Goal: Task Accomplishment & Management: Use online tool/utility

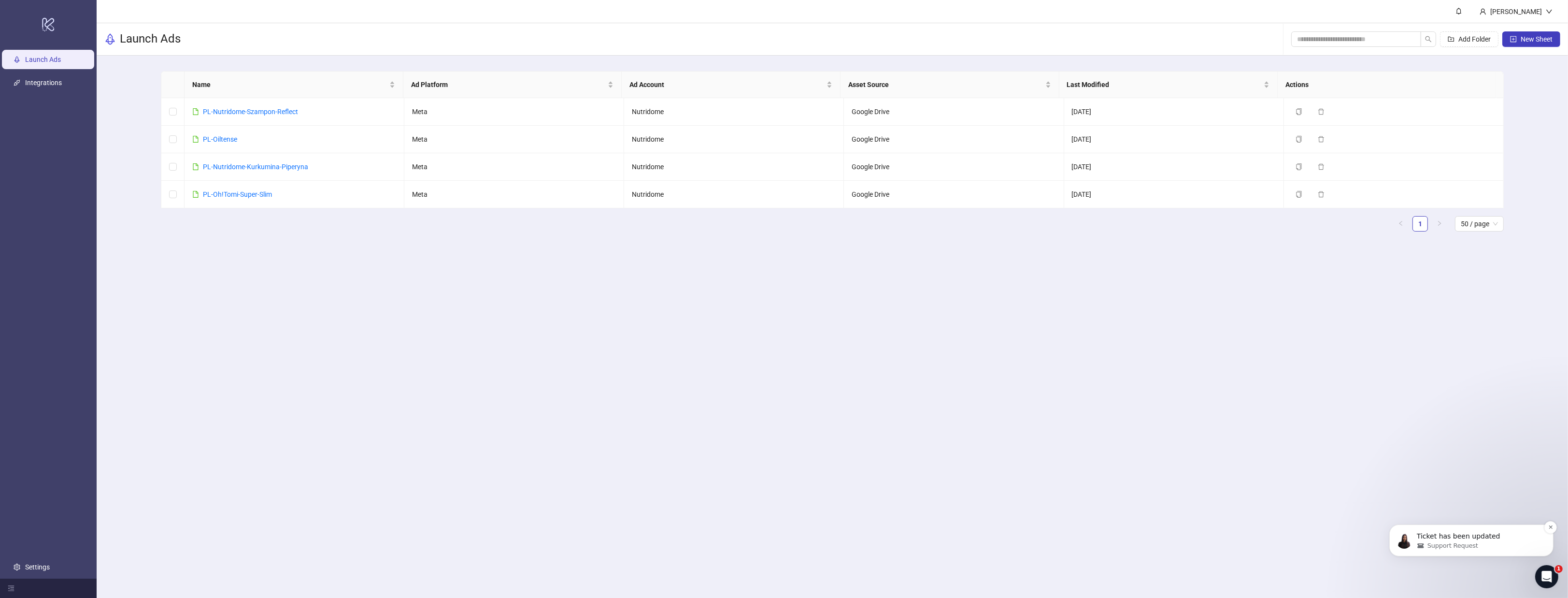
click at [1461, 538] on p "Ticket has been updated" at bounding box center [1479, 536] width 125 height 10
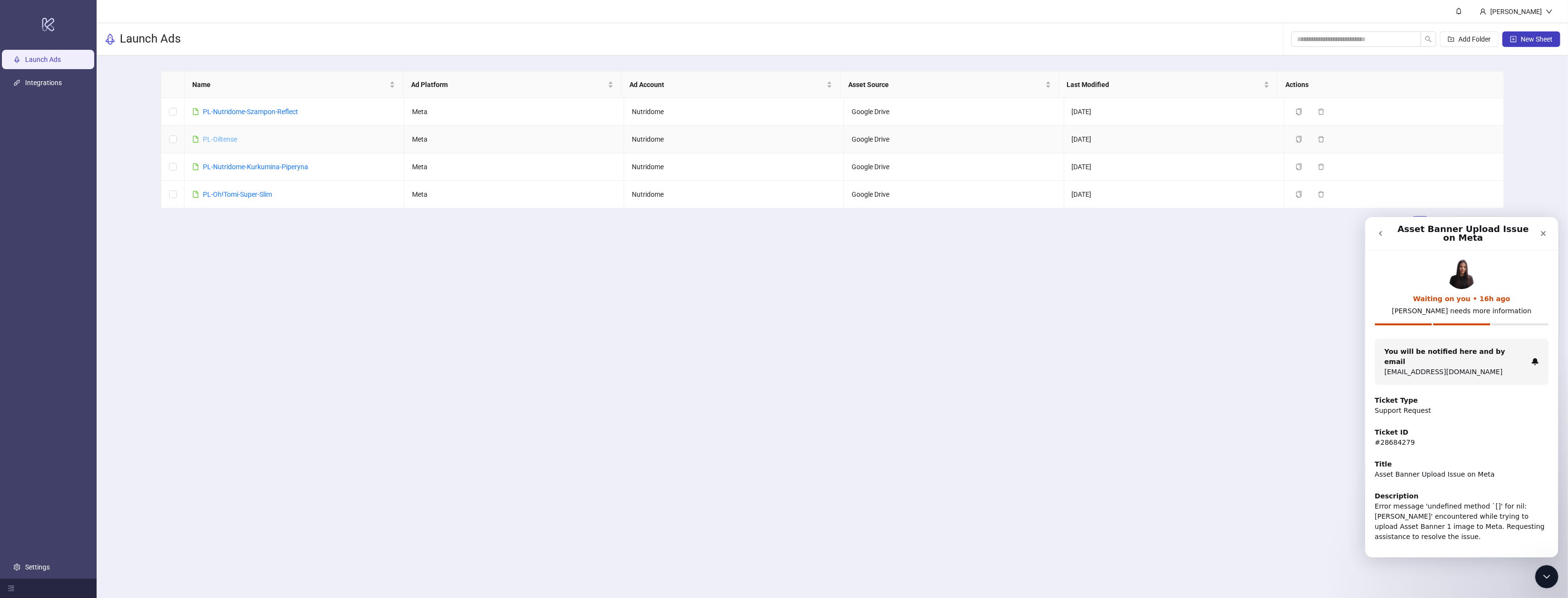
click at [226, 140] on link "PL-Oiltense" at bounding box center [220, 139] width 34 height 8
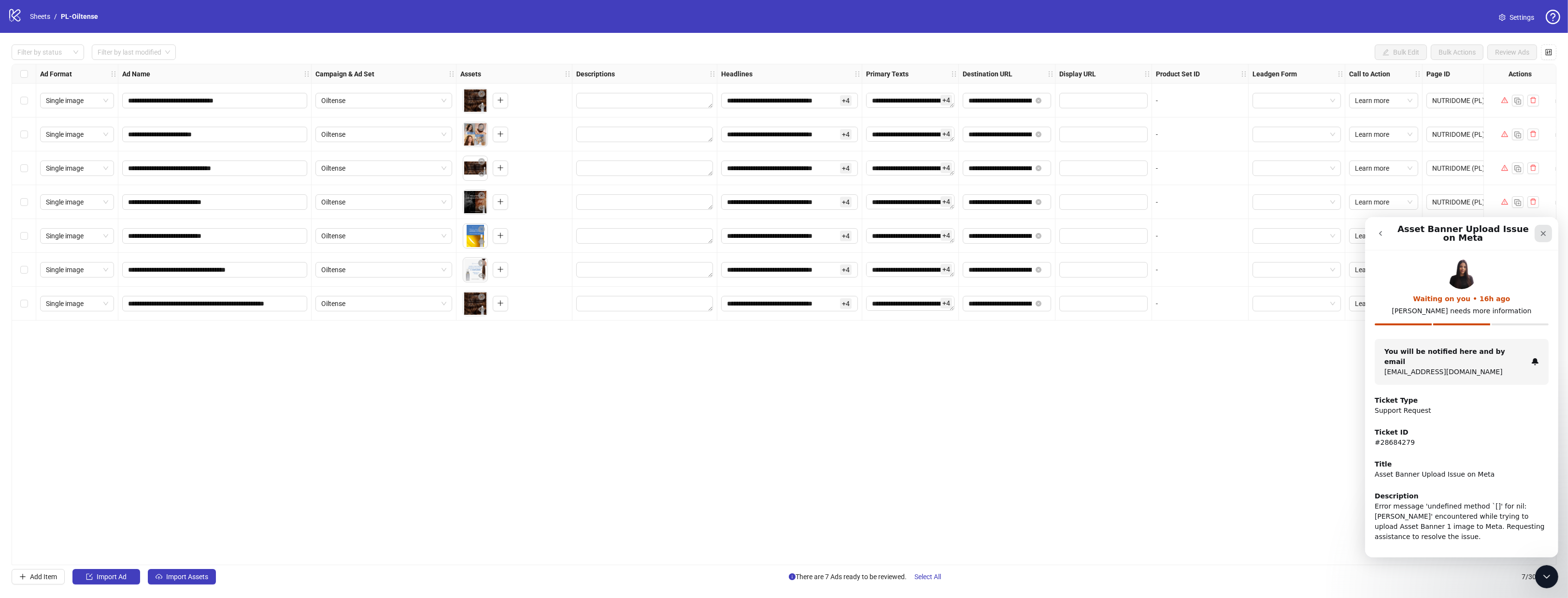
click at [1544, 233] on icon "Close" at bounding box center [1543, 233] width 5 height 5
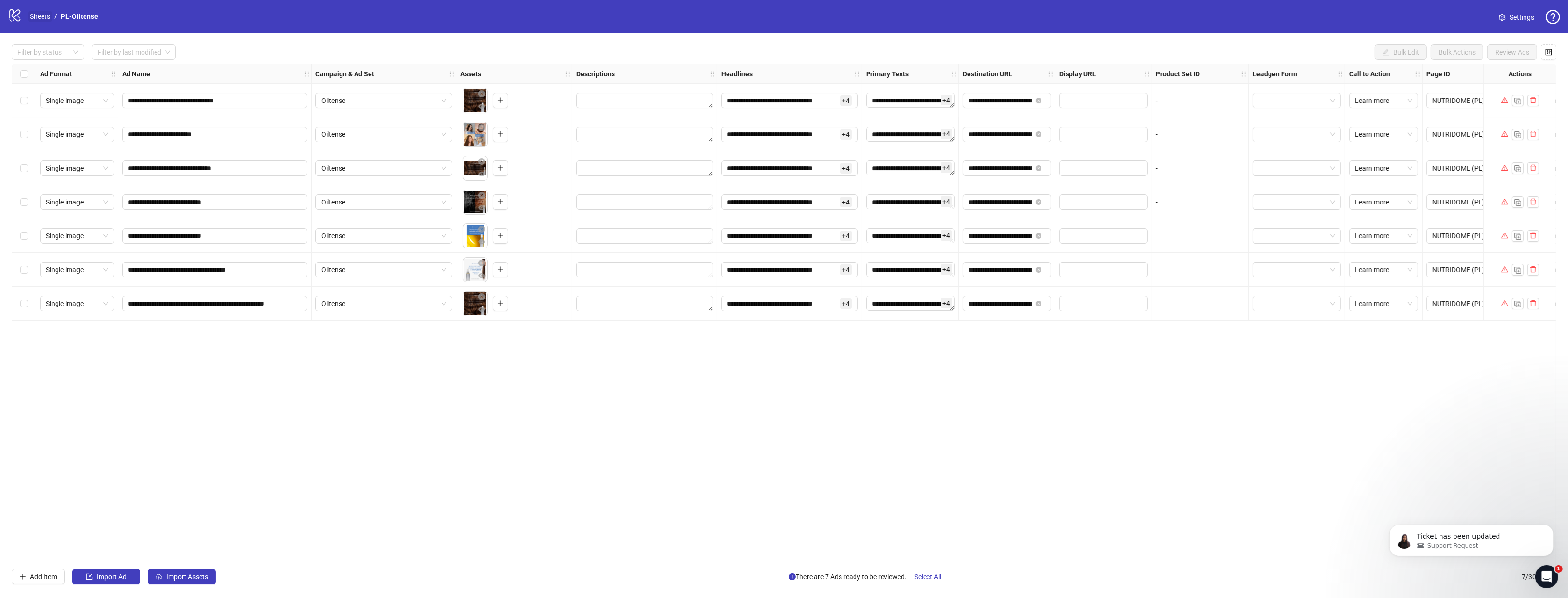
click at [40, 15] on link "Sheets" at bounding box center [40, 16] width 24 height 10
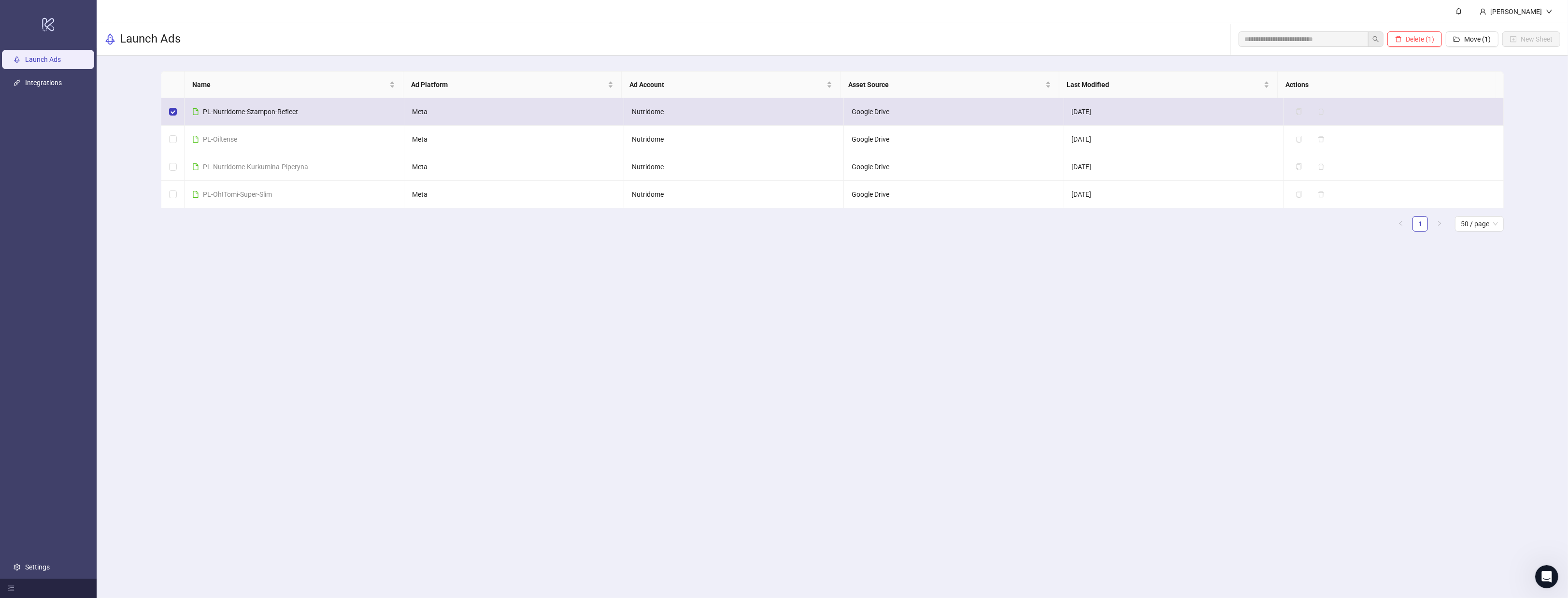
click at [162, 108] on td at bounding box center [173, 111] width 23 height 27
click at [168, 109] on td at bounding box center [173, 111] width 23 height 27
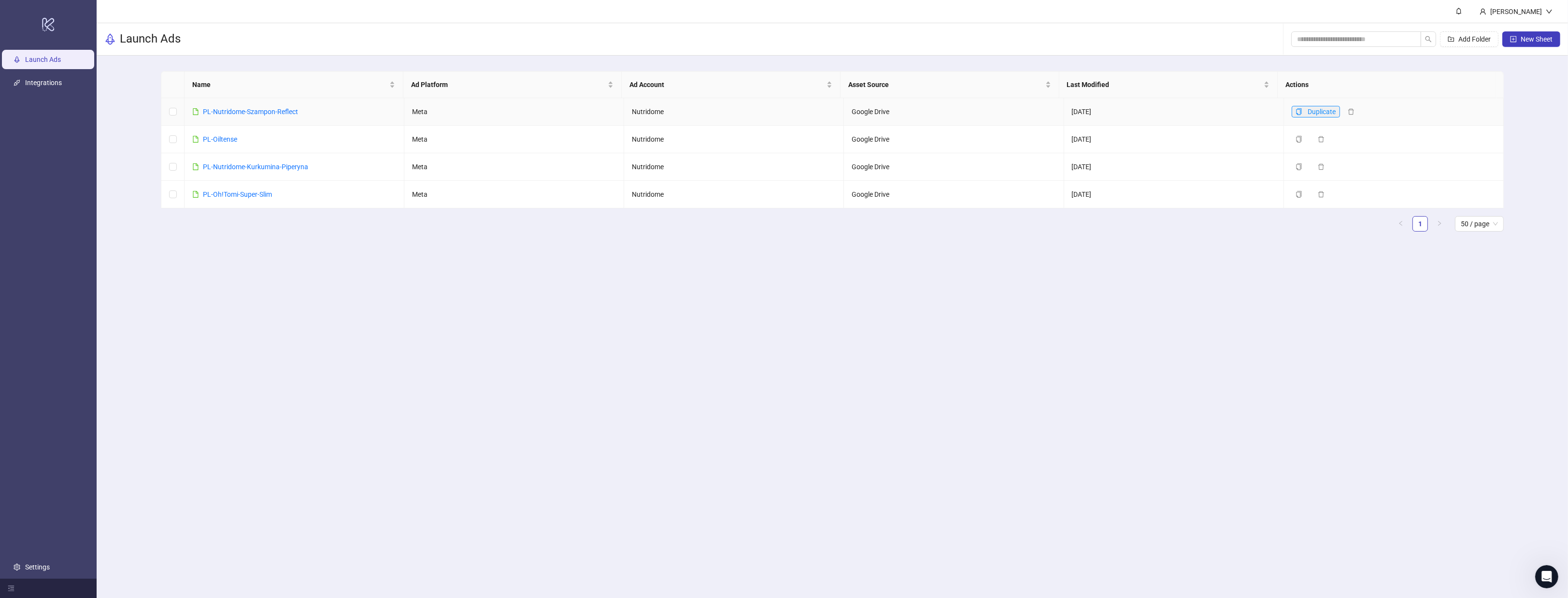
click at [1295, 111] on icon "copy" at bounding box center [1298, 111] width 7 height 7
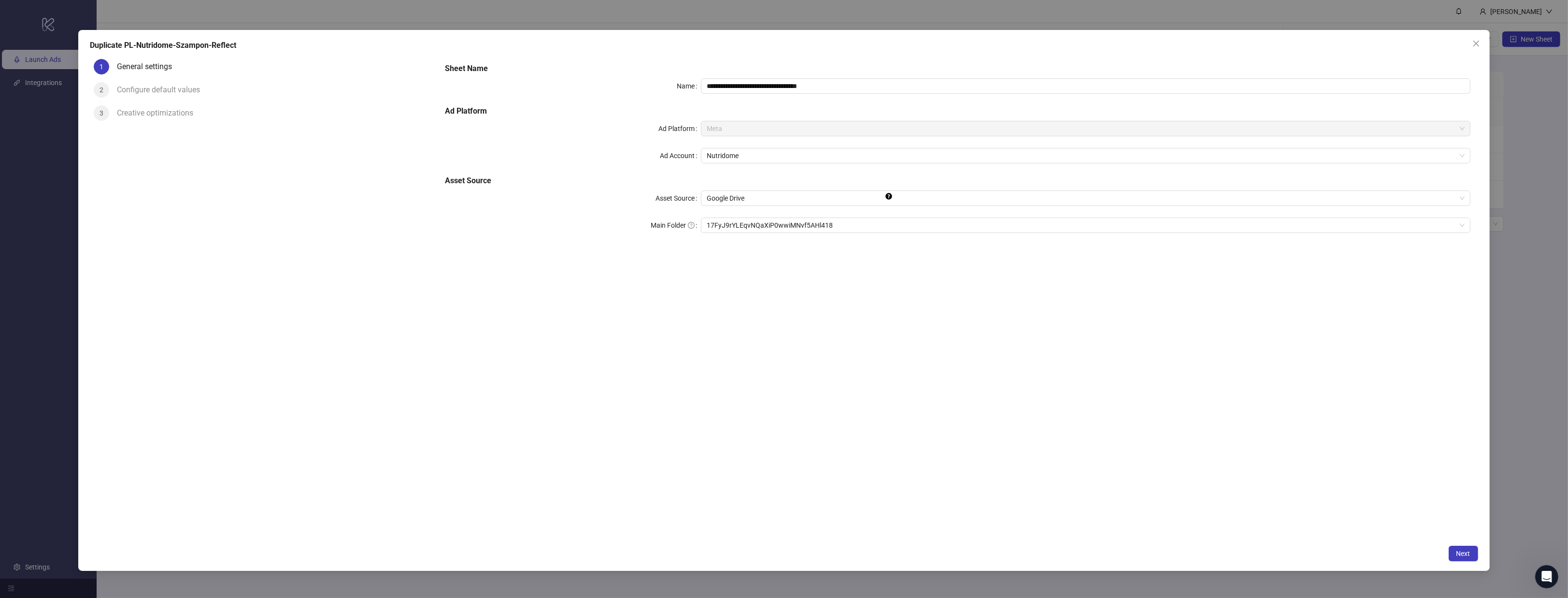
click at [729, 216] on div "**********" at bounding box center [957, 153] width 1033 height 189
click at [733, 228] on span "17FyJ9rYLEqvNQaXiP0wwiMNvf5AHl418" at bounding box center [1085, 225] width 757 height 15
click at [1464, 556] on span "Next" at bounding box center [1463, 553] width 14 height 8
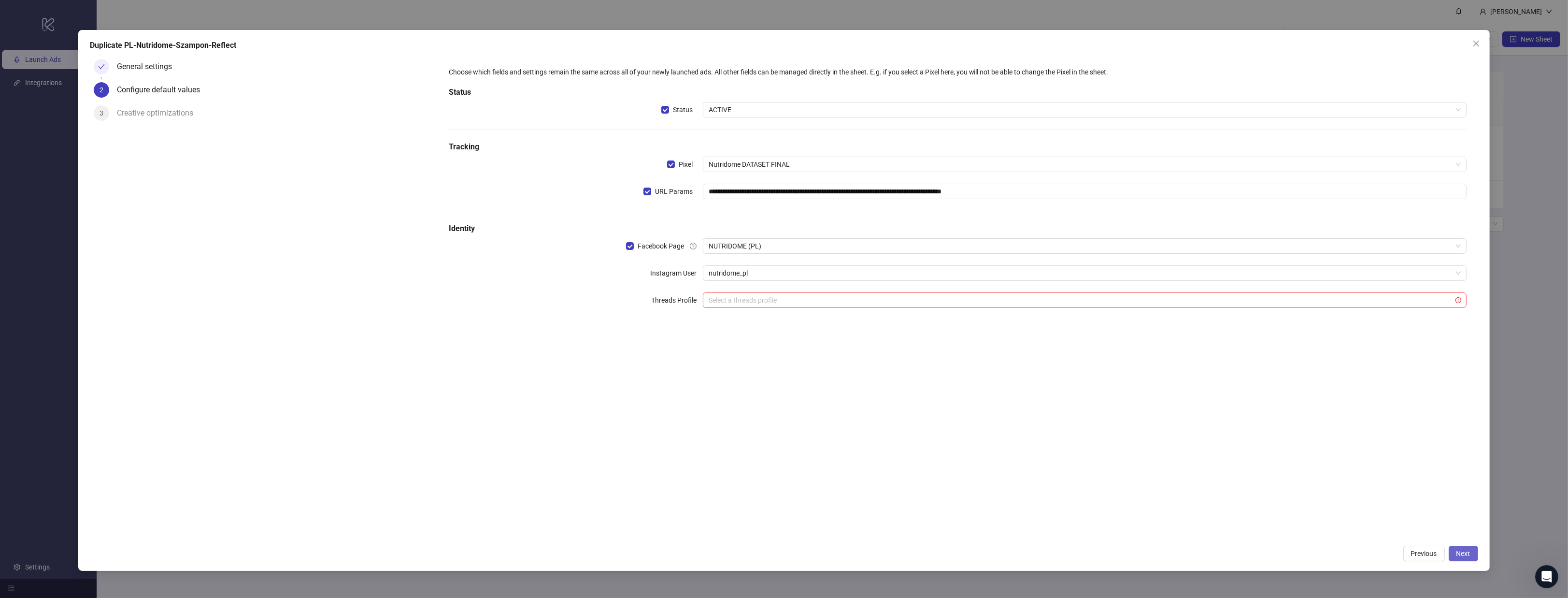
click at [1472, 549] on button "Next" at bounding box center [1463, 553] width 29 height 15
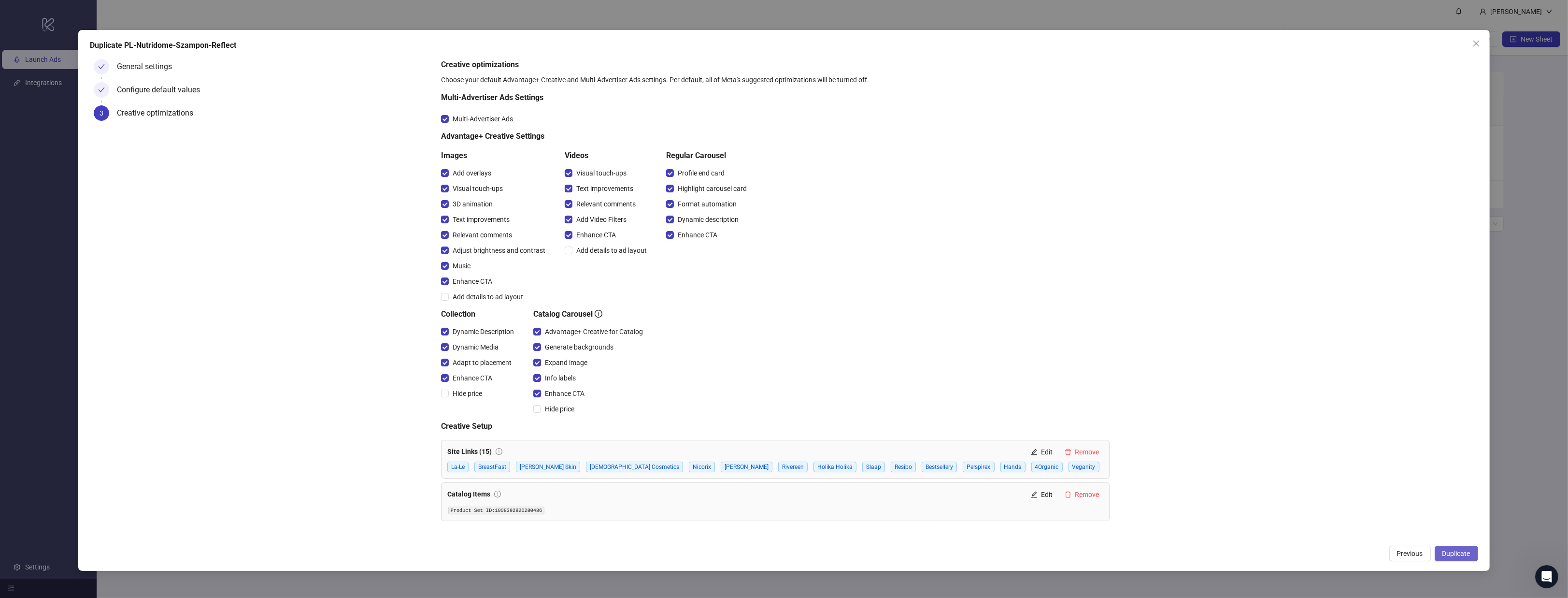
click at [1475, 549] on button "Duplicate" at bounding box center [1456, 553] width 43 height 15
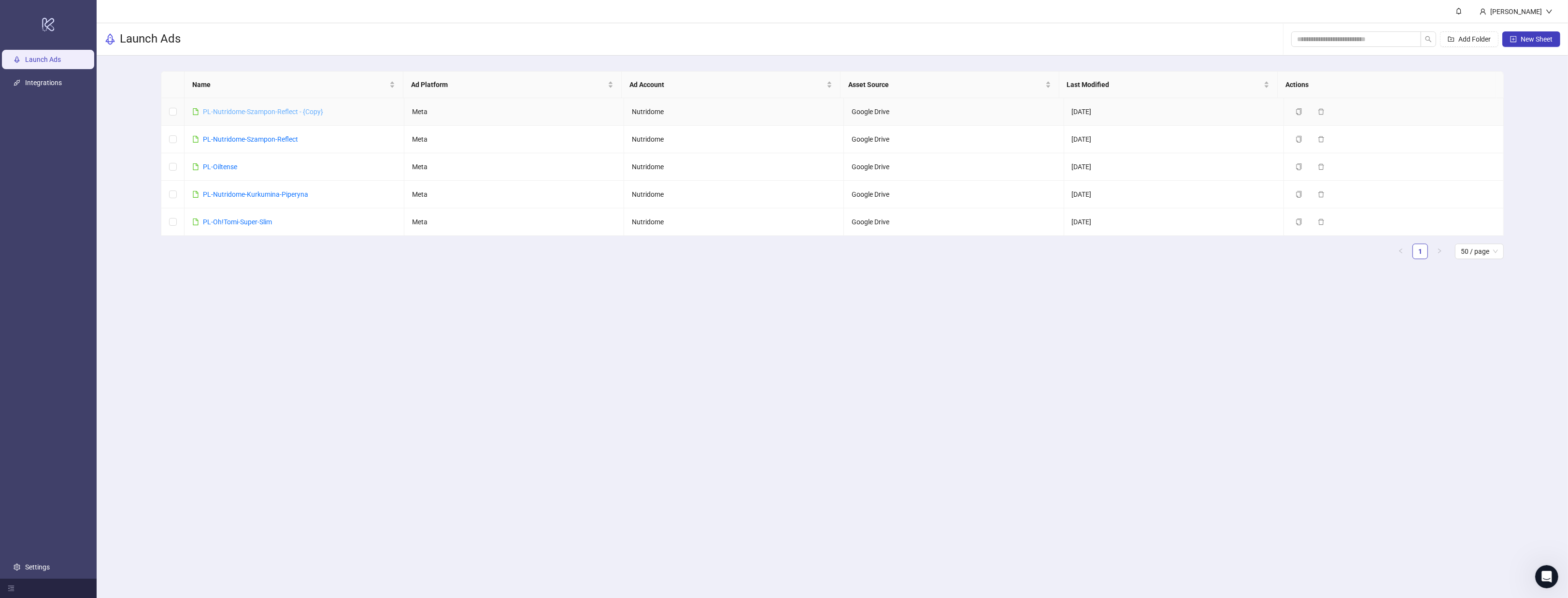
click at [313, 109] on link "PL-Nutridome-Szampon-Reflect - {Copy}" at bounding box center [263, 111] width 121 height 8
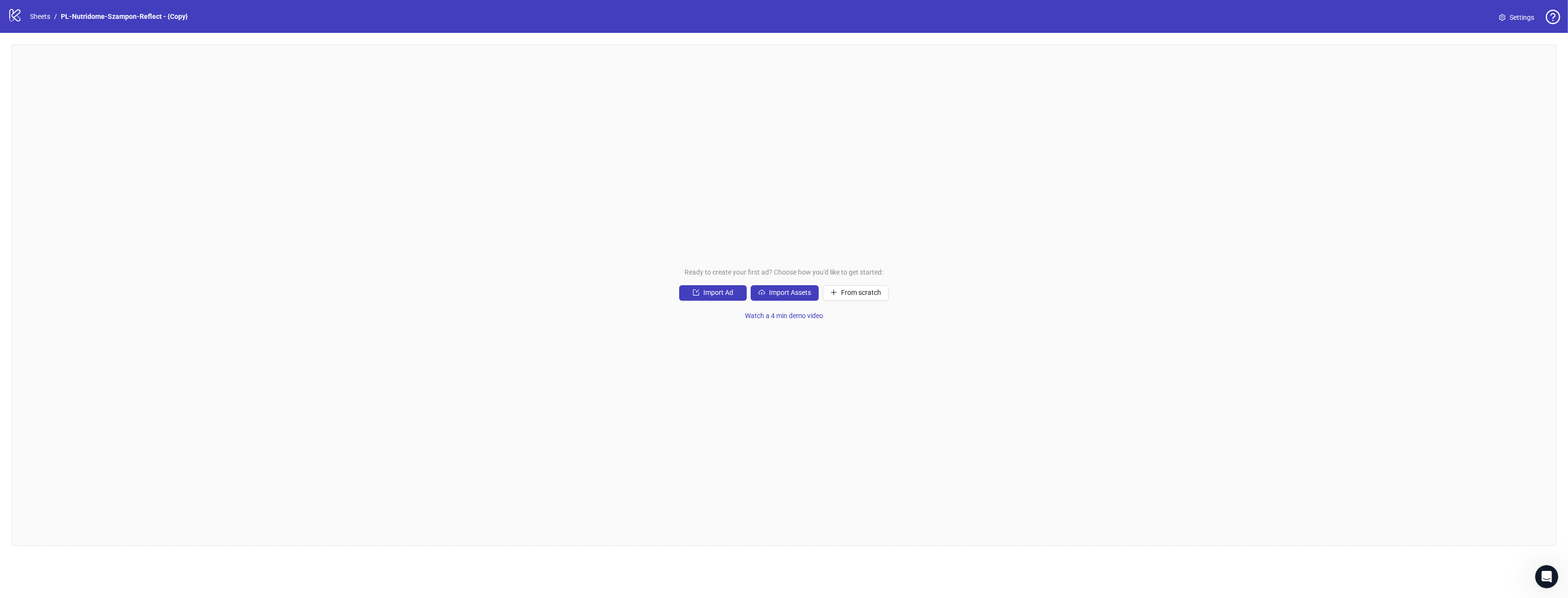
click at [1522, 22] on span "Settings" at bounding box center [1522, 17] width 24 height 10
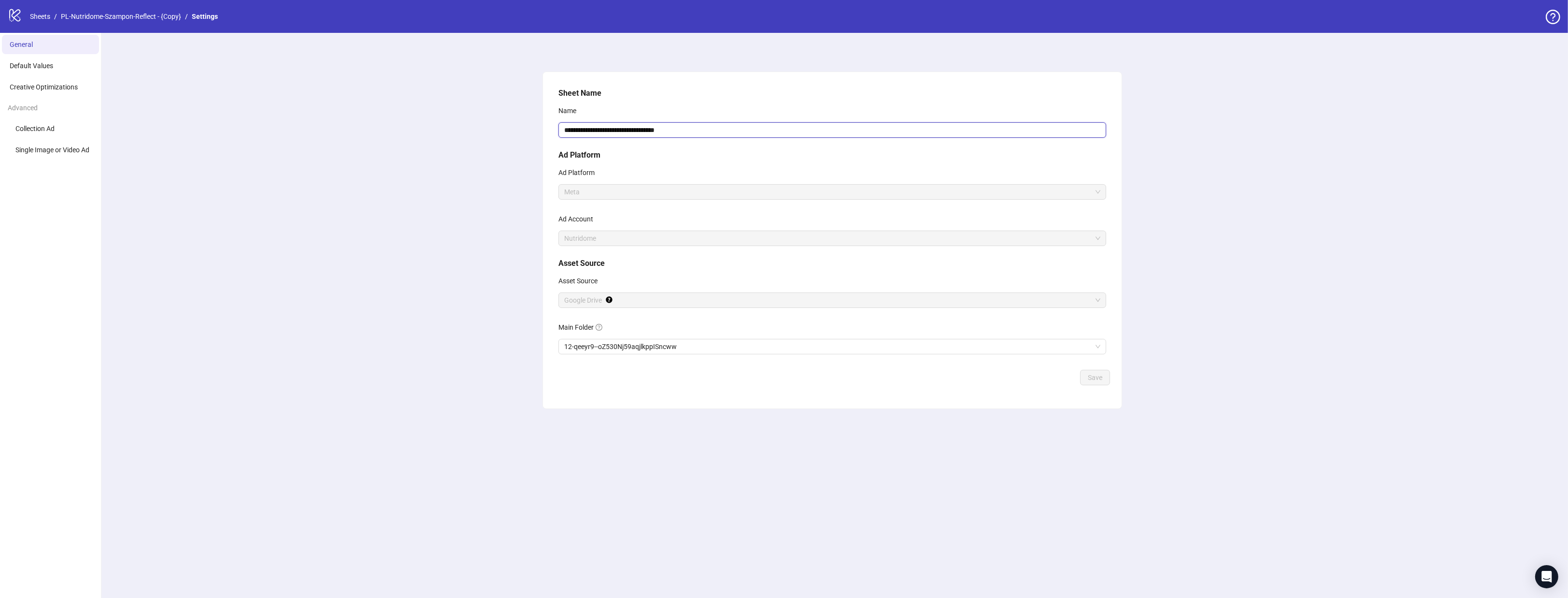
click at [718, 127] on input "**********" at bounding box center [832, 130] width 548 height 15
drag, startPoint x: 575, startPoint y: 131, endPoint x: 739, endPoint y: 133, distance: 164.0
click at [739, 133] on input "**********" at bounding box center [832, 130] width 548 height 15
type input "**********"
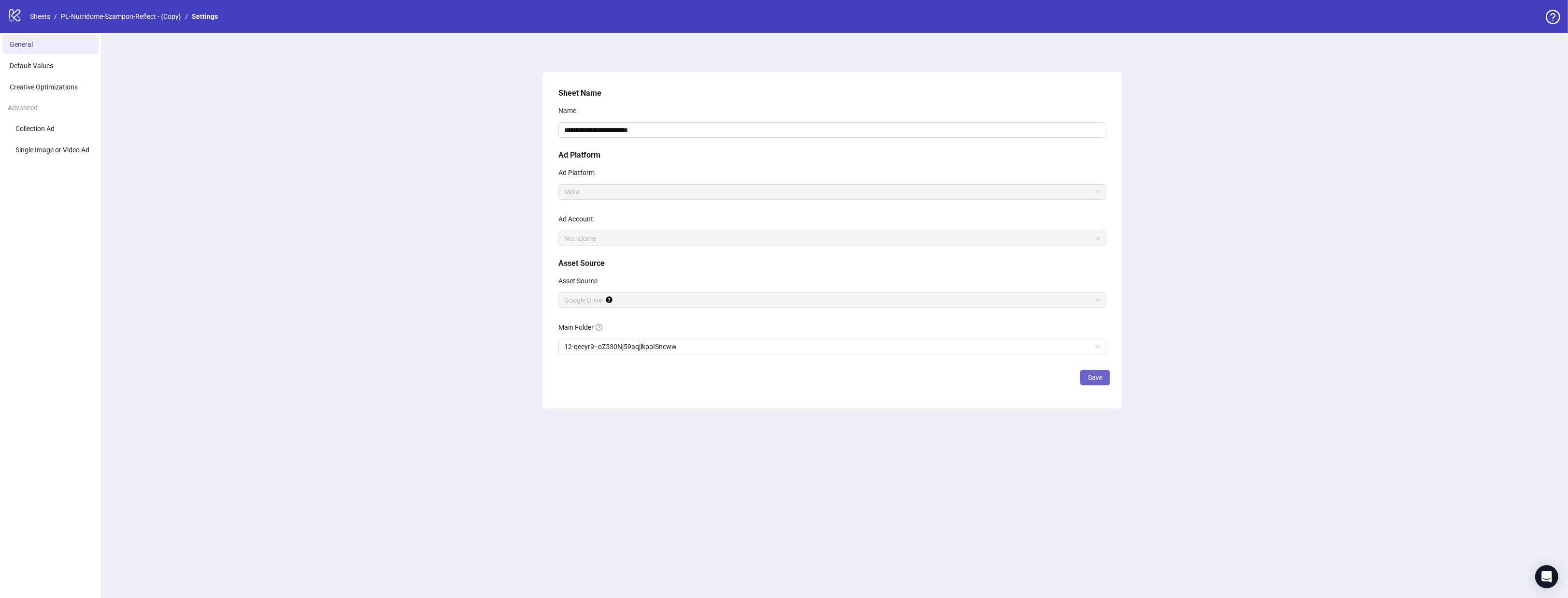
click at [1092, 381] on span "Save" at bounding box center [1095, 377] width 15 height 8
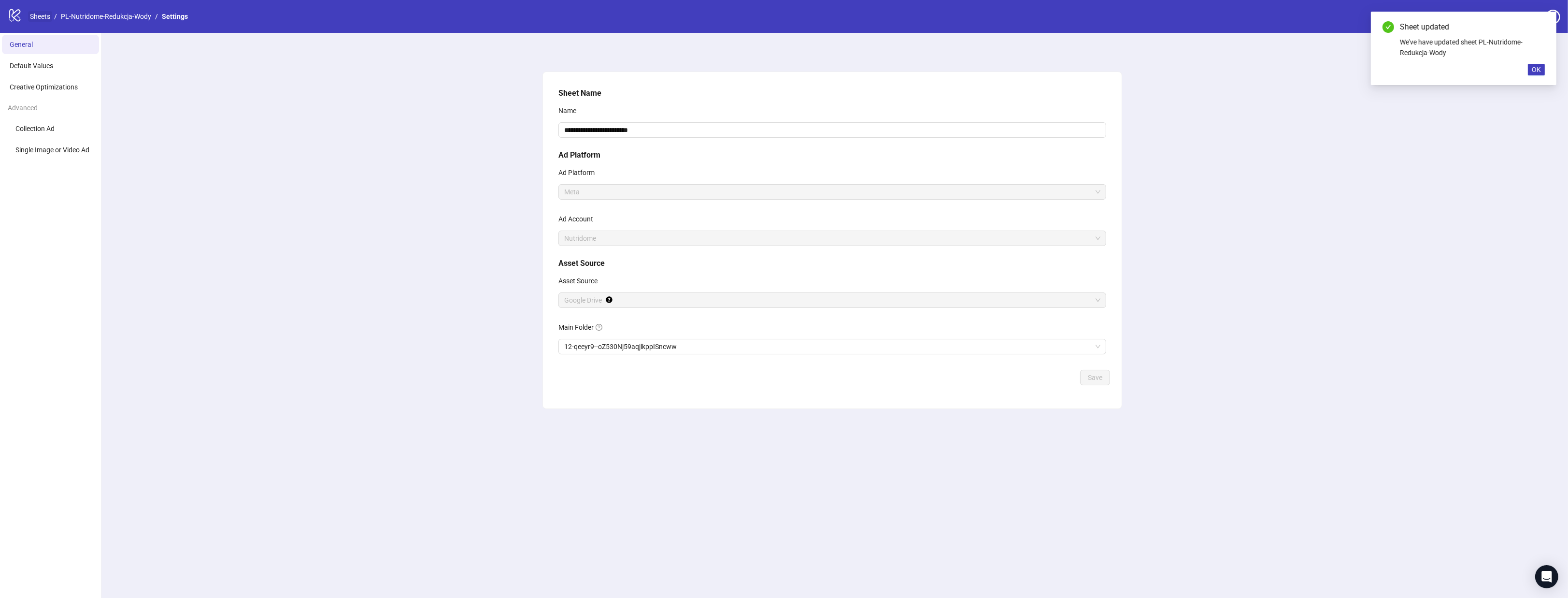
click at [48, 15] on link "Sheets" at bounding box center [40, 16] width 24 height 10
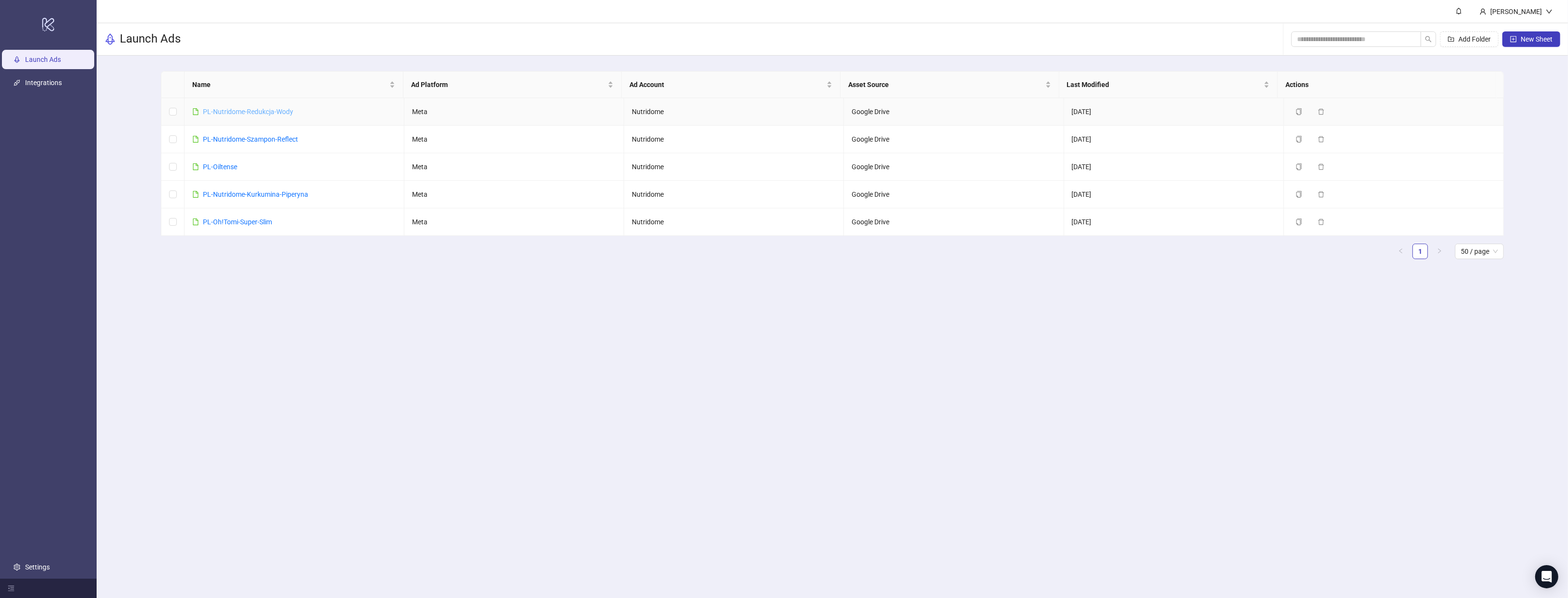
click at [278, 111] on link "PL-Nutridome-Redukcja-Wody" at bounding box center [248, 111] width 90 height 8
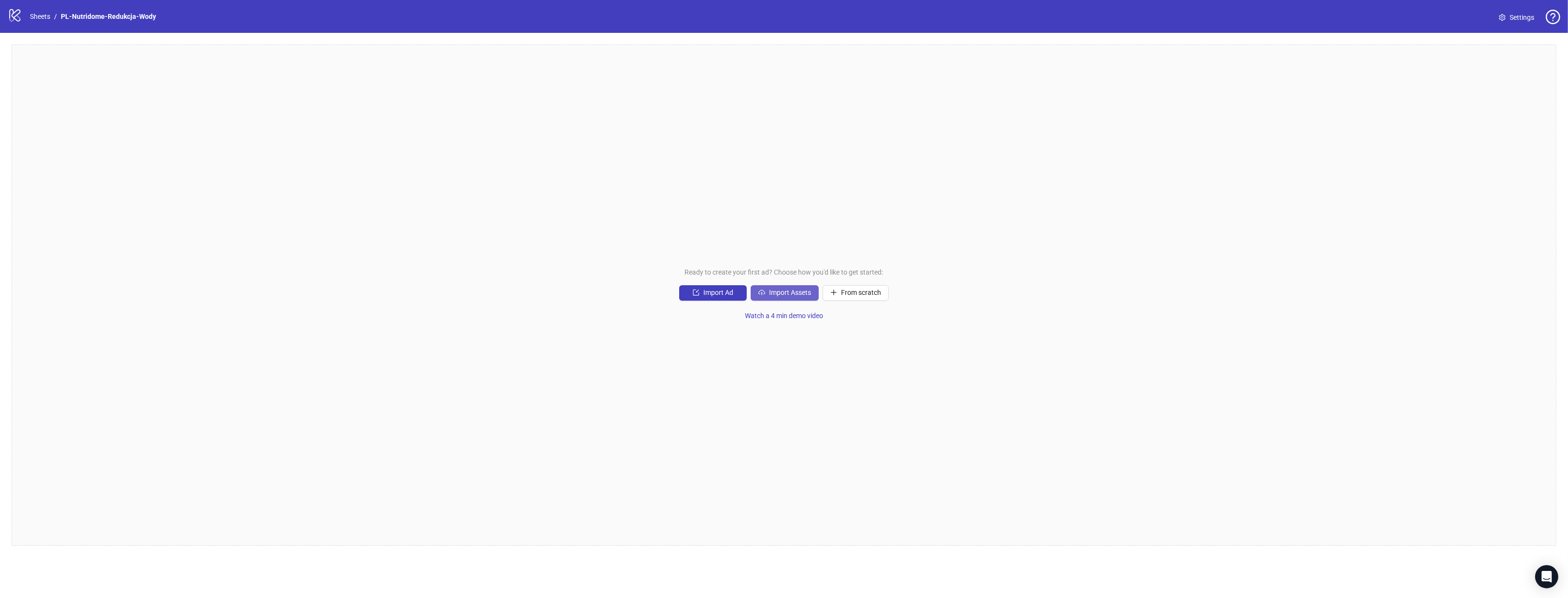
click at [791, 296] on span "Import Assets" at bounding box center [789, 292] width 42 height 8
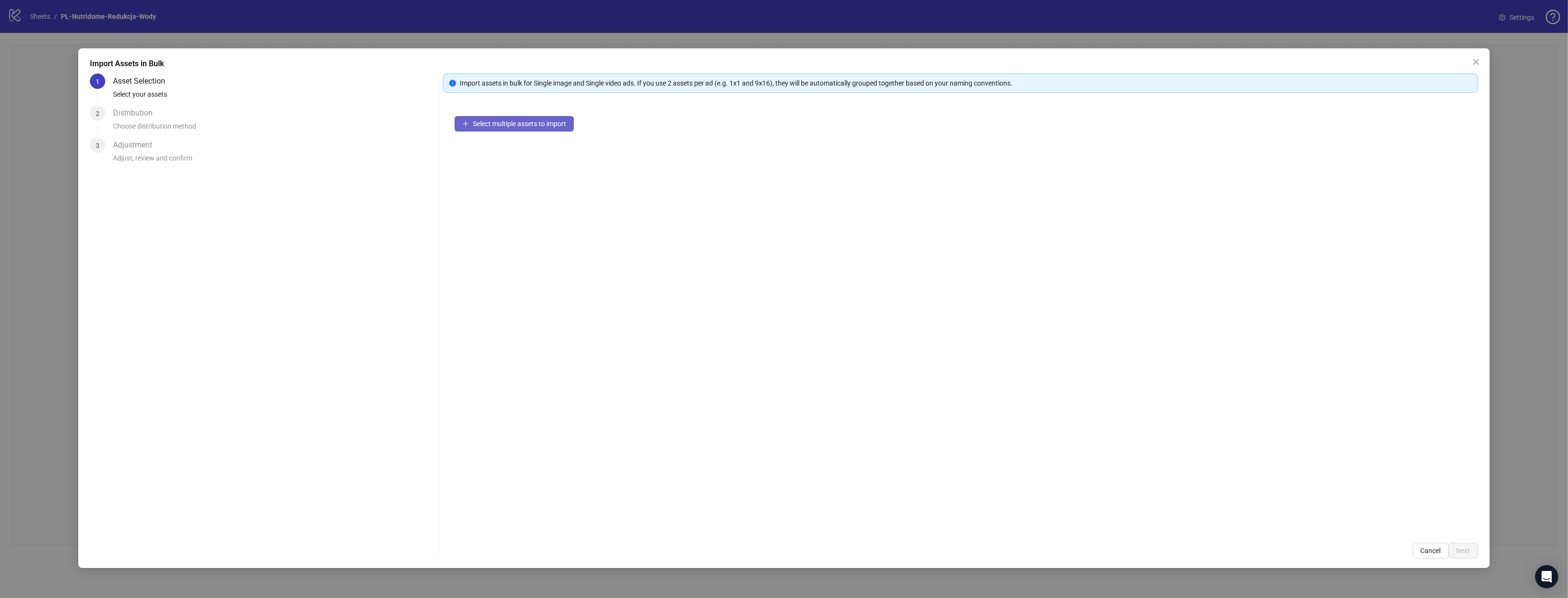
click at [512, 118] on button "Select multiple assets to import" at bounding box center [514, 123] width 119 height 15
click at [1472, 552] on button "Next" at bounding box center [1463, 550] width 29 height 15
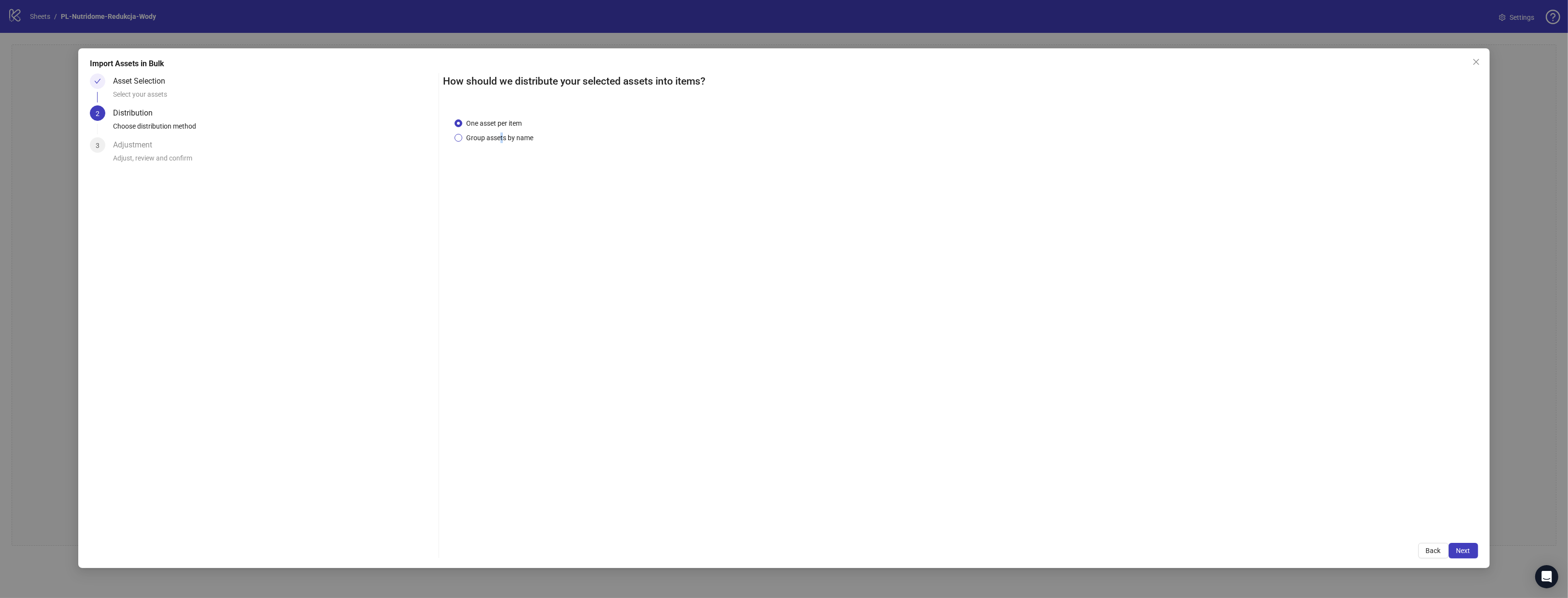
click at [502, 136] on span "Group assets by name" at bounding box center [499, 137] width 75 height 10
click at [514, 138] on span "Group assets by name" at bounding box center [499, 137] width 75 height 10
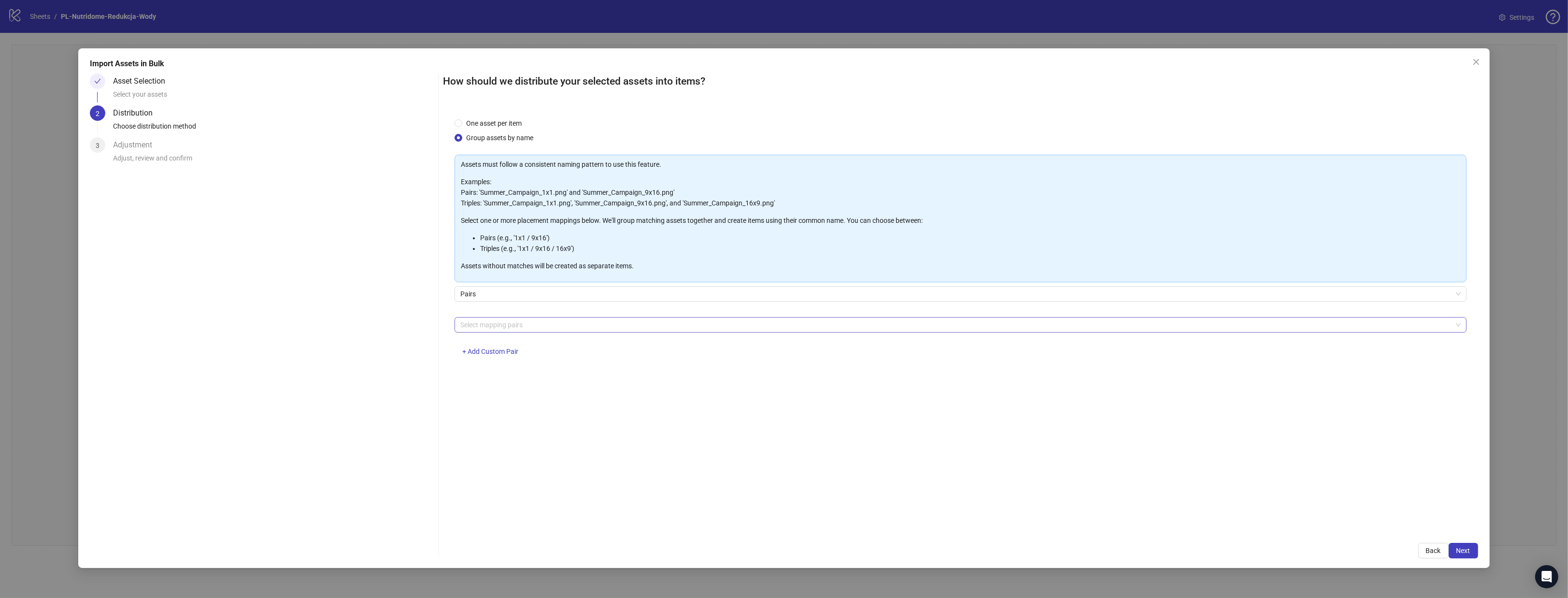
click at [530, 319] on div at bounding box center [955, 325] width 998 height 13
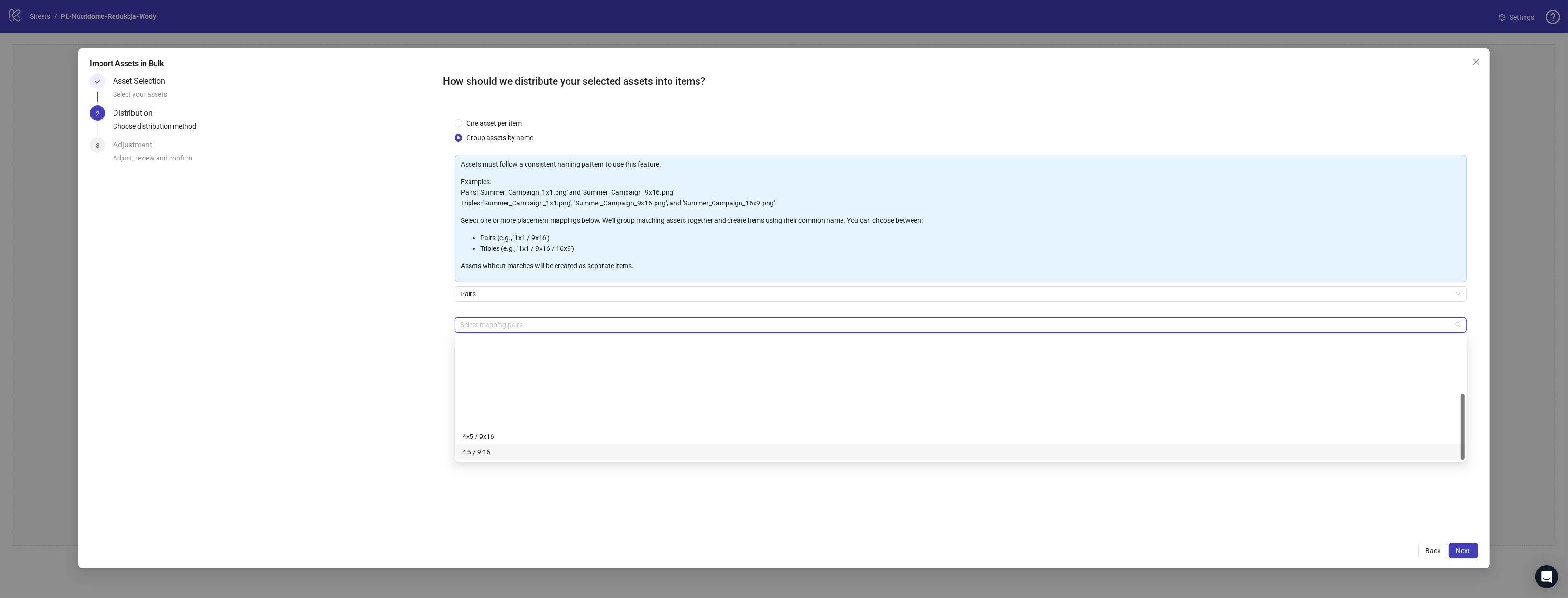
scroll to position [108, 0]
drag, startPoint x: 357, startPoint y: 359, endPoint x: 414, endPoint y: 373, distance: 58.7
click at [357, 359] on div "Asset Selection Select your assets 2 Distribution Choose distribution method 3 …" at bounding box center [262, 316] width 345 height 485
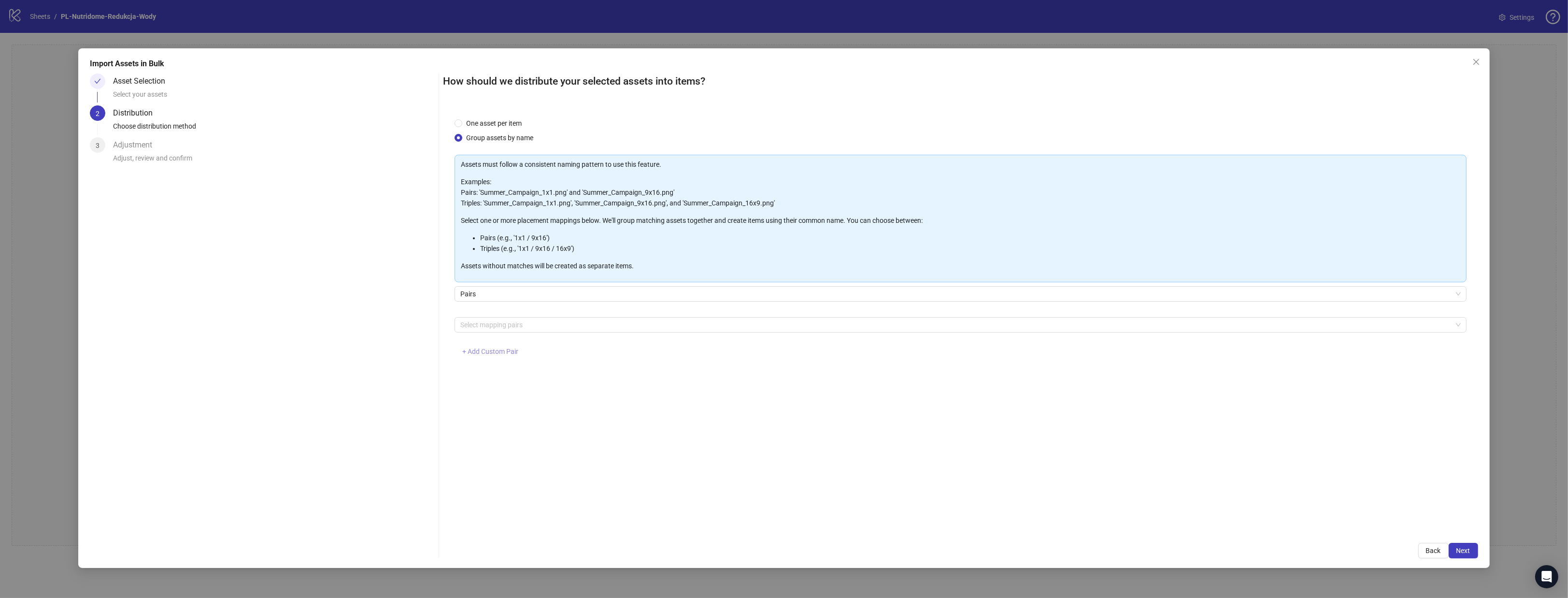
click at [492, 353] on span "+ Add Custom Pair" at bounding box center [490, 351] width 56 height 8
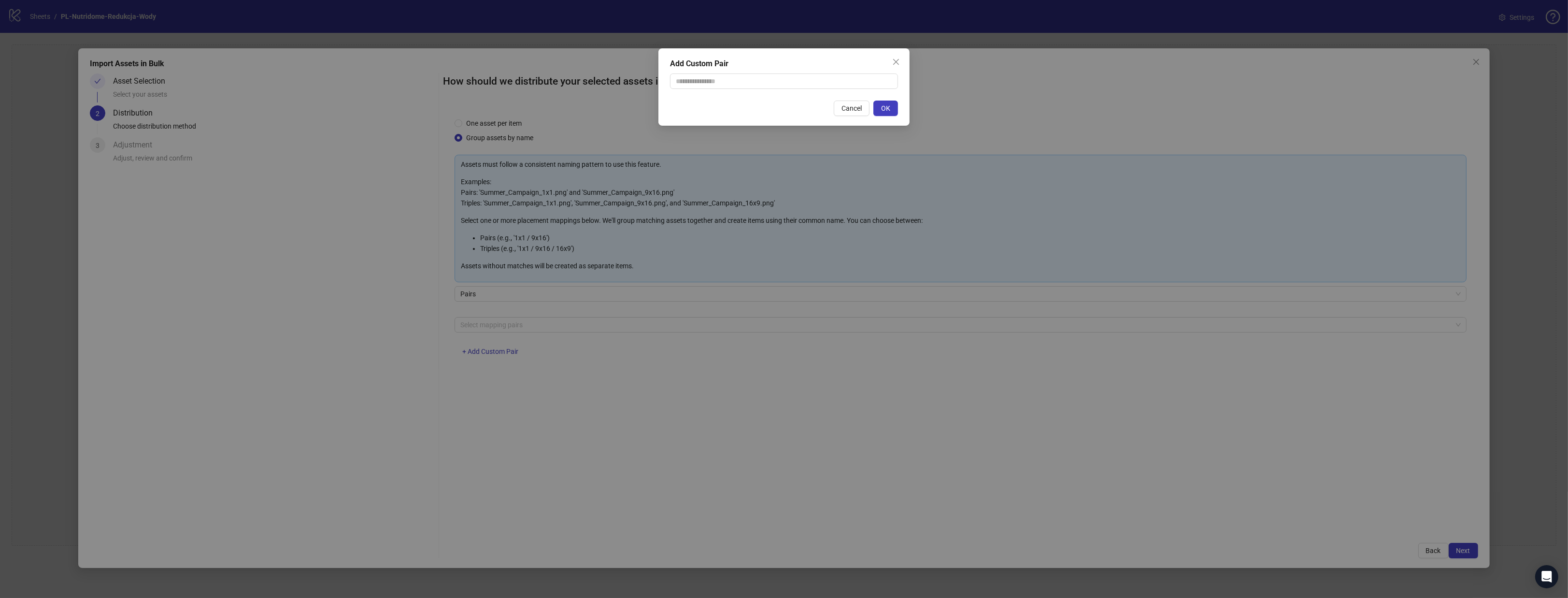
click at [750, 69] on div "Add Custom Pair" at bounding box center [784, 63] width 228 height 12
click at [749, 77] on input "text" at bounding box center [784, 81] width 228 height 15
type input "**********"
click at [883, 106] on span "OK" at bounding box center [886, 108] width 9 height 8
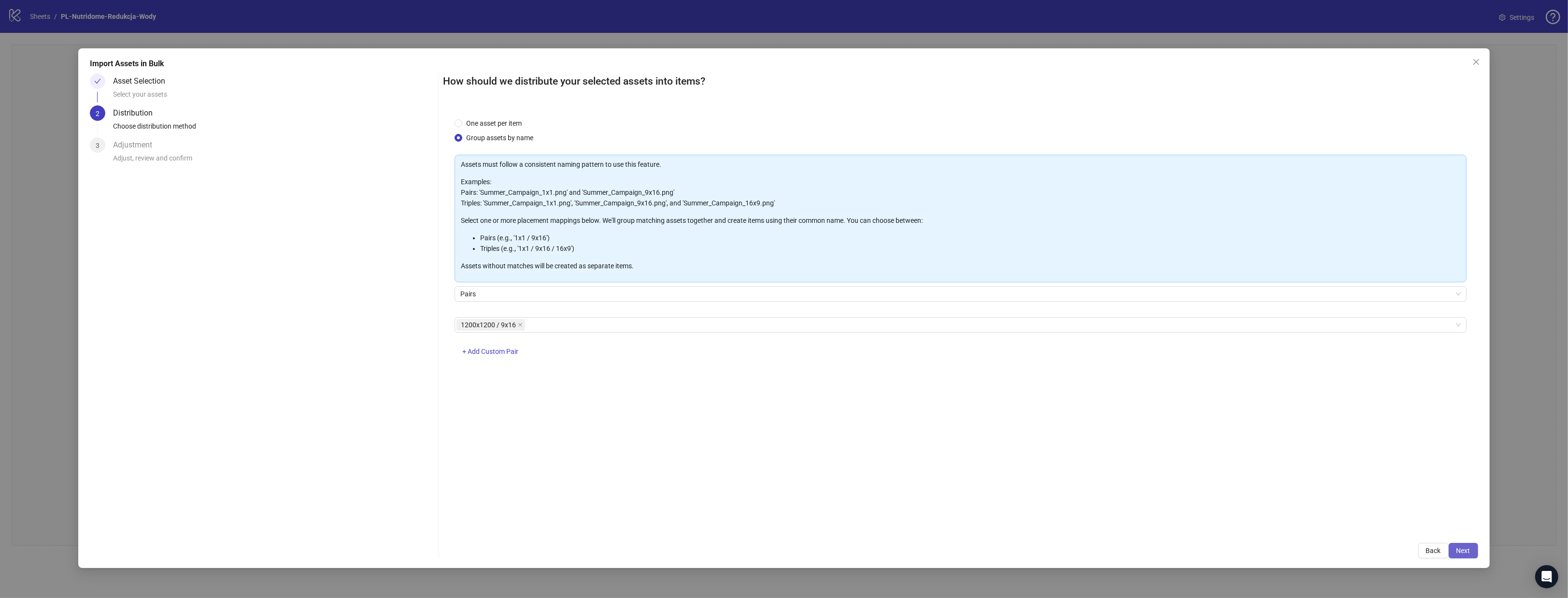
click at [1460, 554] on span "Next" at bounding box center [1463, 551] width 14 height 8
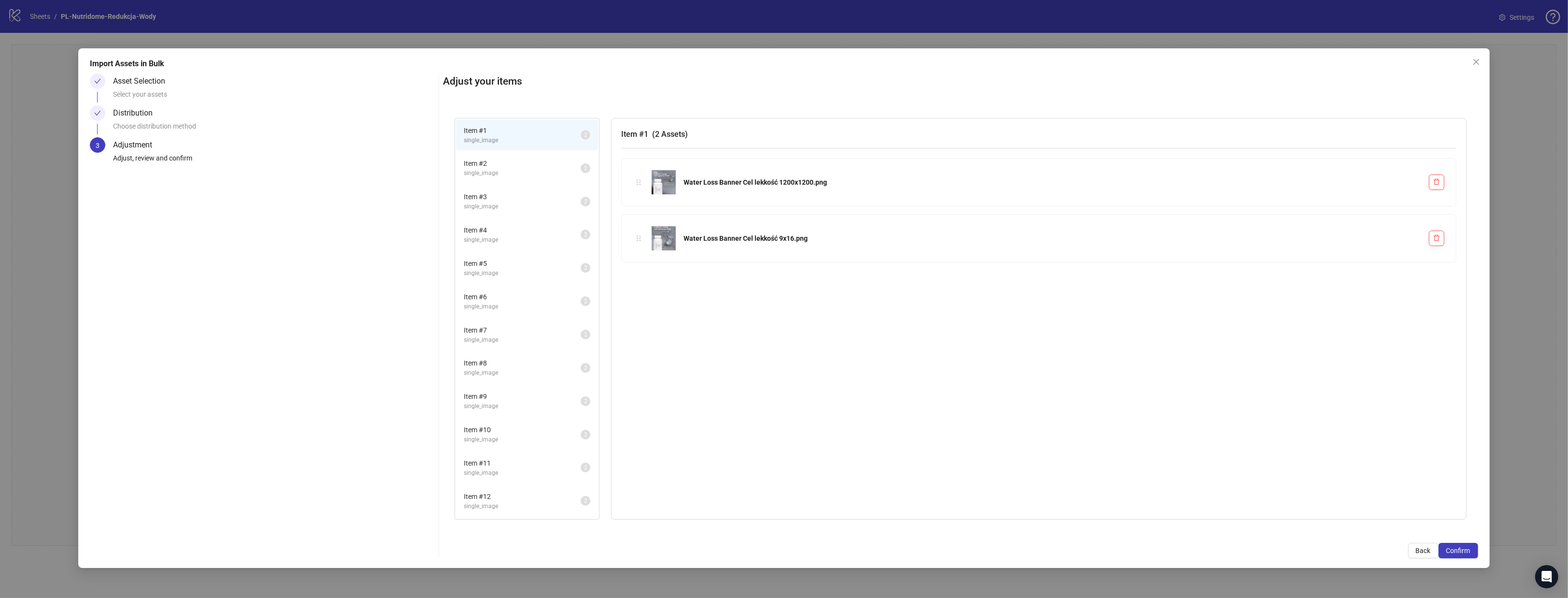
click at [508, 167] on span "Item # 2" at bounding box center [522, 163] width 117 height 10
click at [505, 215] on li "Item # 3 single_image 2" at bounding box center [527, 202] width 142 height 32
click at [496, 253] on li "Item # 5 single_image 2" at bounding box center [527, 268] width 142 height 32
click at [495, 374] on span "single_image" at bounding box center [522, 376] width 117 height 9
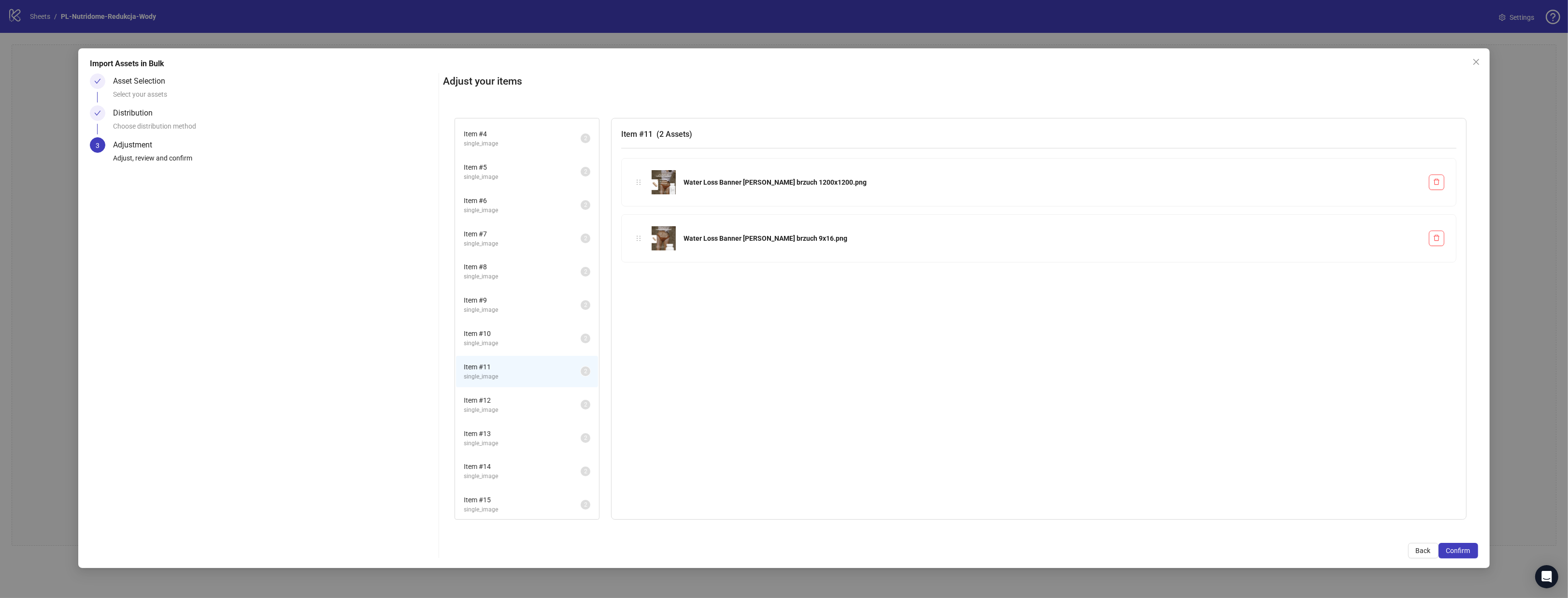
click at [491, 451] on li "Item # 13 single_image 2" at bounding box center [527, 438] width 142 height 32
click at [486, 494] on span "Item # 15" at bounding box center [522, 499] width 117 height 10
click at [1466, 546] on button "Confirm" at bounding box center [1458, 550] width 40 height 15
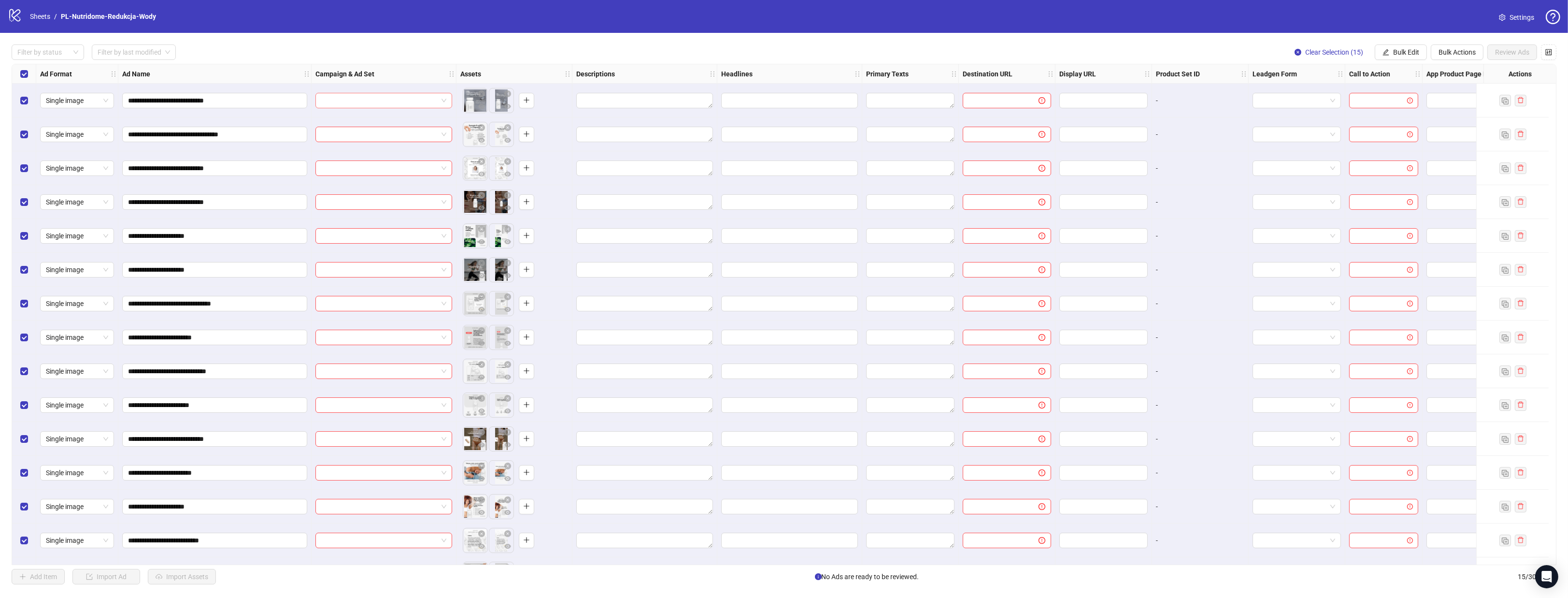
click at [433, 104] on input "search" at bounding box center [379, 100] width 116 height 15
click at [1398, 48] on span "Bulk Edit" at bounding box center [1406, 52] width 26 height 8
click at [1421, 104] on span "Campaign & Ad Set" at bounding box center [1410, 102] width 57 height 10
click at [1382, 94] on input "search" at bounding box center [1370, 94] width 125 height 15
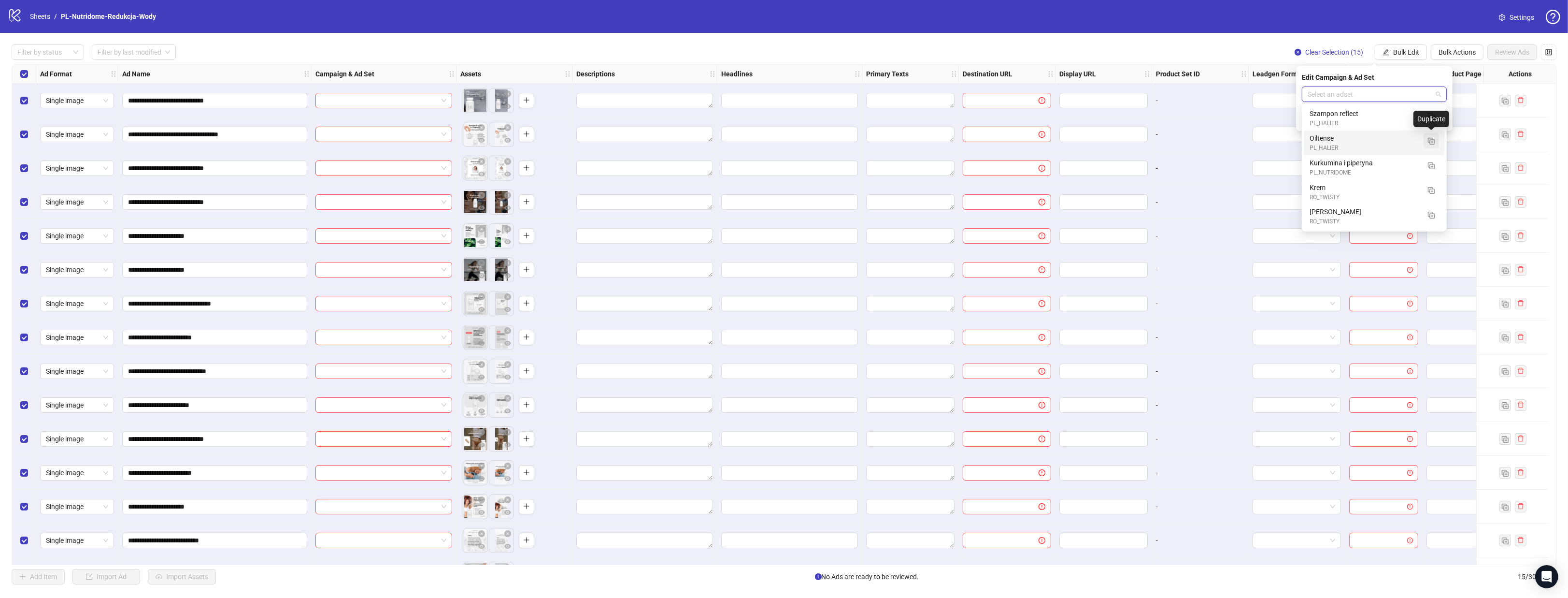
click at [1428, 144] on img "button" at bounding box center [1431, 141] width 7 height 7
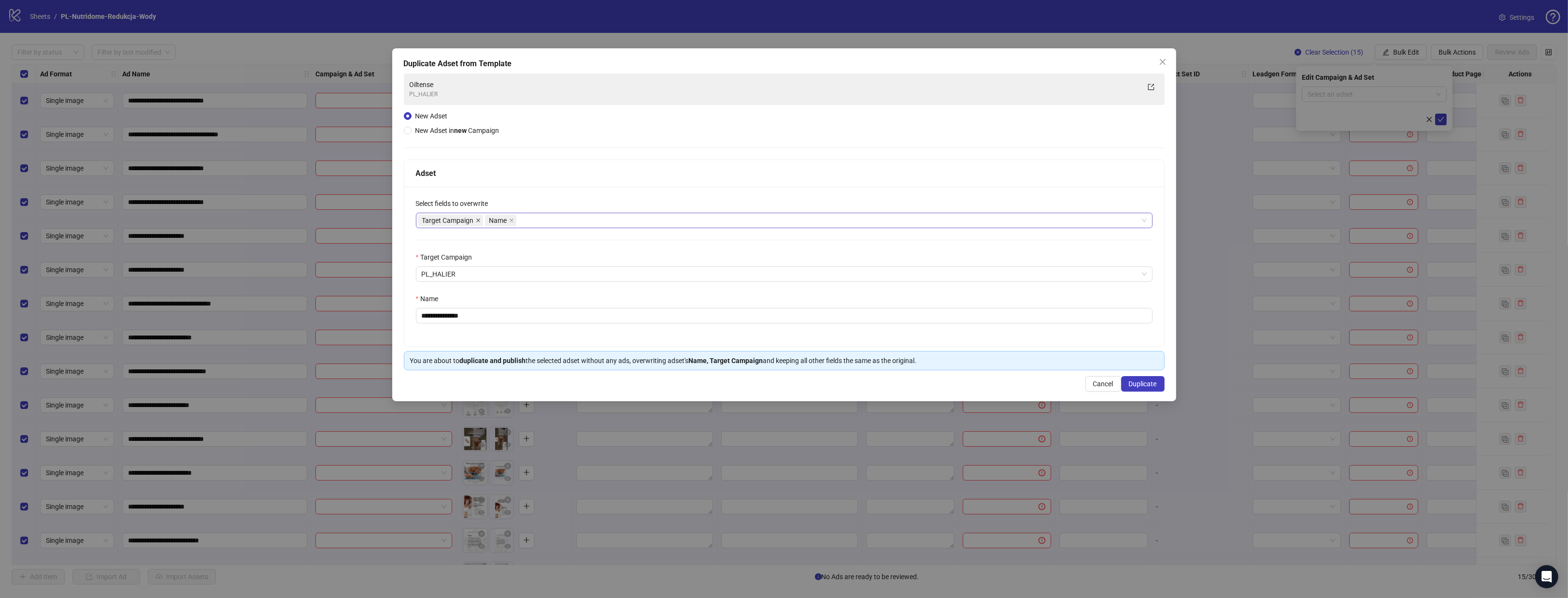
click at [478, 218] on icon "close" at bounding box center [478, 220] width 5 height 5
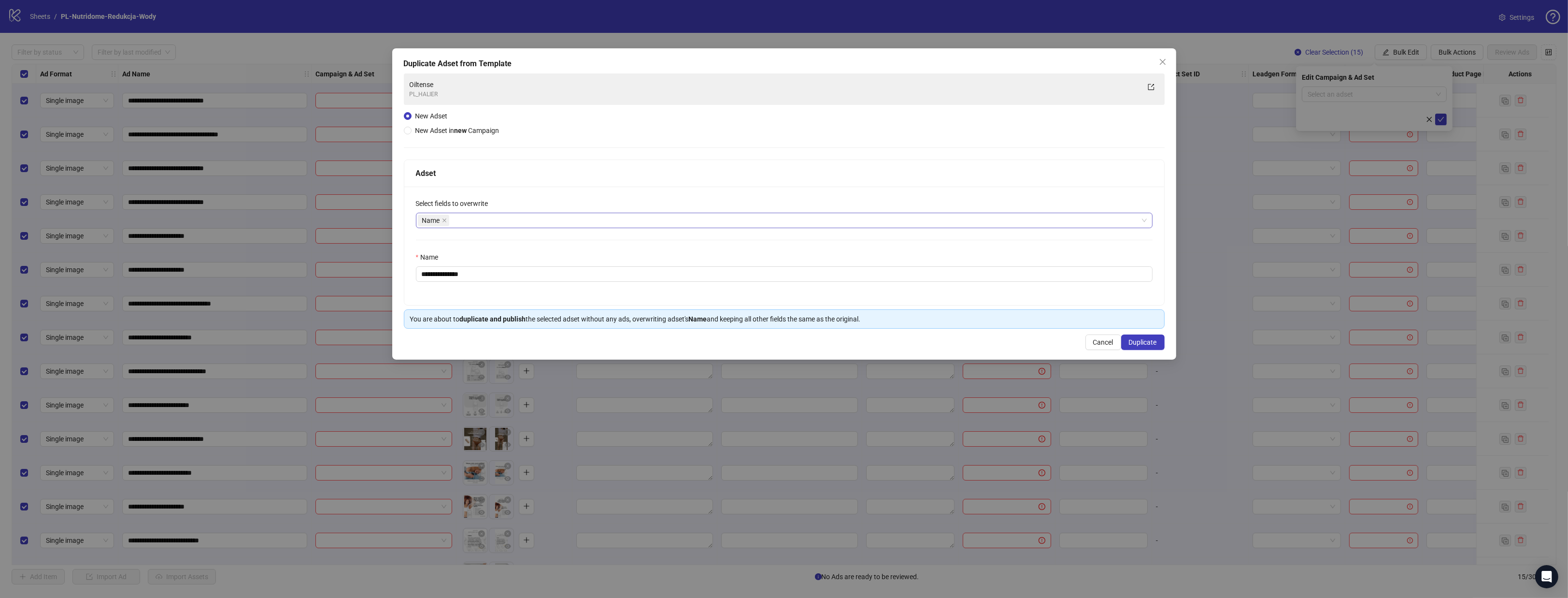
click at [449, 218] on span "Name" at bounding box center [433, 220] width 32 height 12
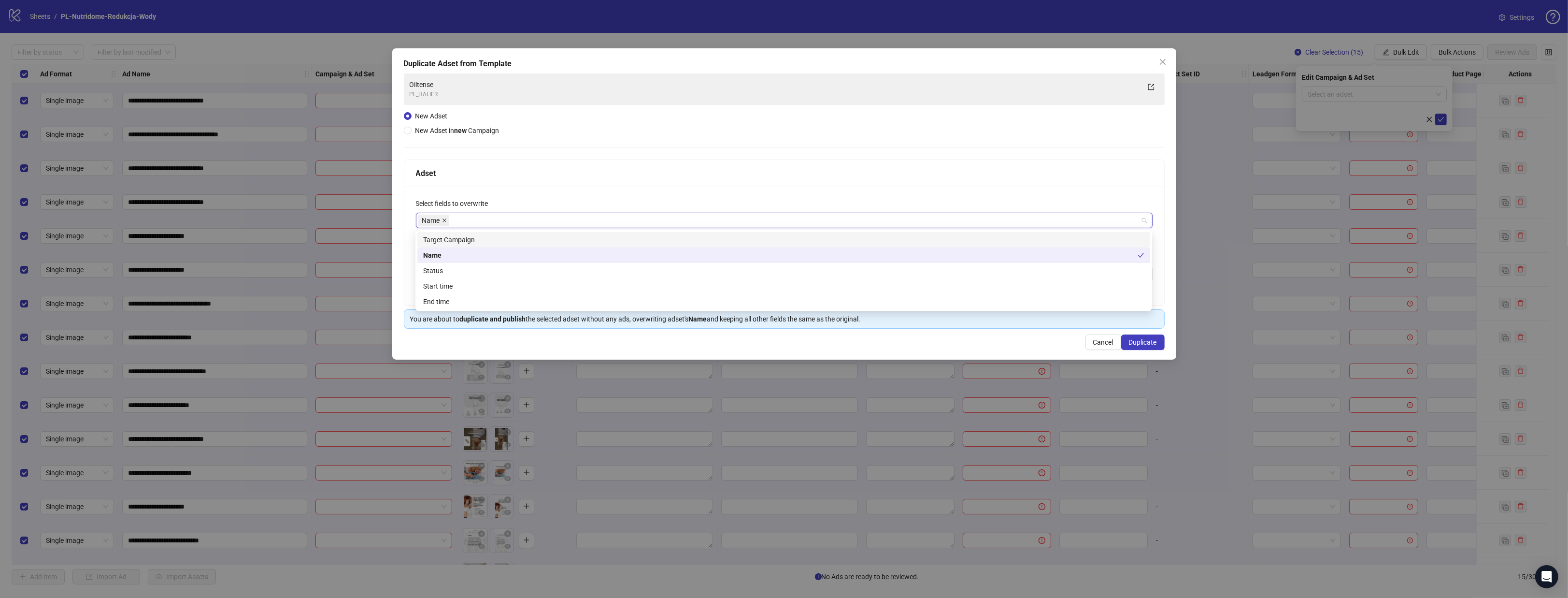
click at [446, 222] on icon "close" at bounding box center [444, 220] width 5 height 5
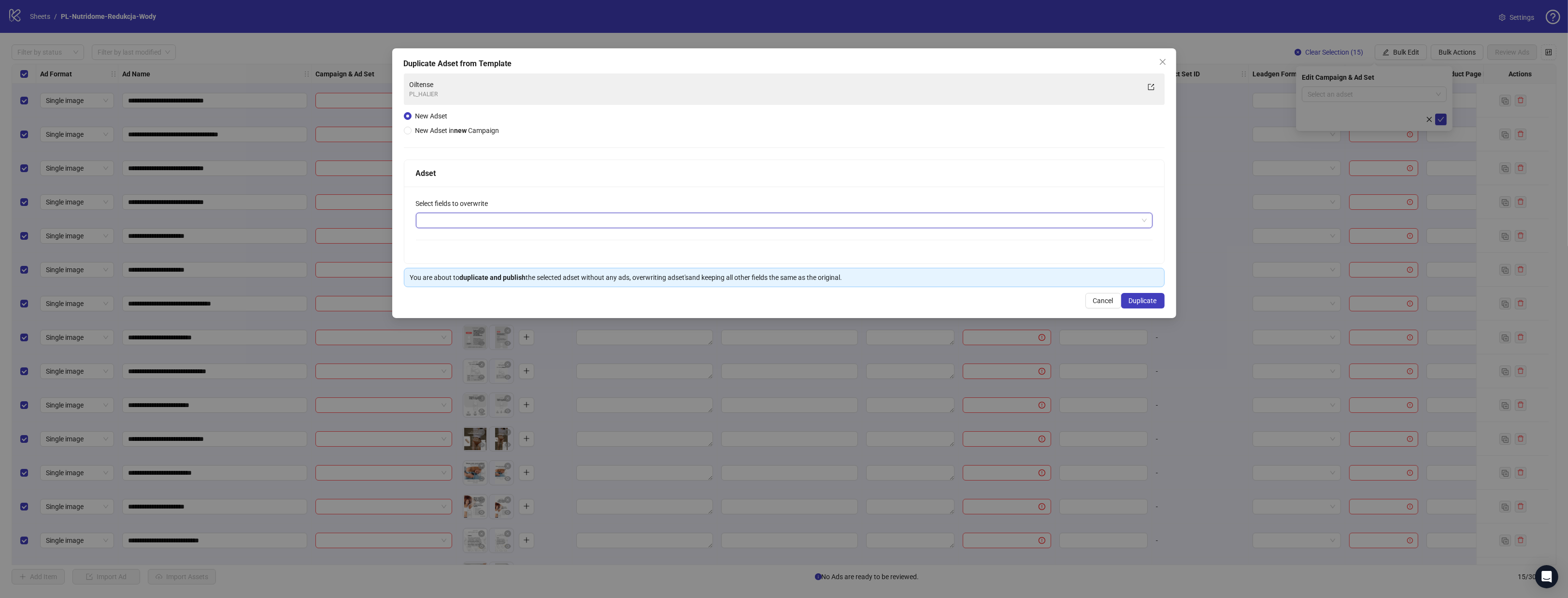
click at [449, 216] on div at bounding box center [779, 220] width 723 height 13
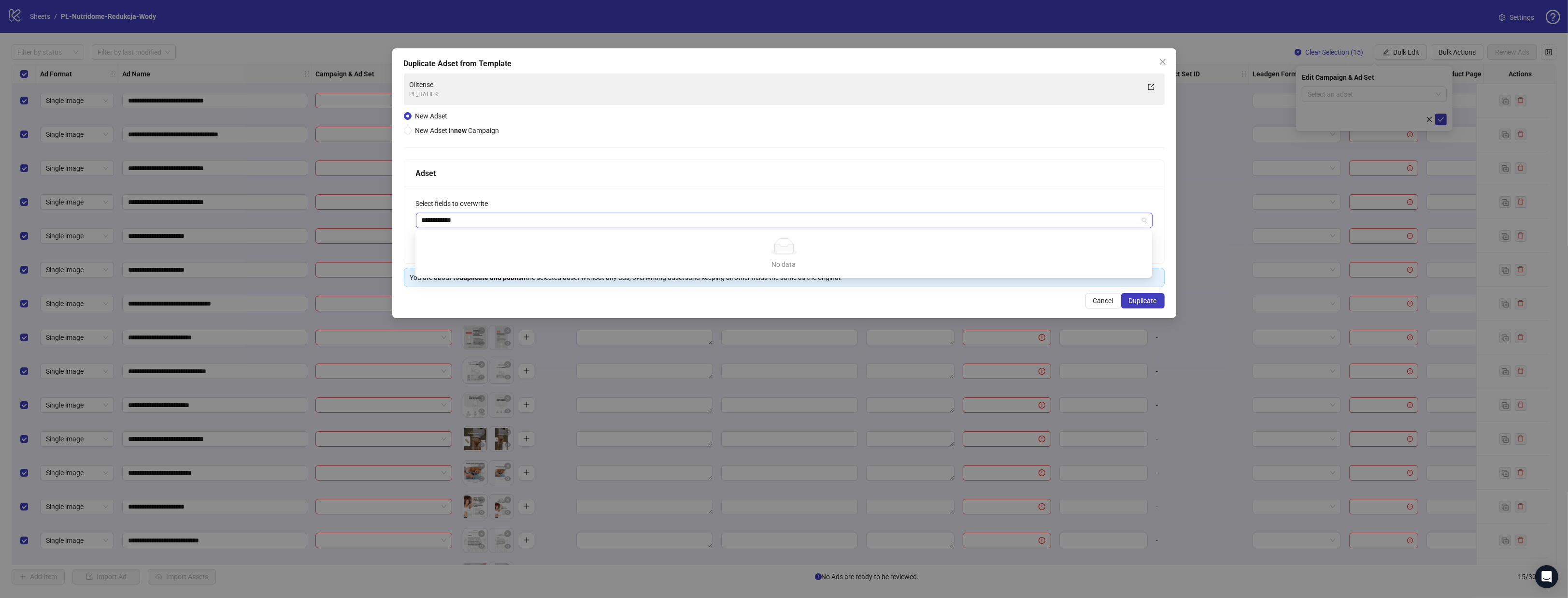
type input "**********"
click at [511, 160] on div "Adset" at bounding box center [784, 174] width 760 height 27
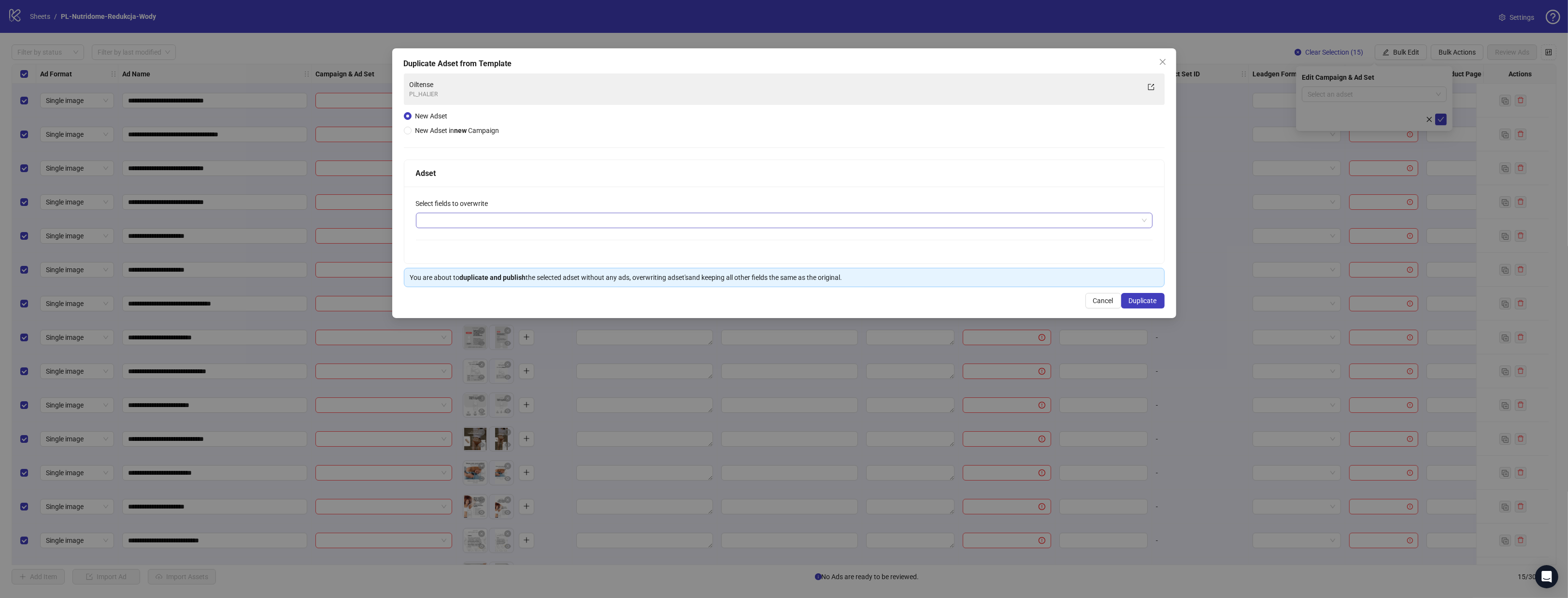
click at [483, 216] on div at bounding box center [779, 220] width 723 height 13
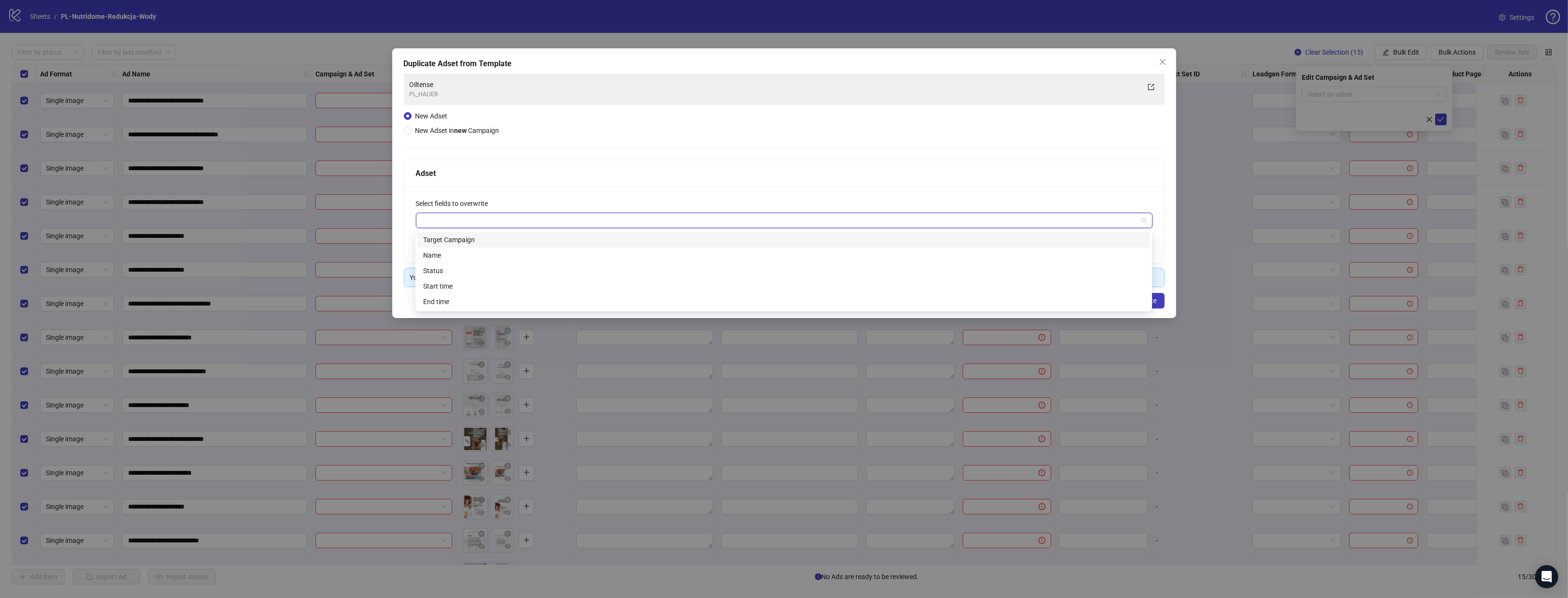
click at [422, 194] on div "Select fields to overwrite" at bounding box center [784, 225] width 760 height 77
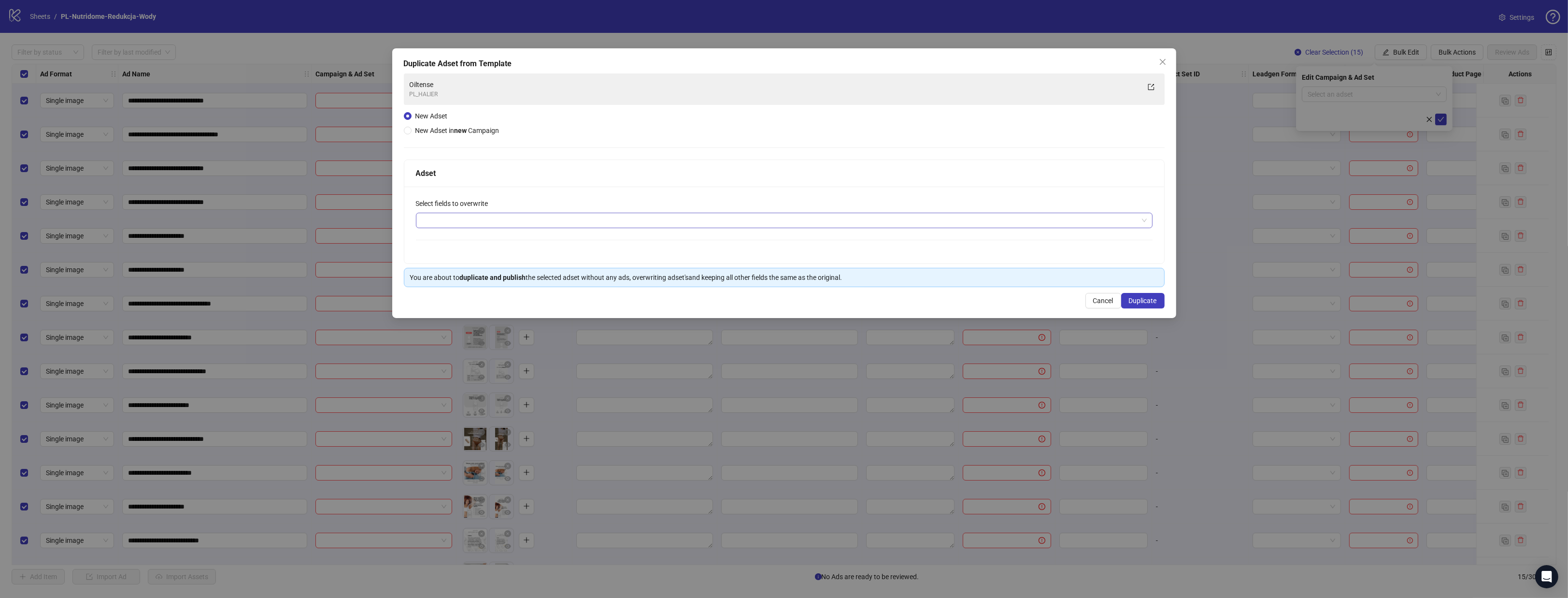
click at [427, 219] on div at bounding box center [779, 220] width 723 height 13
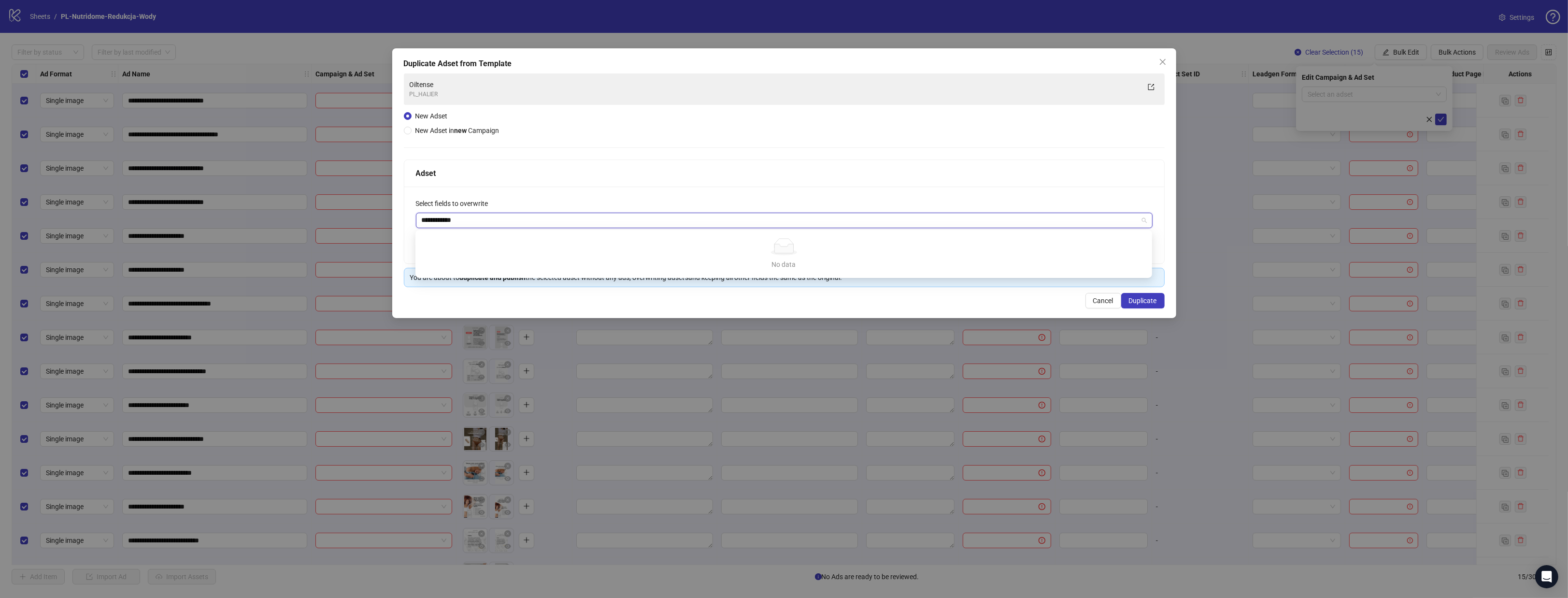
type input "**********"
click at [520, 193] on div "Select fields to overwrite Redukcja Wody" at bounding box center [784, 225] width 760 height 77
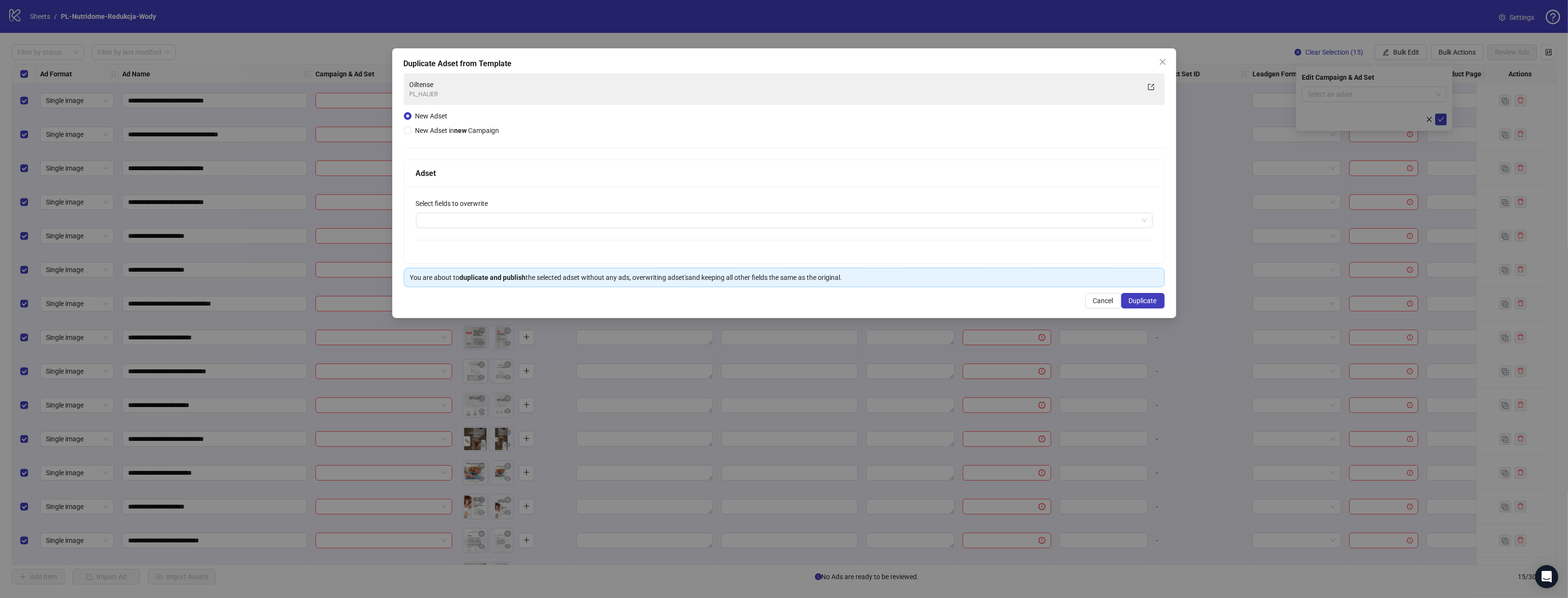
click at [469, 250] on div "Select fields to overwrite" at bounding box center [784, 225] width 760 height 77
click at [491, 224] on div at bounding box center [779, 220] width 723 height 13
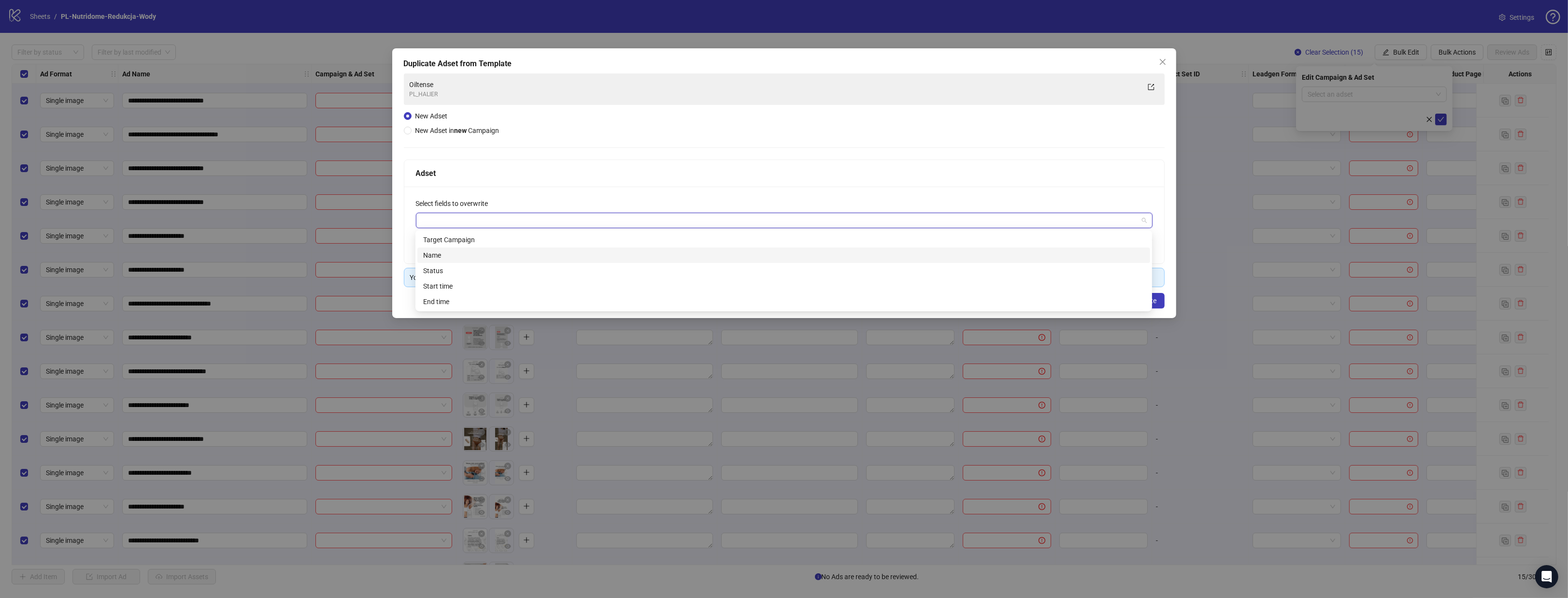
click at [483, 250] on div "Name" at bounding box center [783, 255] width 721 height 10
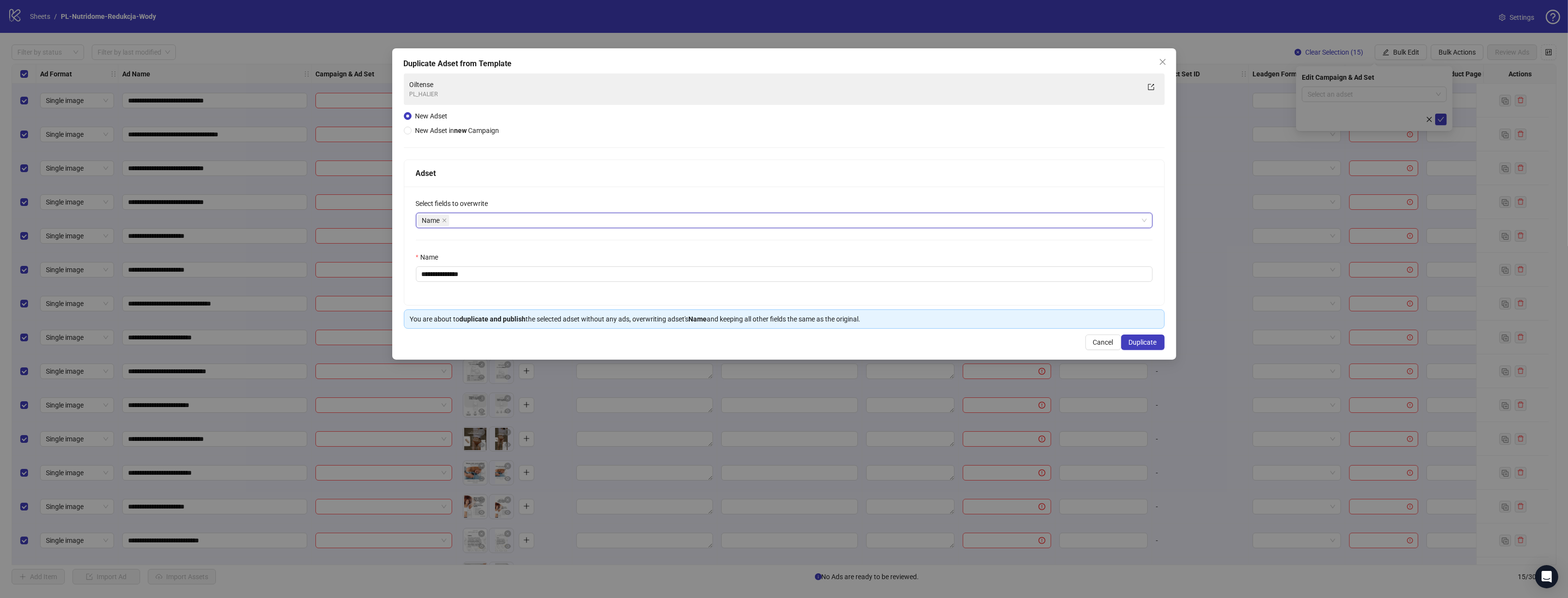
click at [536, 206] on div "Select fields to overwrite" at bounding box center [784, 205] width 737 height 15
click at [479, 267] on input "**********" at bounding box center [784, 273] width 737 height 15
type input "**********"
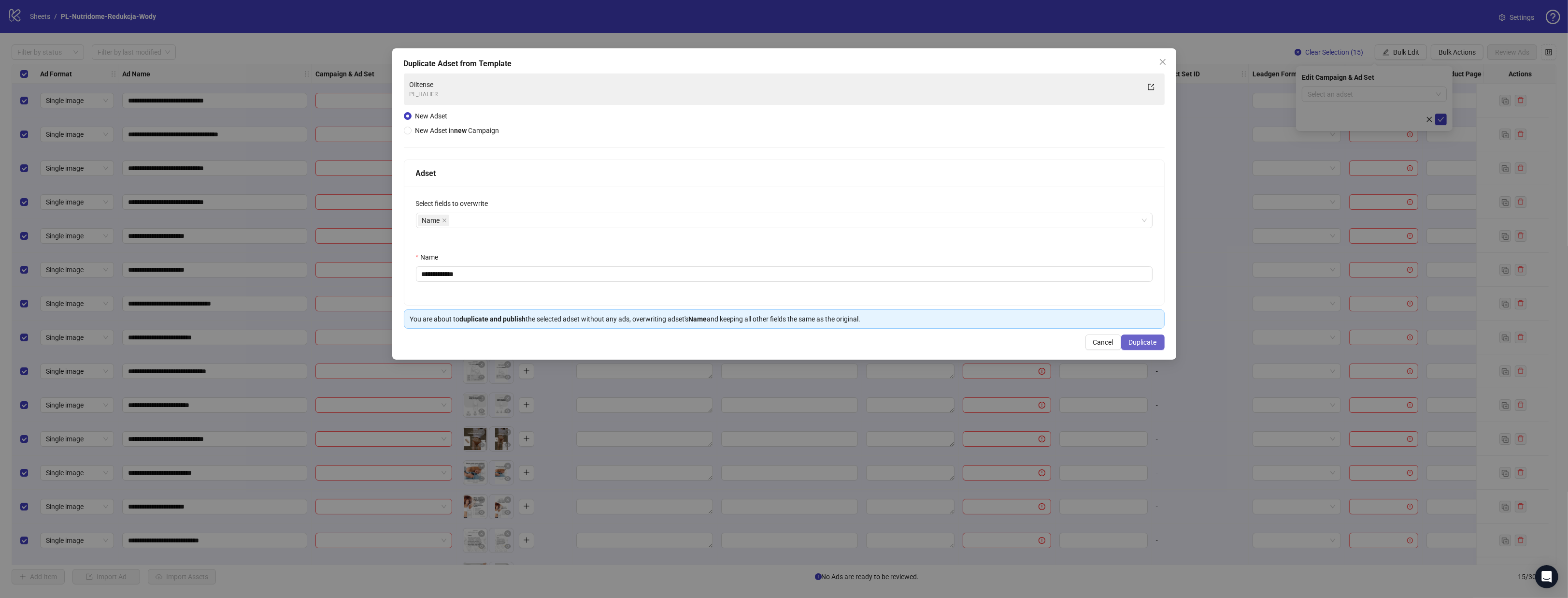
click at [1160, 339] on button "Duplicate" at bounding box center [1143, 342] width 43 height 15
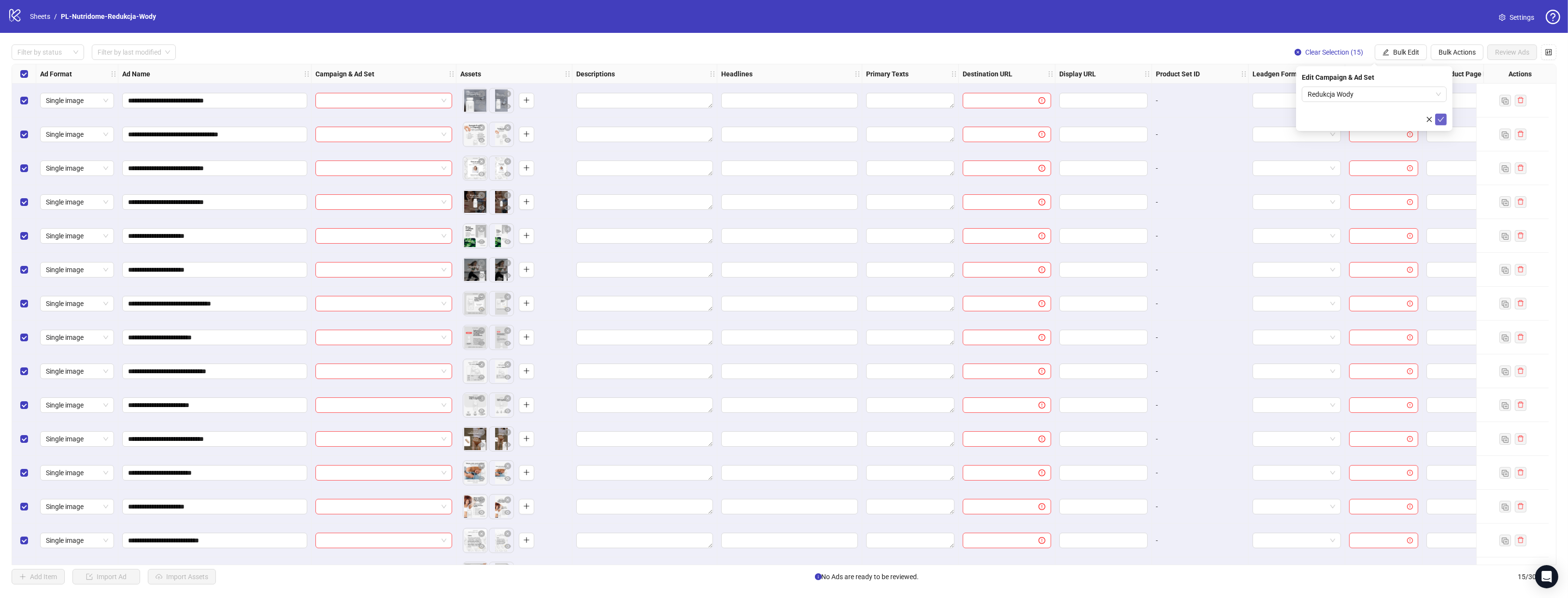
click at [1440, 123] on span "submit" at bounding box center [1441, 119] width 7 height 8
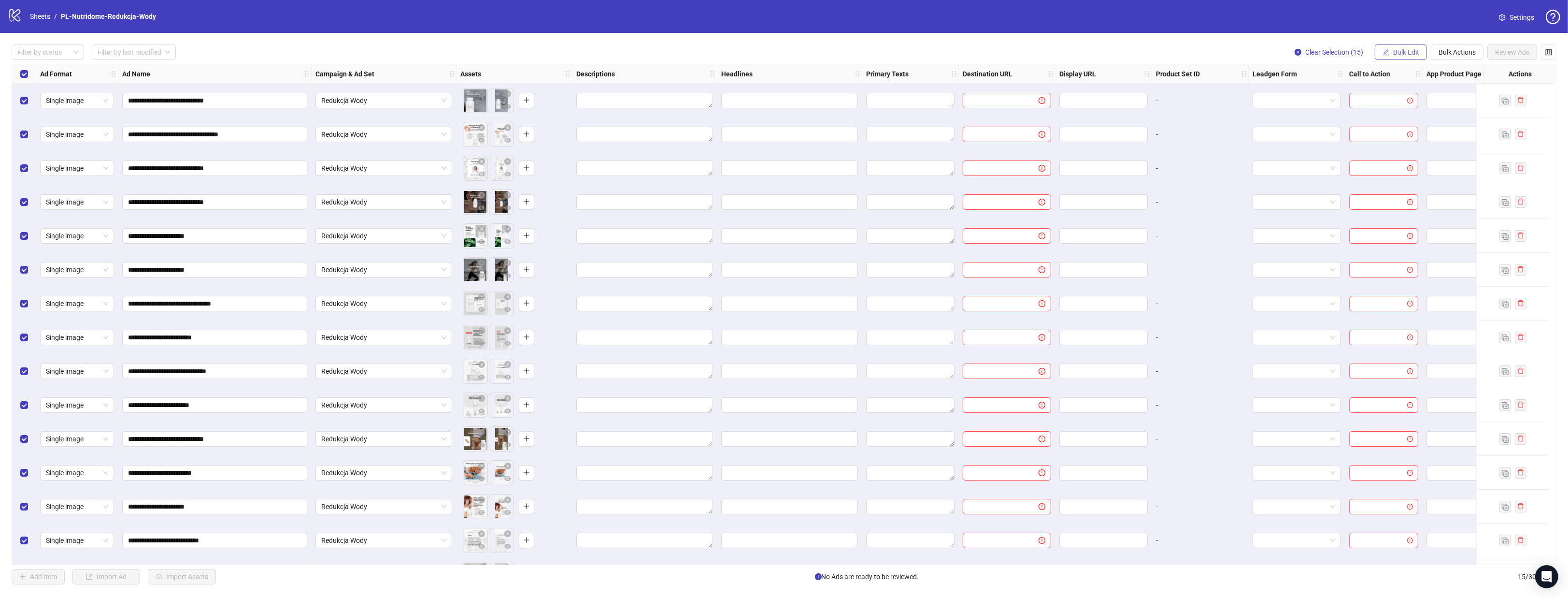
click at [1417, 52] on span "Bulk Edit" at bounding box center [1406, 52] width 26 height 8
click at [1424, 160] on span "Destination URL" at bounding box center [1410, 164] width 57 height 10
click at [1361, 93] on input "text" at bounding box center [1370, 94] width 125 height 10
paste input "**********"
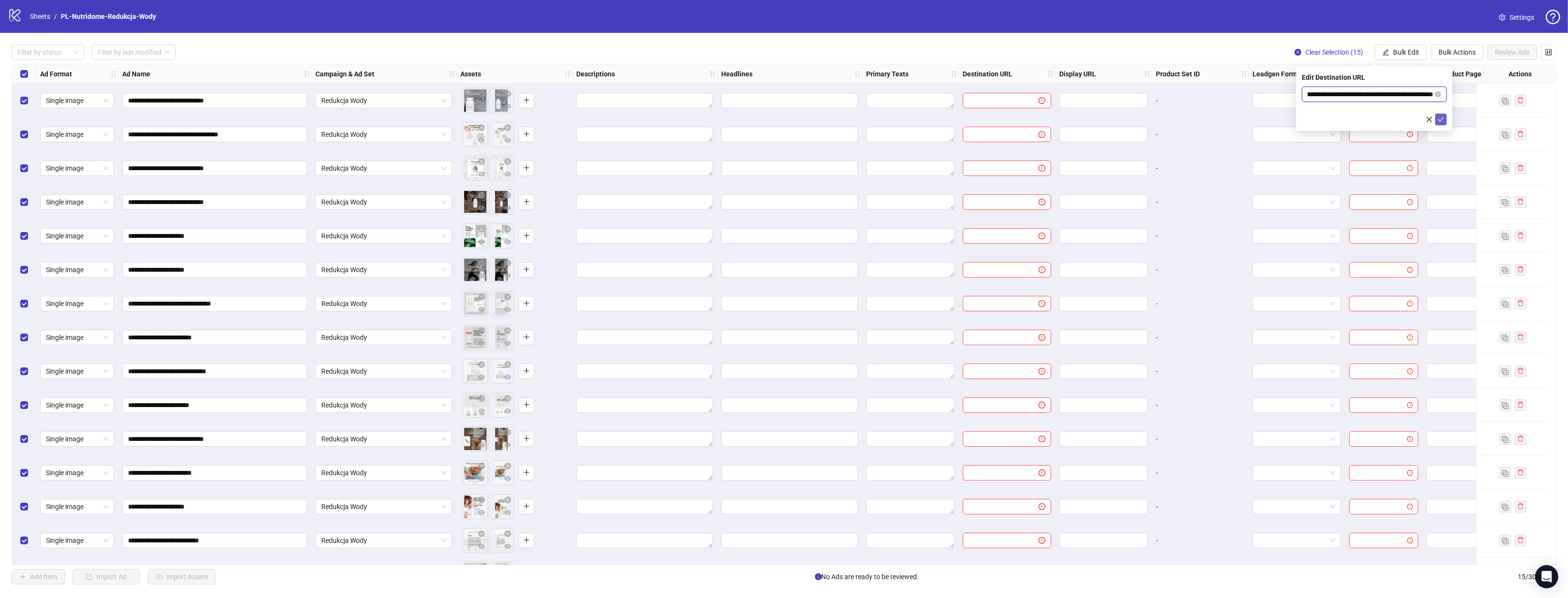
type input "**********"
click at [1441, 118] on icon "check" at bounding box center [1441, 119] width 6 height 5
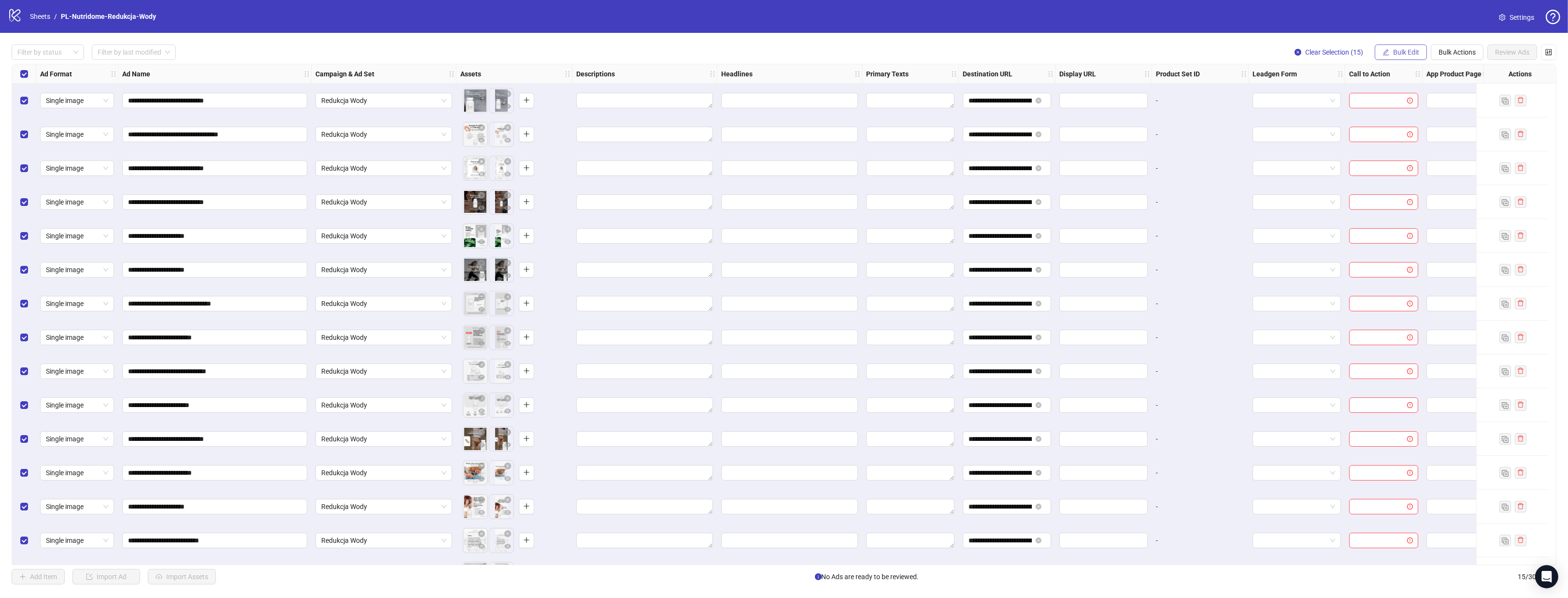
click at [1402, 51] on span "Bulk Edit" at bounding box center [1406, 52] width 26 height 8
click at [1418, 209] on span "Call to Action" at bounding box center [1410, 211] width 57 height 10
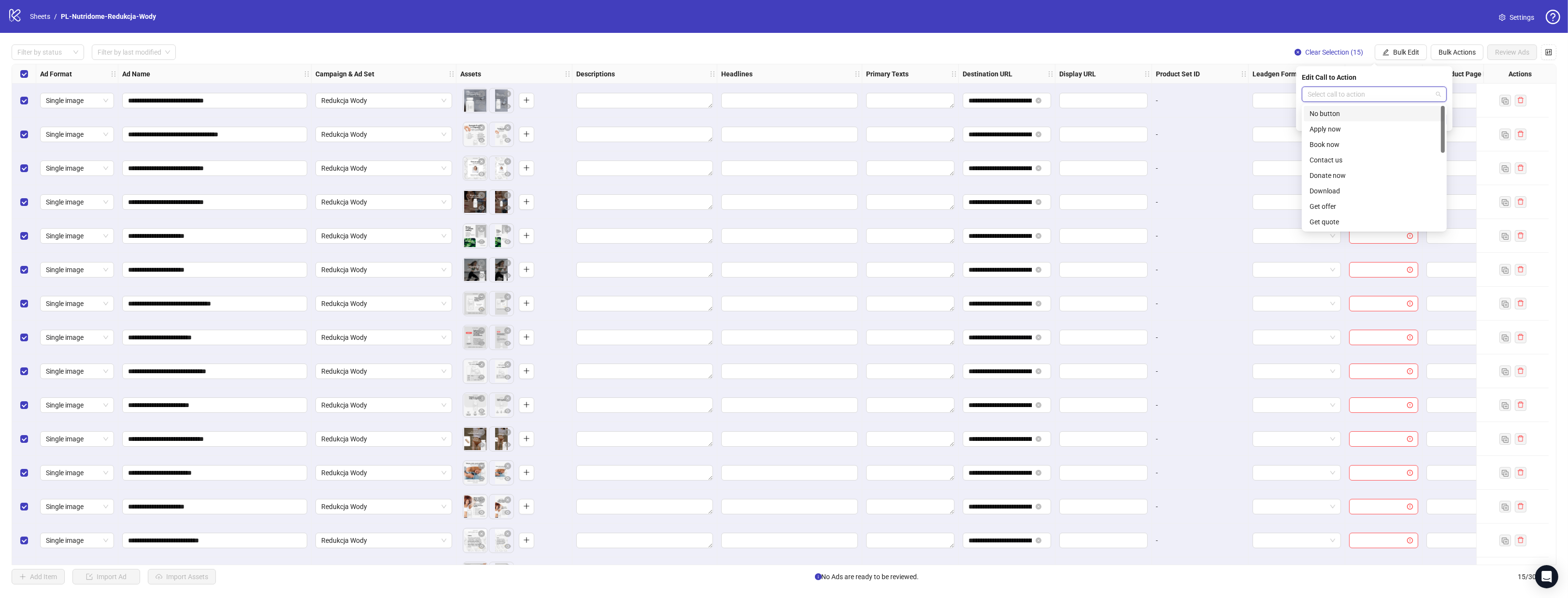
click at [1377, 97] on input "search" at bounding box center [1370, 94] width 125 height 15
click at [1368, 203] on div "Learn more" at bounding box center [1374, 204] width 130 height 10
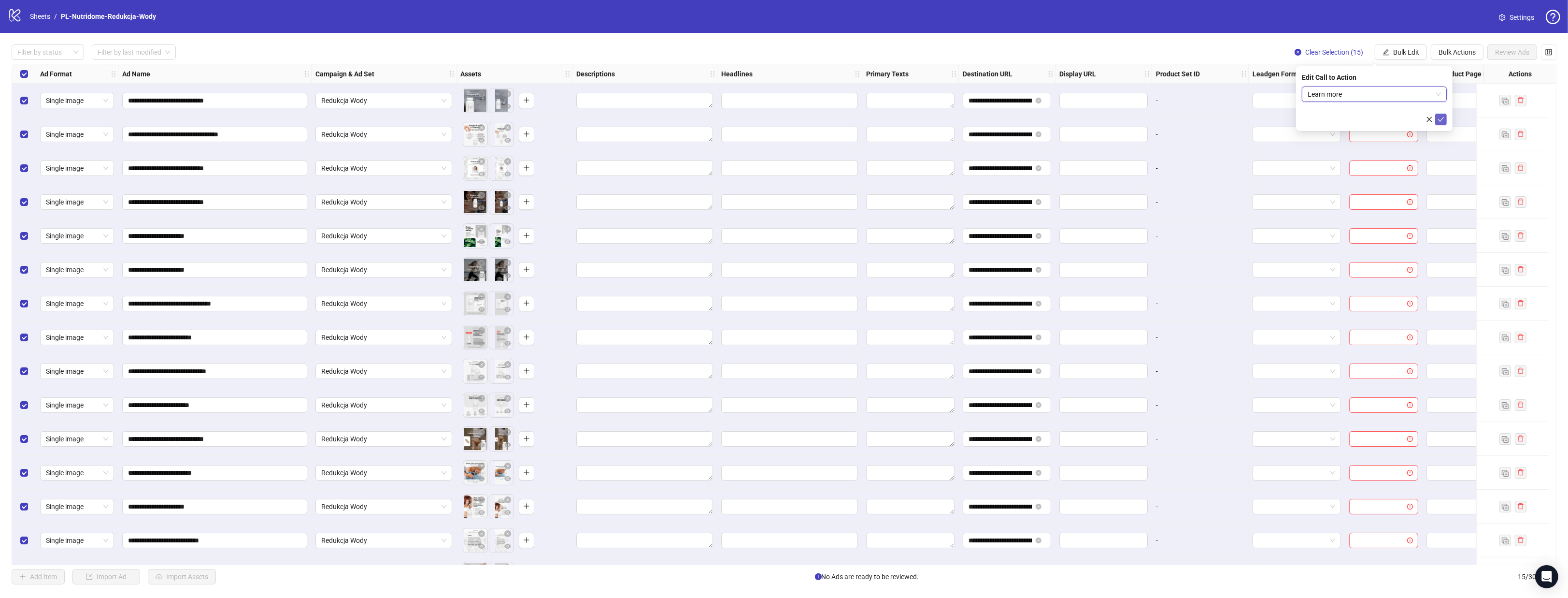
click at [1440, 118] on icon "check" at bounding box center [1441, 119] width 7 height 7
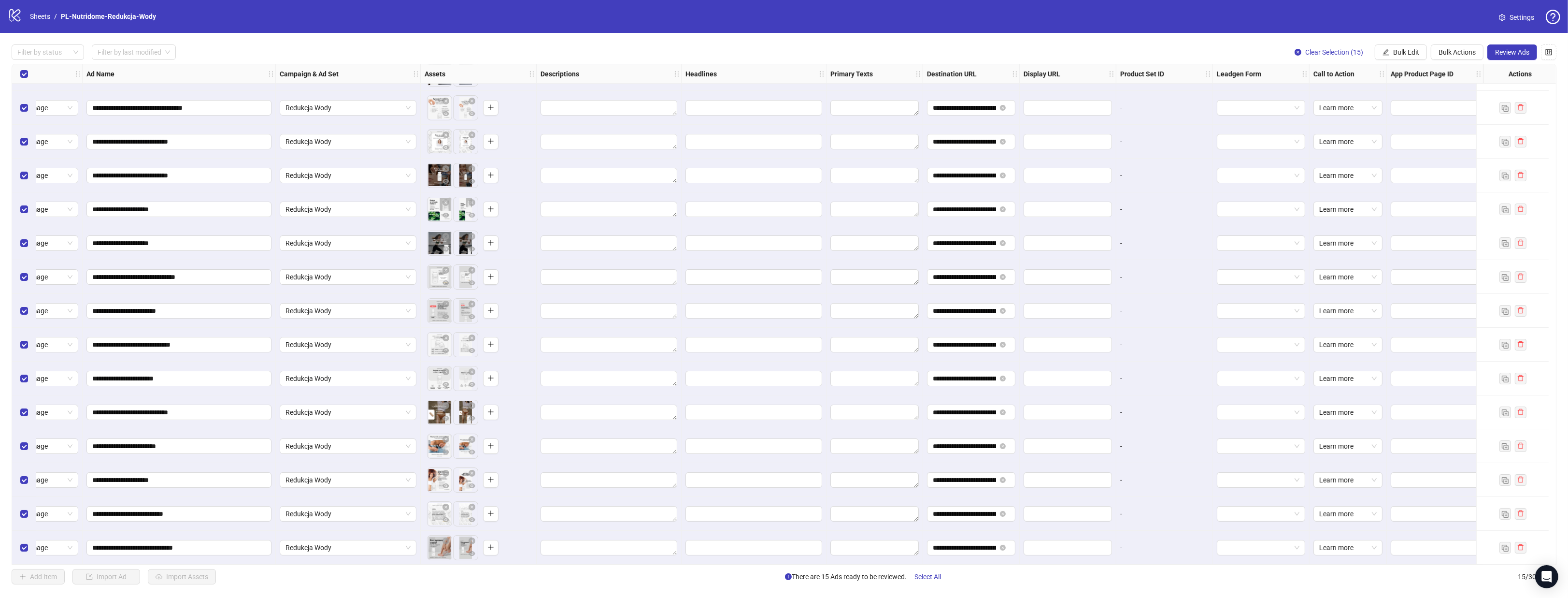
scroll to position [0, 43]
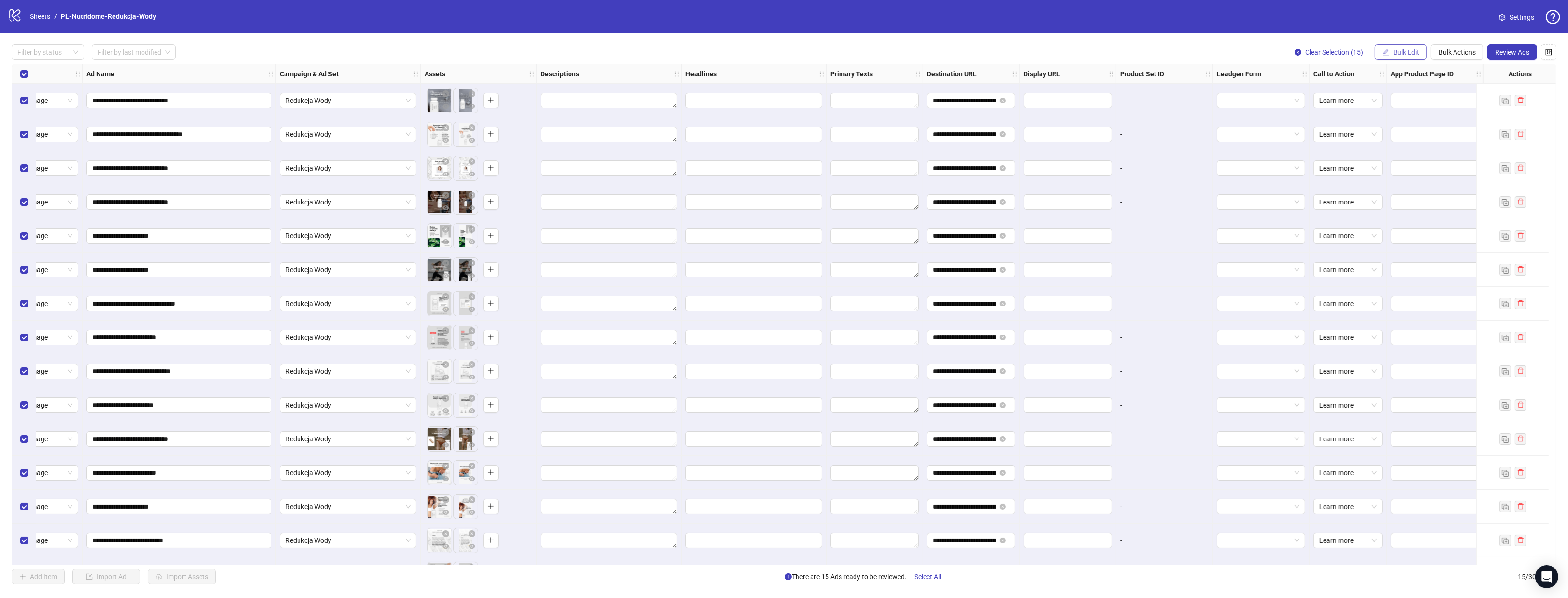
click at [1401, 48] on span "Bulk Edit" at bounding box center [1406, 52] width 26 height 8
click at [1412, 136] on span "Headlines" at bounding box center [1410, 133] width 57 height 10
click at [1384, 94] on input "text" at bounding box center [1374, 94] width 145 height 15
paste input "**********"
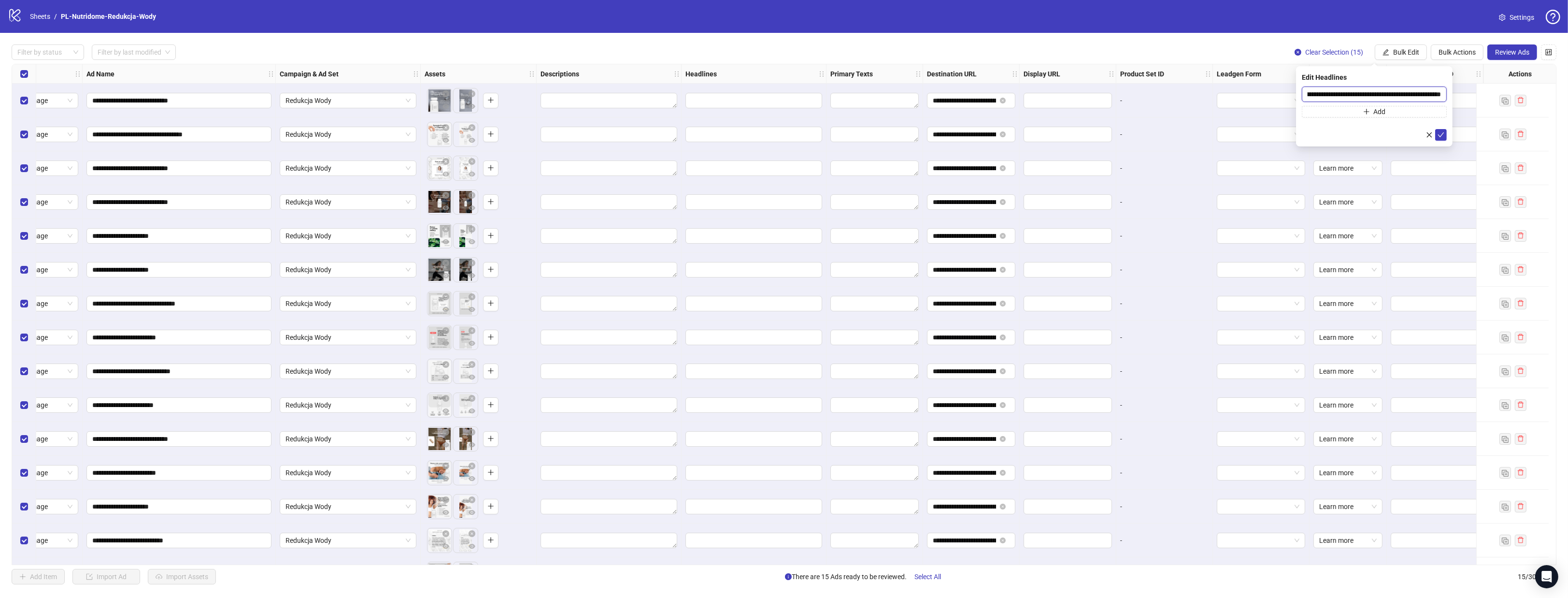
type input "**********"
click at [1332, 113] on button "Add" at bounding box center [1374, 111] width 145 height 12
type input "**********"
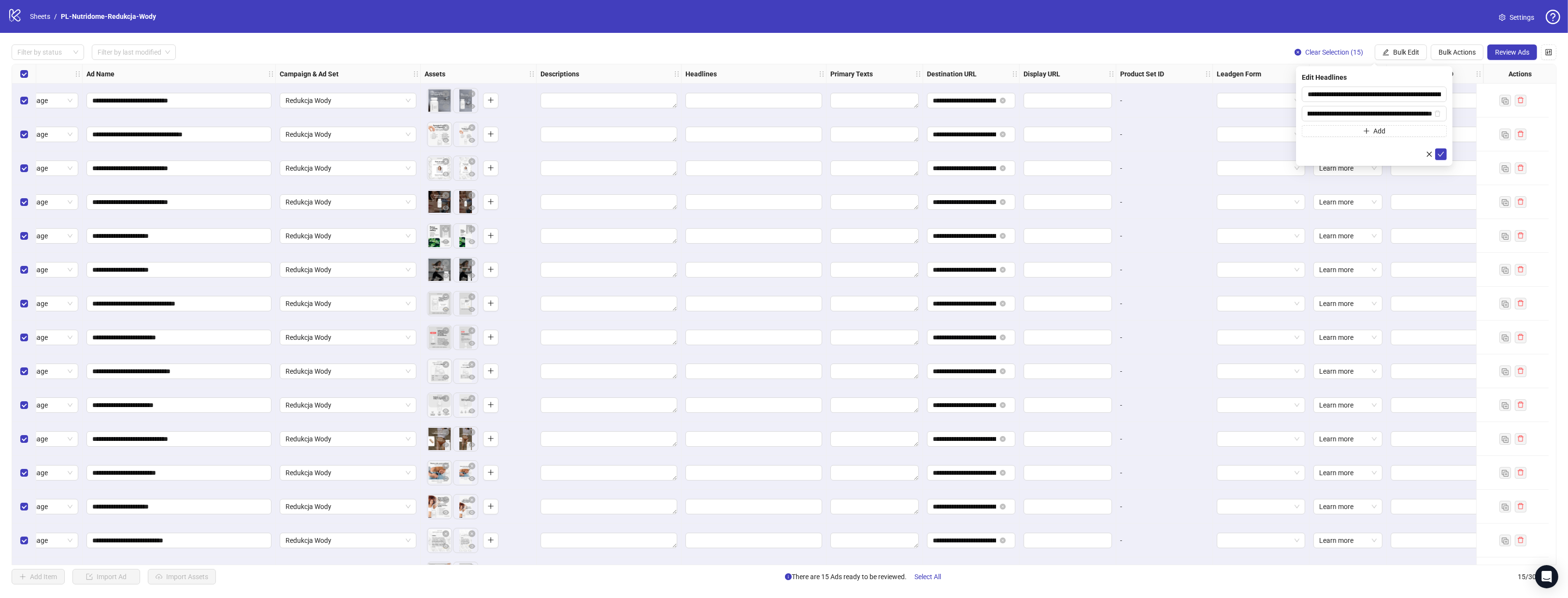
scroll to position [0, 0]
click at [1340, 127] on button "Add" at bounding box center [1374, 131] width 145 height 12
click at [1340, 128] on input "text" at bounding box center [1370, 133] width 125 height 10
type input "**********"
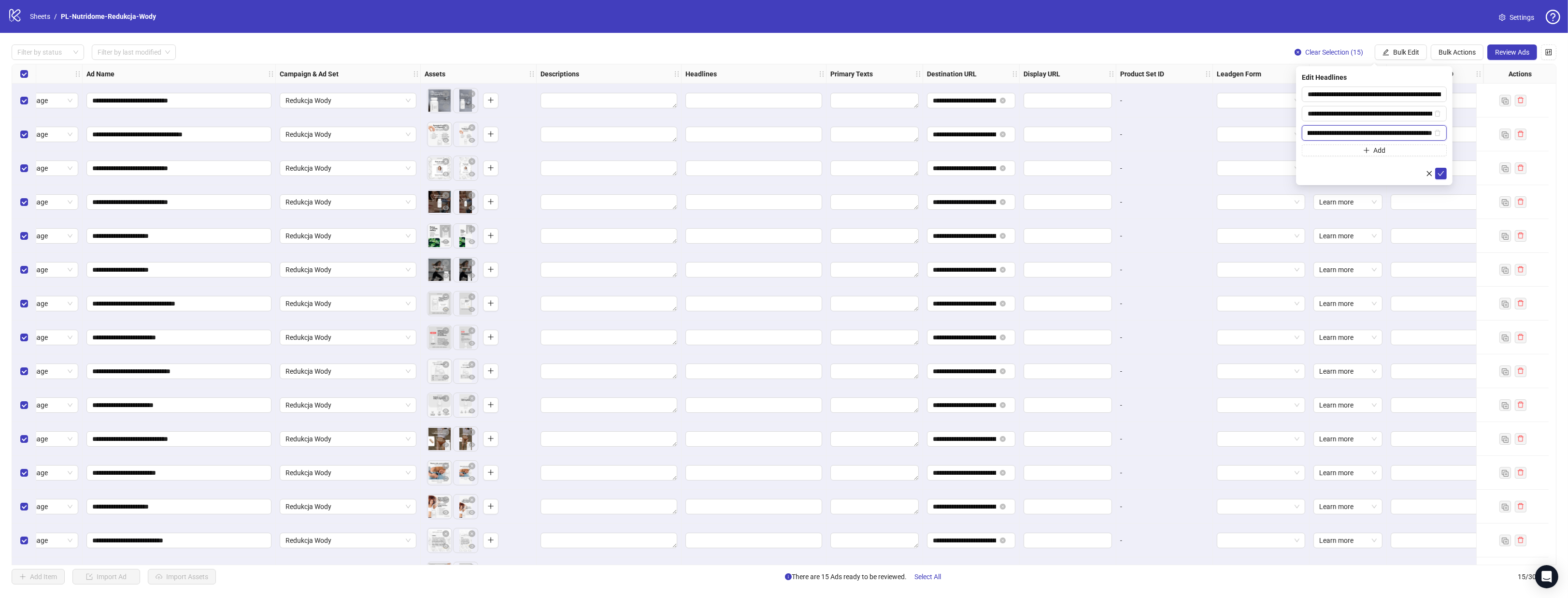
scroll to position [0, 0]
click at [1355, 152] on button "Add" at bounding box center [1374, 150] width 145 height 12
type input "**********"
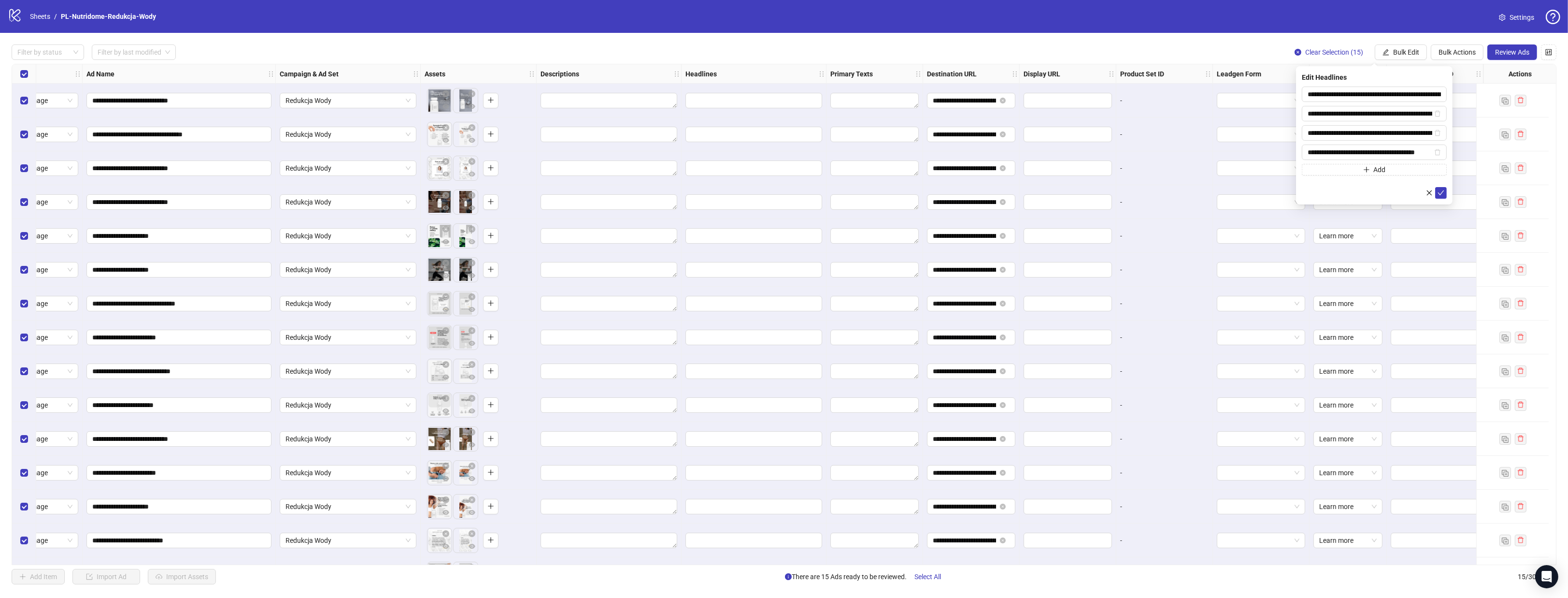
click at [1355, 175] on form "**********" at bounding box center [1374, 142] width 145 height 112
click at [1353, 172] on button "Add" at bounding box center [1374, 169] width 145 height 12
click at [1353, 172] on input "text" at bounding box center [1370, 171] width 125 height 10
type input "**********"
click at [1328, 219] on div "**********" at bounding box center [1374, 145] width 156 height 158
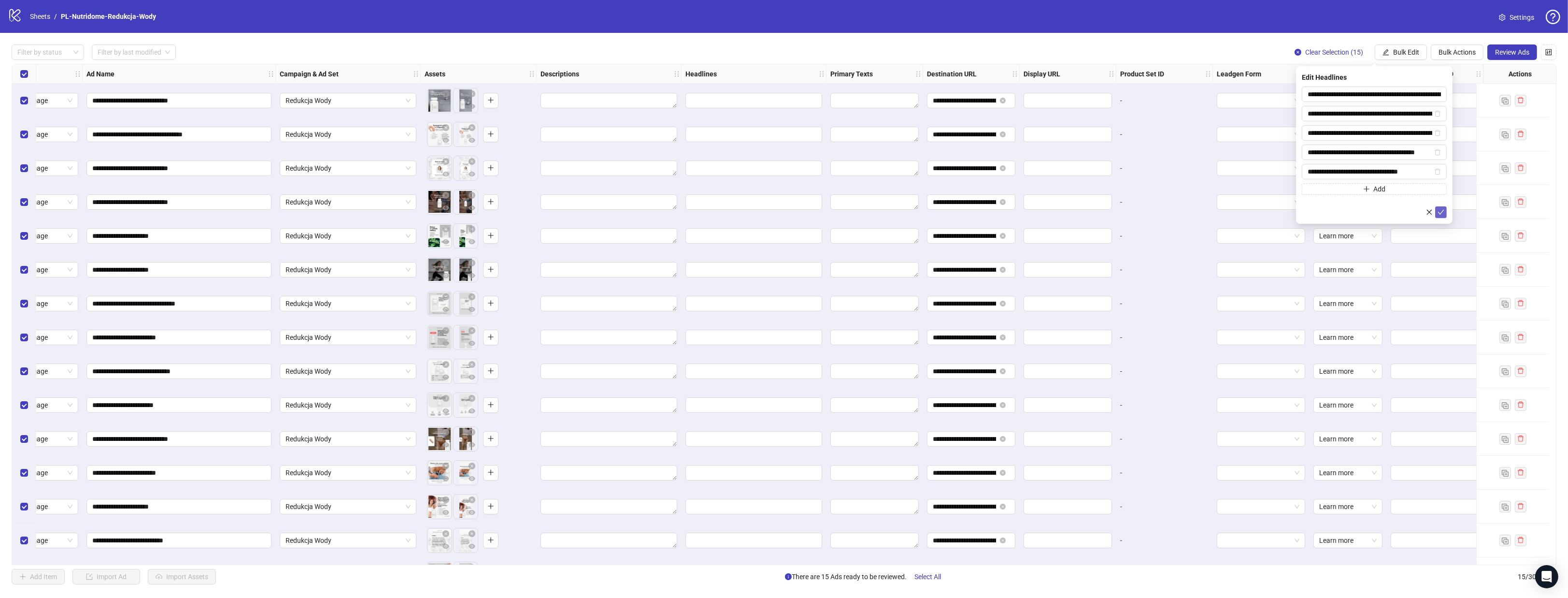
click at [1444, 212] on button "submit" at bounding box center [1441, 212] width 12 height 12
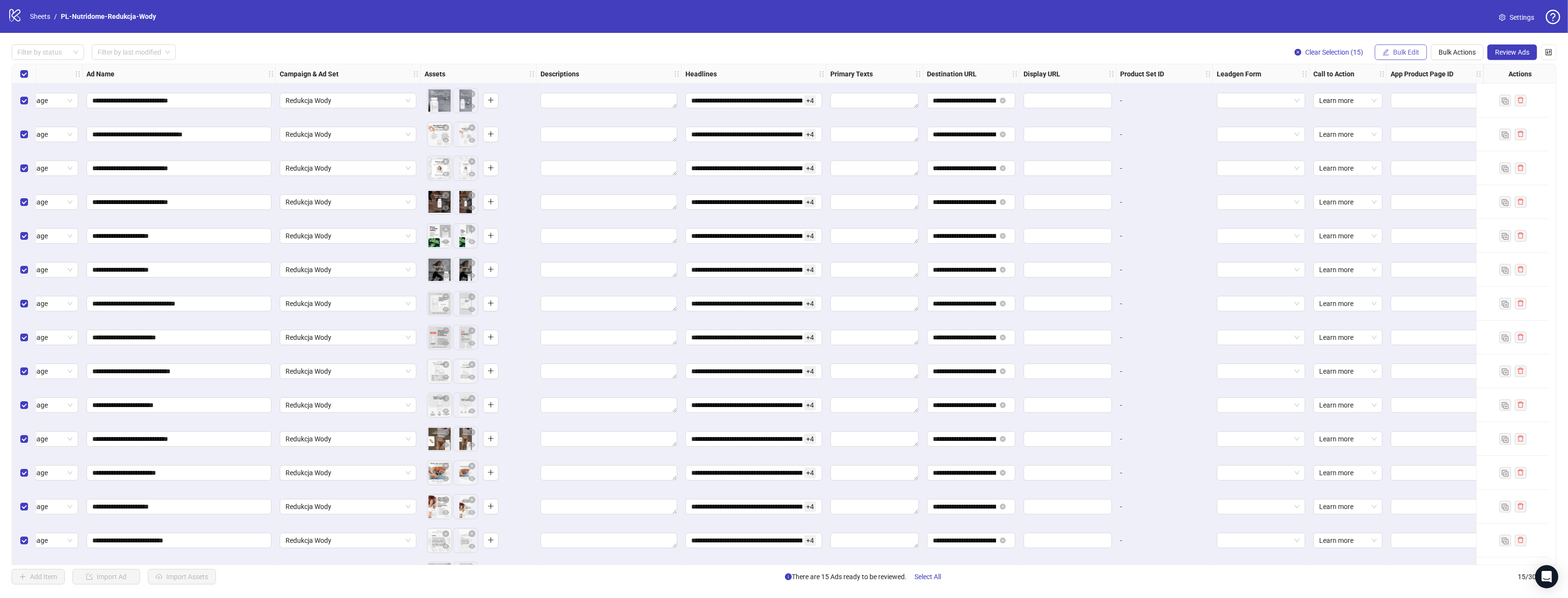
click at [1396, 51] on span "Bulk Edit" at bounding box center [1406, 52] width 26 height 8
click at [1415, 146] on span "Primary Texts" at bounding box center [1410, 149] width 57 height 10
click at [1346, 96] on textarea at bounding box center [1374, 99] width 145 height 26
paste textarea "**********"
click at [1343, 105] on textarea "**********" at bounding box center [1374, 99] width 145 height 26
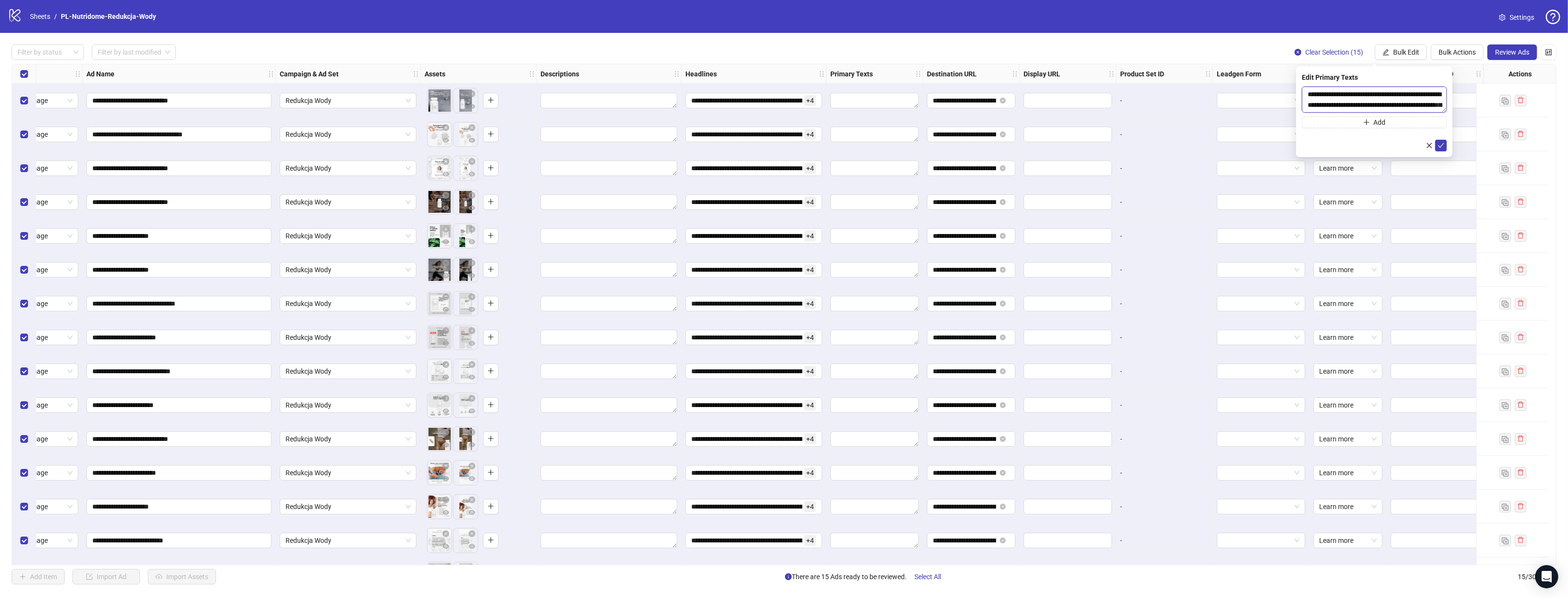
paste textarea "**********"
type textarea "**********"
click at [1370, 123] on button "Add" at bounding box center [1374, 122] width 145 height 12
type textarea "**********"
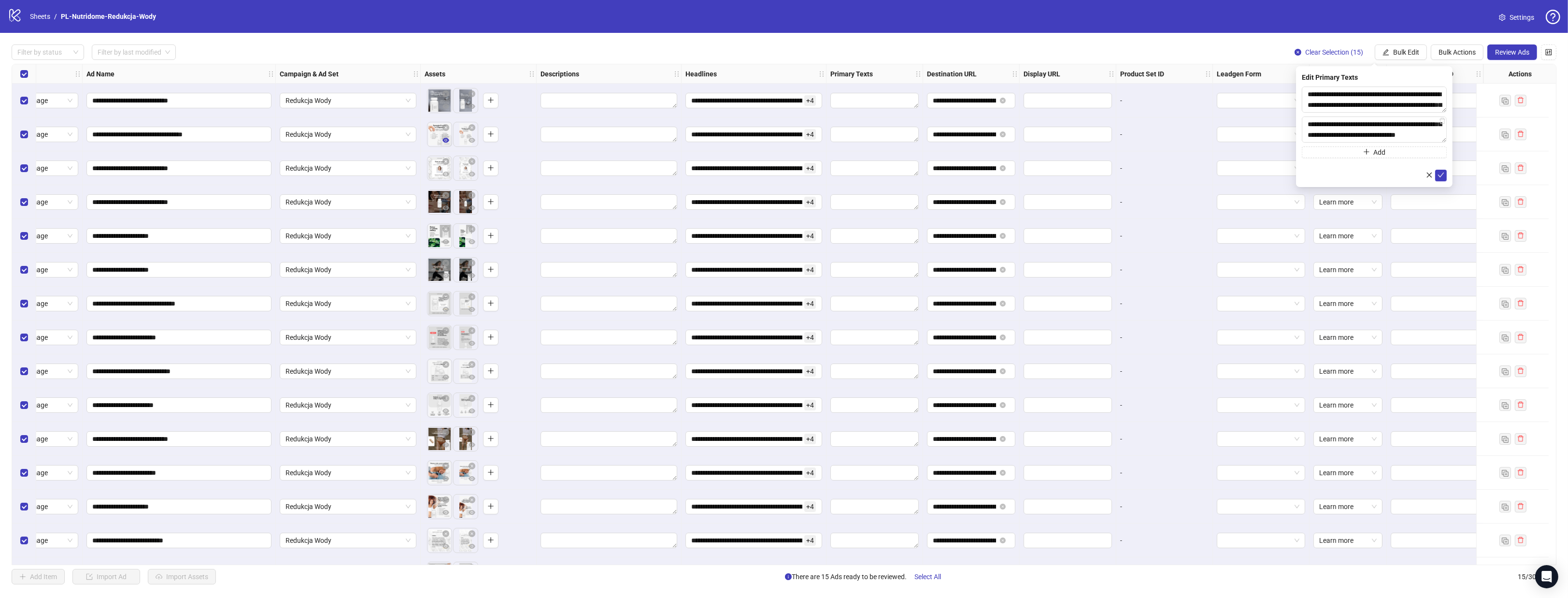
click at [443, 139] on icon "eye" at bounding box center [446, 140] width 7 height 5
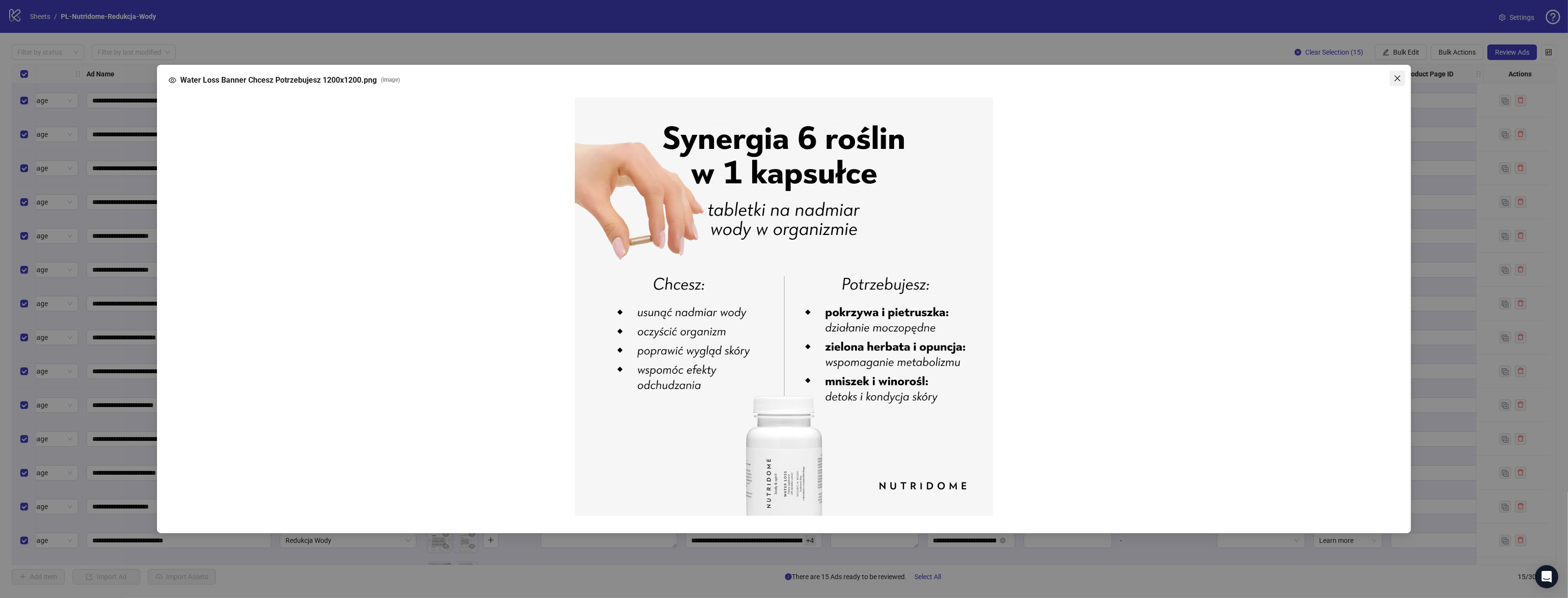
click at [1399, 79] on icon "close" at bounding box center [1398, 78] width 6 height 6
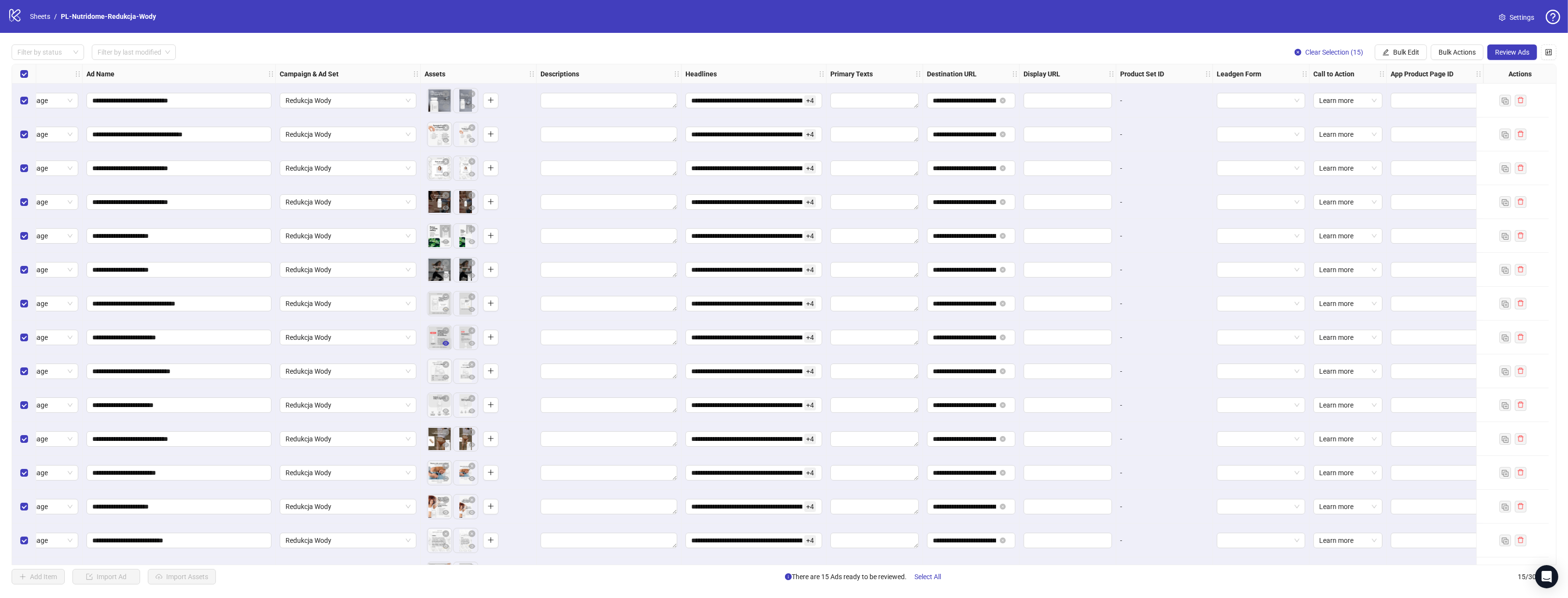
click at [443, 345] on icon "eye" at bounding box center [446, 343] width 7 height 7
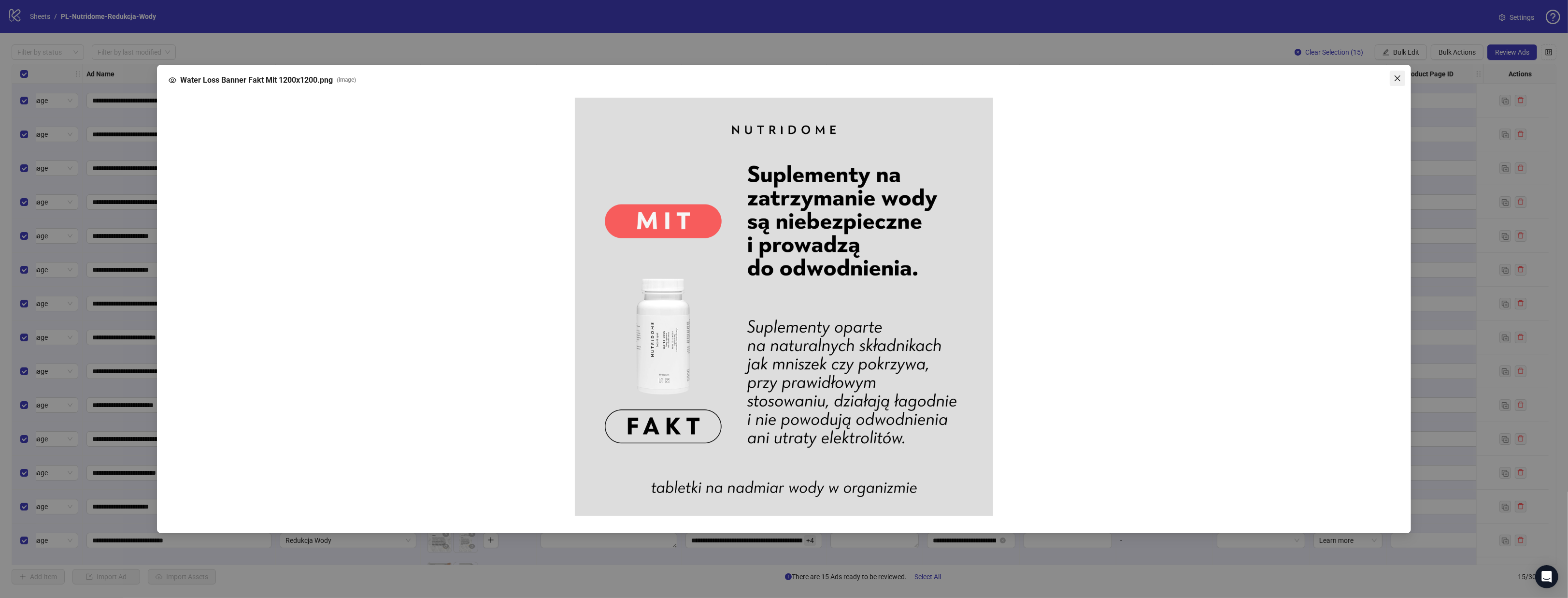
click at [1400, 81] on icon "close" at bounding box center [1398, 78] width 8 height 8
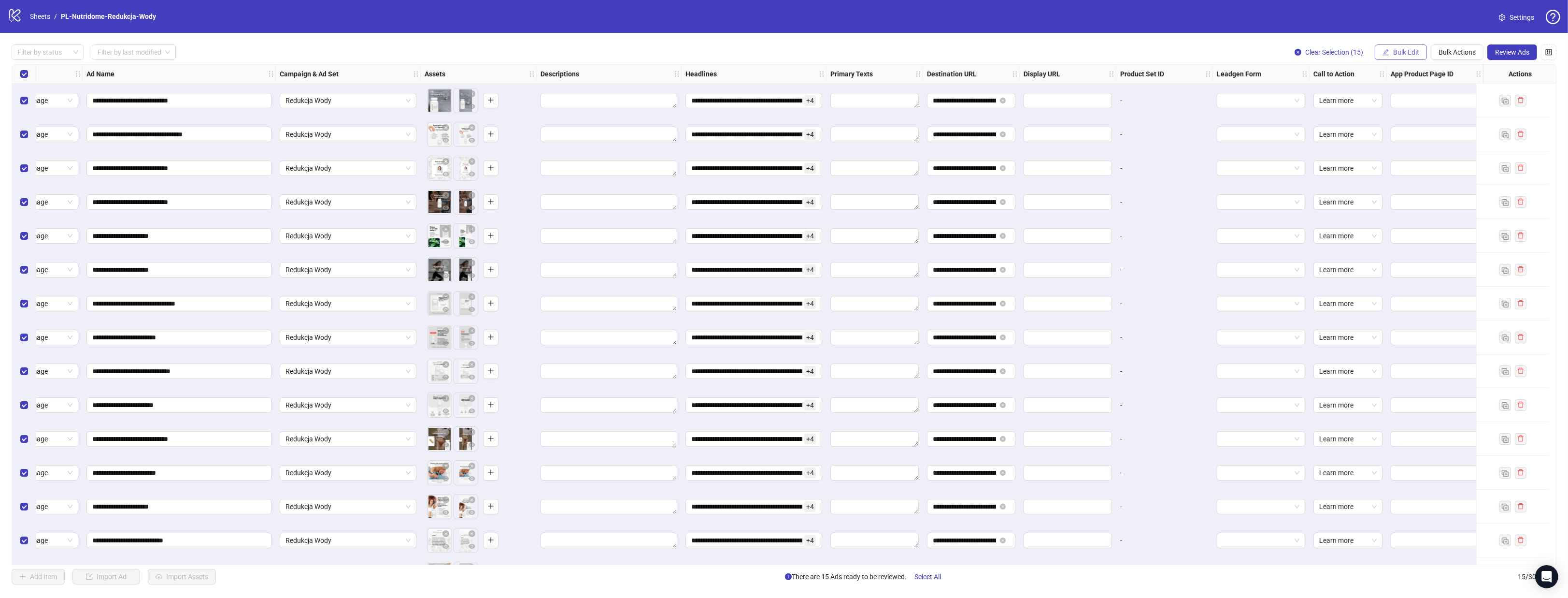
click at [1386, 57] on button "Bulk Edit" at bounding box center [1401, 52] width 52 height 15
drag, startPoint x: 1338, startPoint y: 47, endPoint x: 1407, endPoint y: 50, distance: 69.1
click at [1407, 50] on div "Clear Selection (15) Bulk Edit Bulk Actions Review Ads" at bounding box center [1421, 52] width 270 height 15
click at [1409, 51] on span "Bulk Edit" at bounding box center [1406, 52] width 26 height 8
click at [1411, 149] on span "Primary Texts" at bounding box center [1410, 149] width 57 height 10
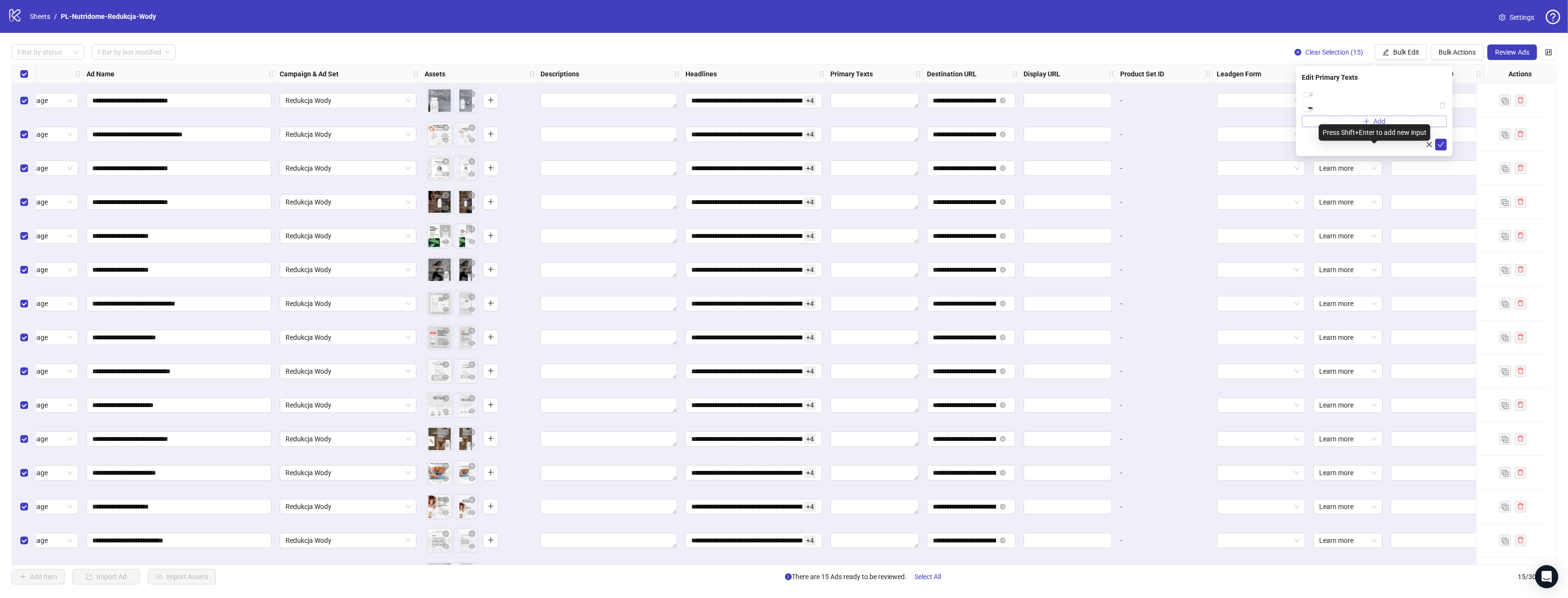
click at [1379, 127] on button "Add" at bounding box center [1374, 121] width 145 height 12
click at [1354, 142] on textarea at bounding box center [1374, 128] width 145 height 26
type textarea "**********"
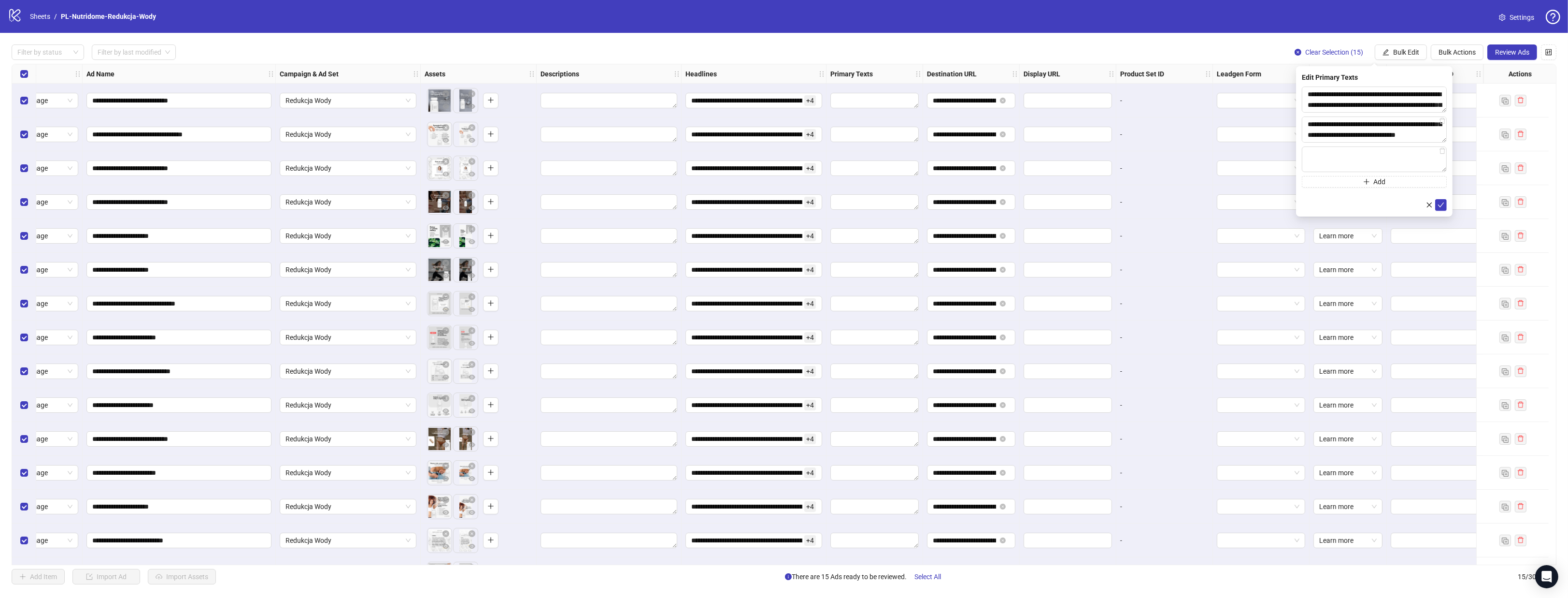
scroll to position [0, 0]
click at [1323, 149] on button "Add" at bounding box center [1374, 152] width 145 height 12
type textarea "**********"
click at [1340, 177] on button "Add" at bounding box center [1374, 181] width 145 height 12
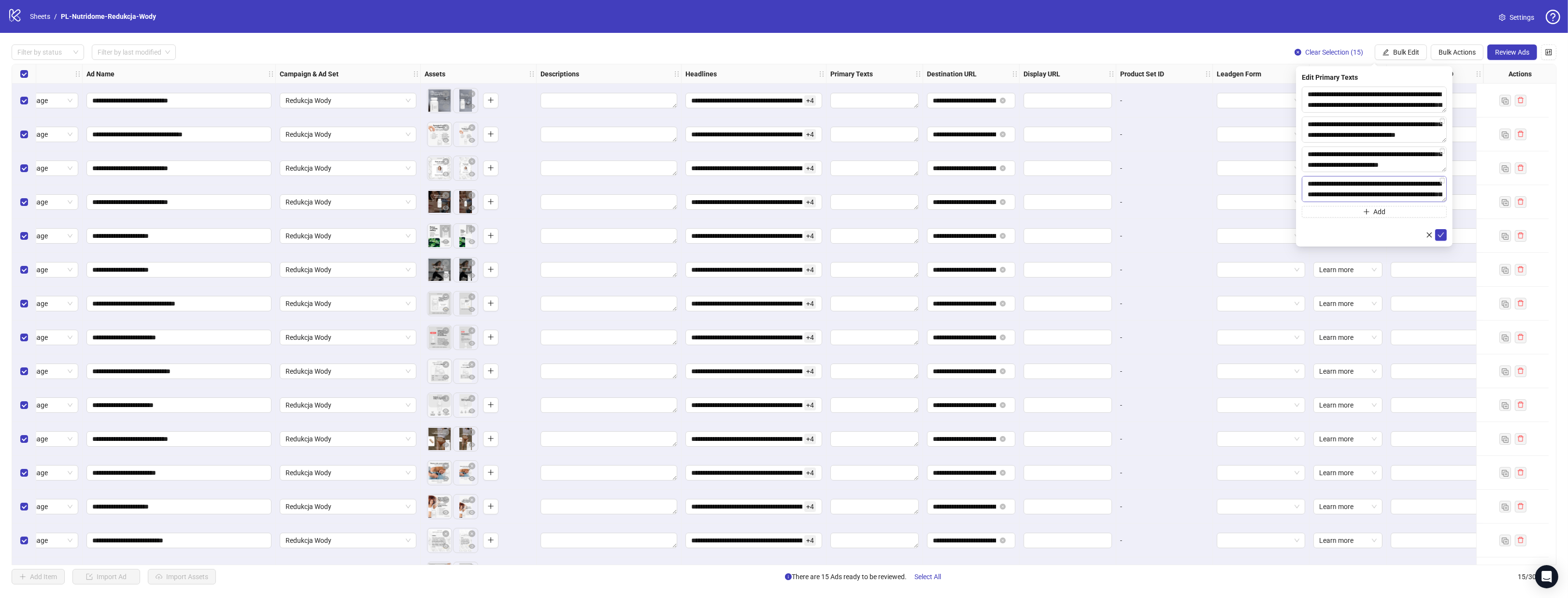
scroll to position [40, 0]
type textarea "**********"
click at [1326, 213] on button "Add" at bounding box center [1374, 211] width 145 height 12
click at [1326, 213] on textarea at bounding box center [1374, 219] width 145 height 26
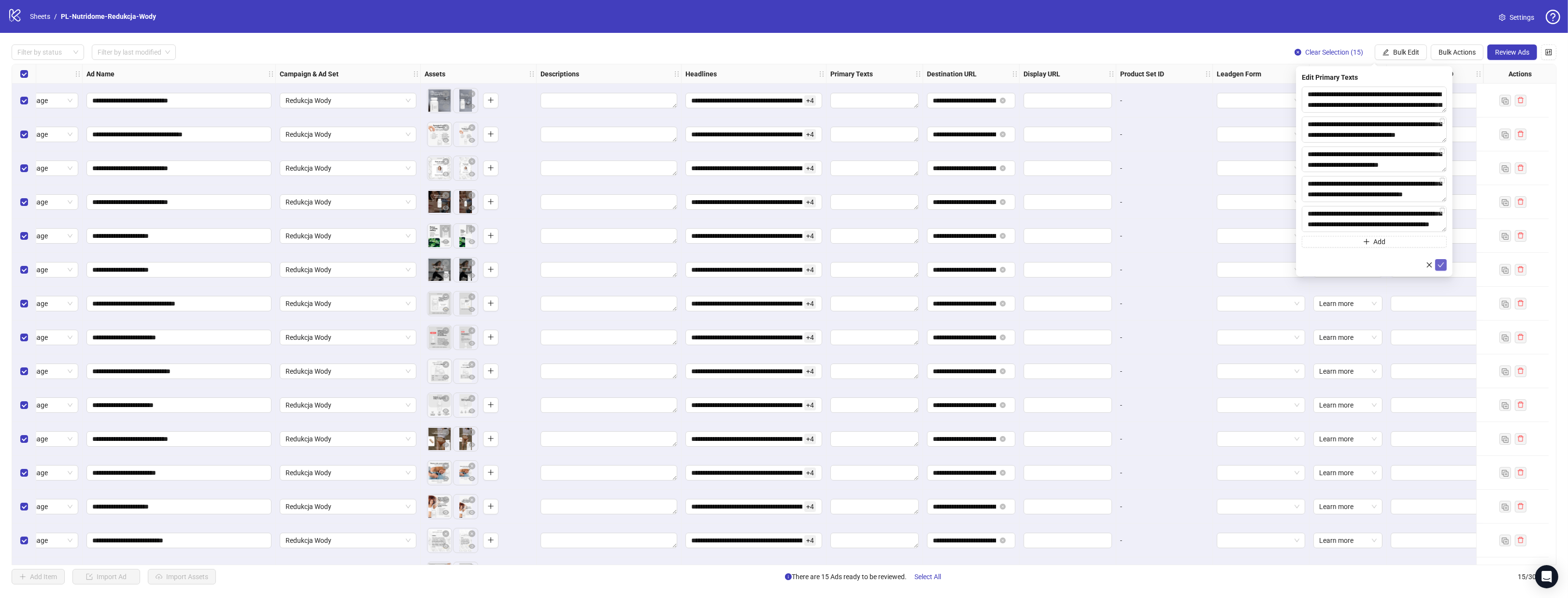
type textarea "**********"
click at [1439, 262] on icon "check" at bounding box center [1441, 264] width 7 height 7
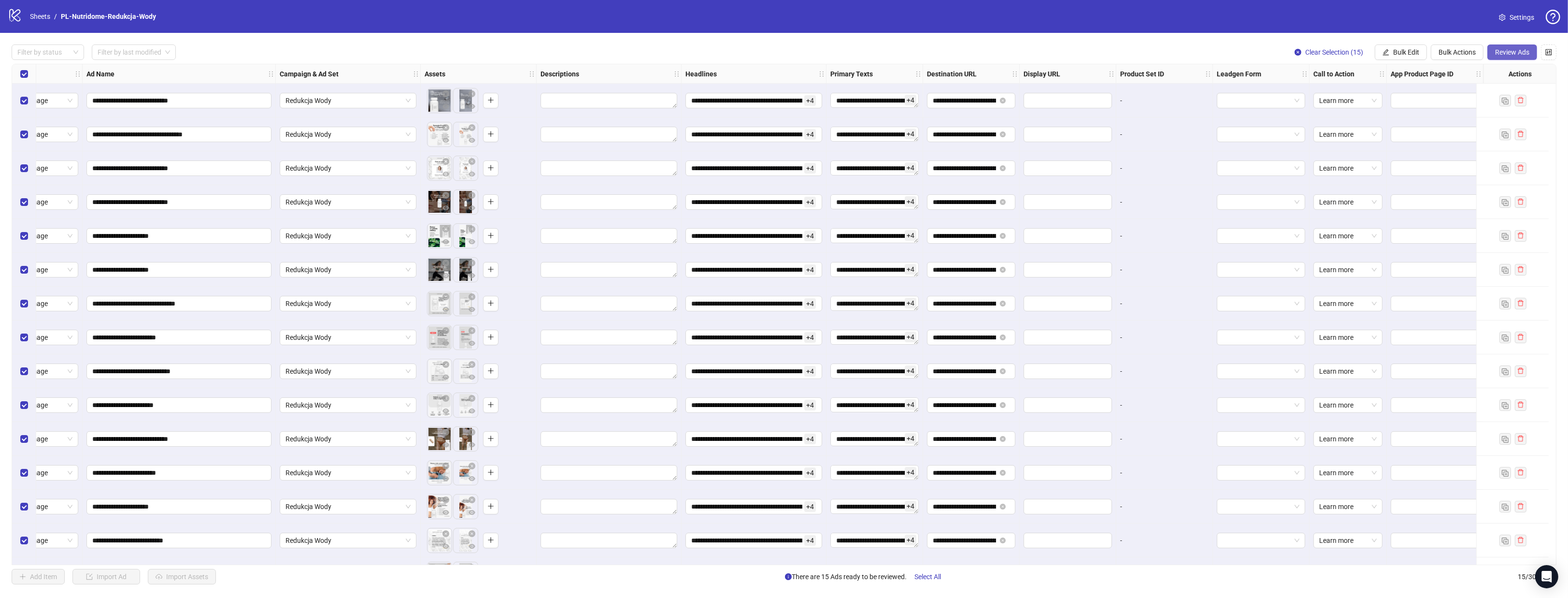
click at [1523, 53] on span "Review Ads" at bounding box center [1512, 52] width 34 height 8
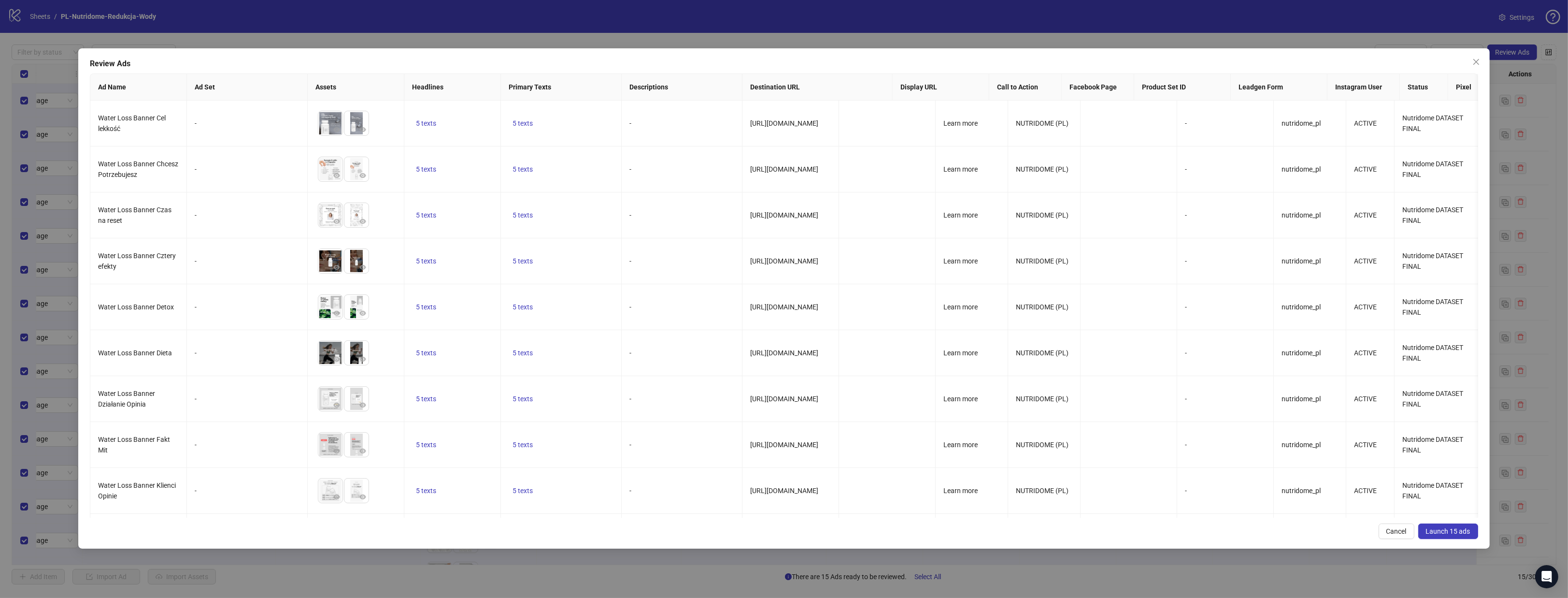
click at [1457, 525] on button "Launch 15 ads" at bounding box center [1448, 530] width 60 height 15
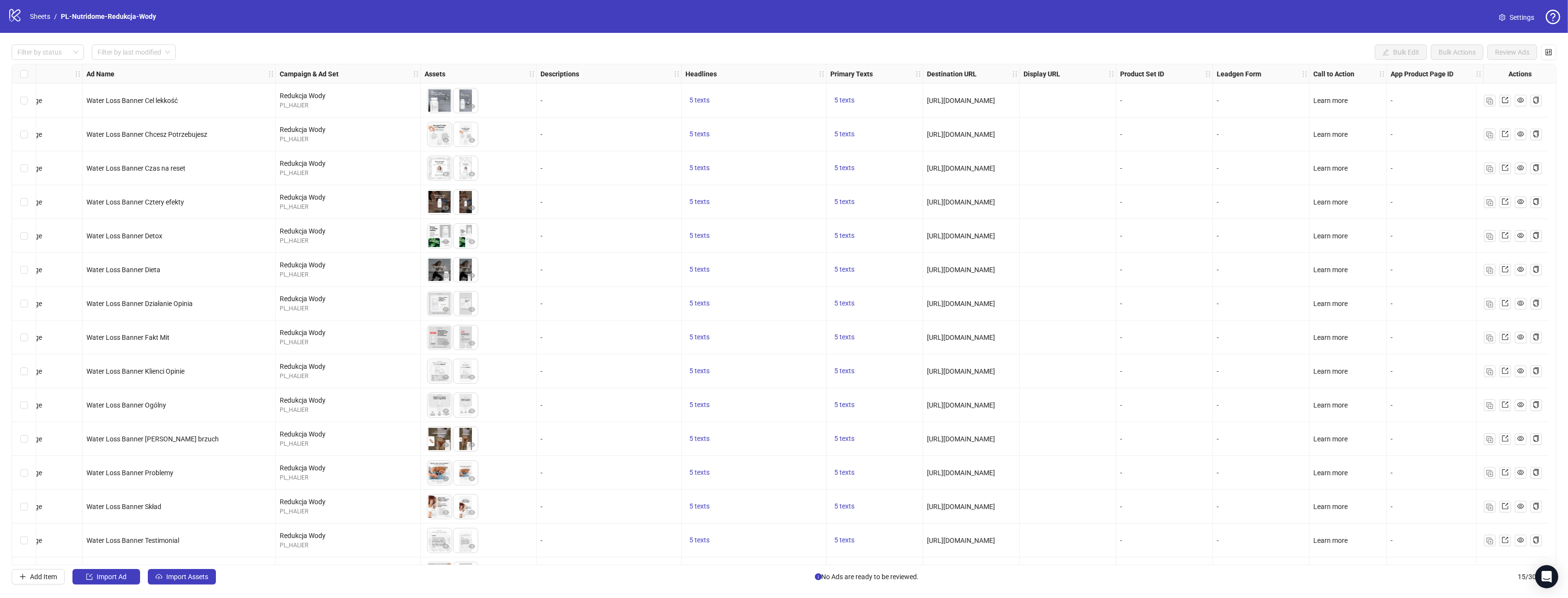
click at [27, 72] on div "Select all rows" at bounding box center [24, 74] width 24 height 19
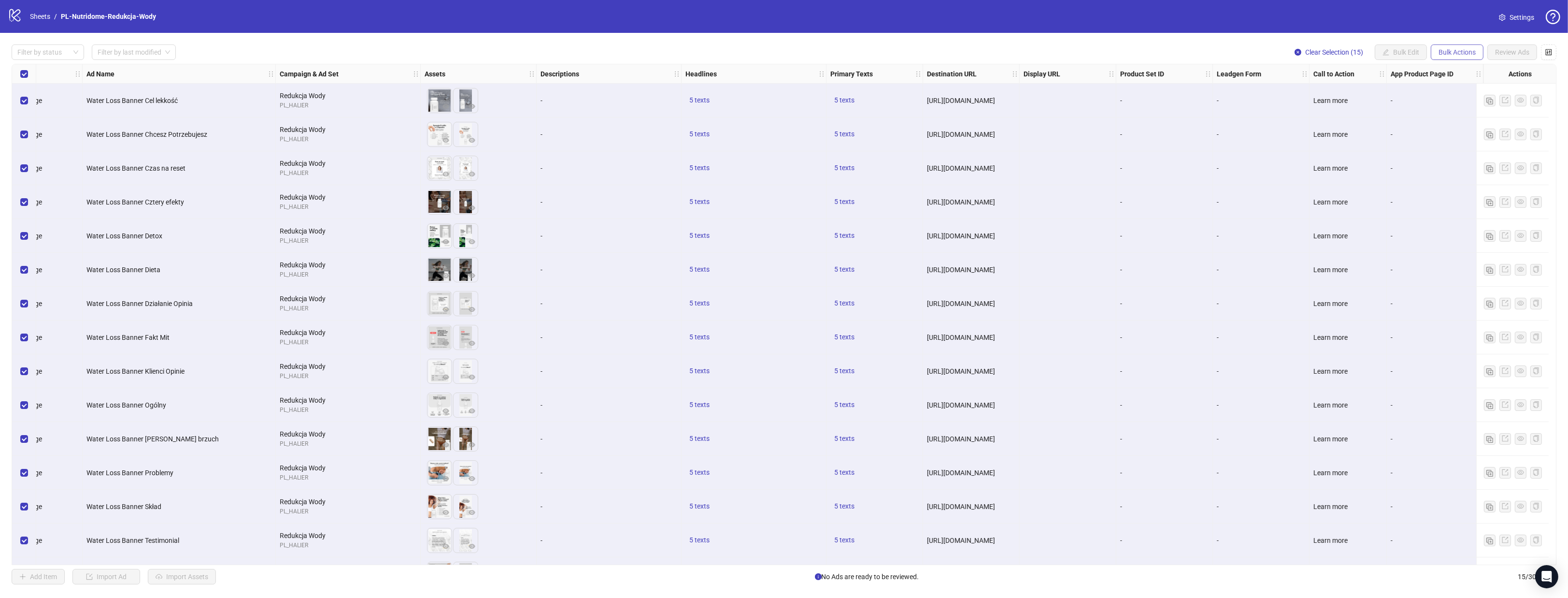
click at [1447, 55] on span "Bulk Actions" at bounding box center [1457, 52] width 37 height 8
click at [1464, 90] on span "Duplicate" at bounding box center [1471, 87] width 66 height 10
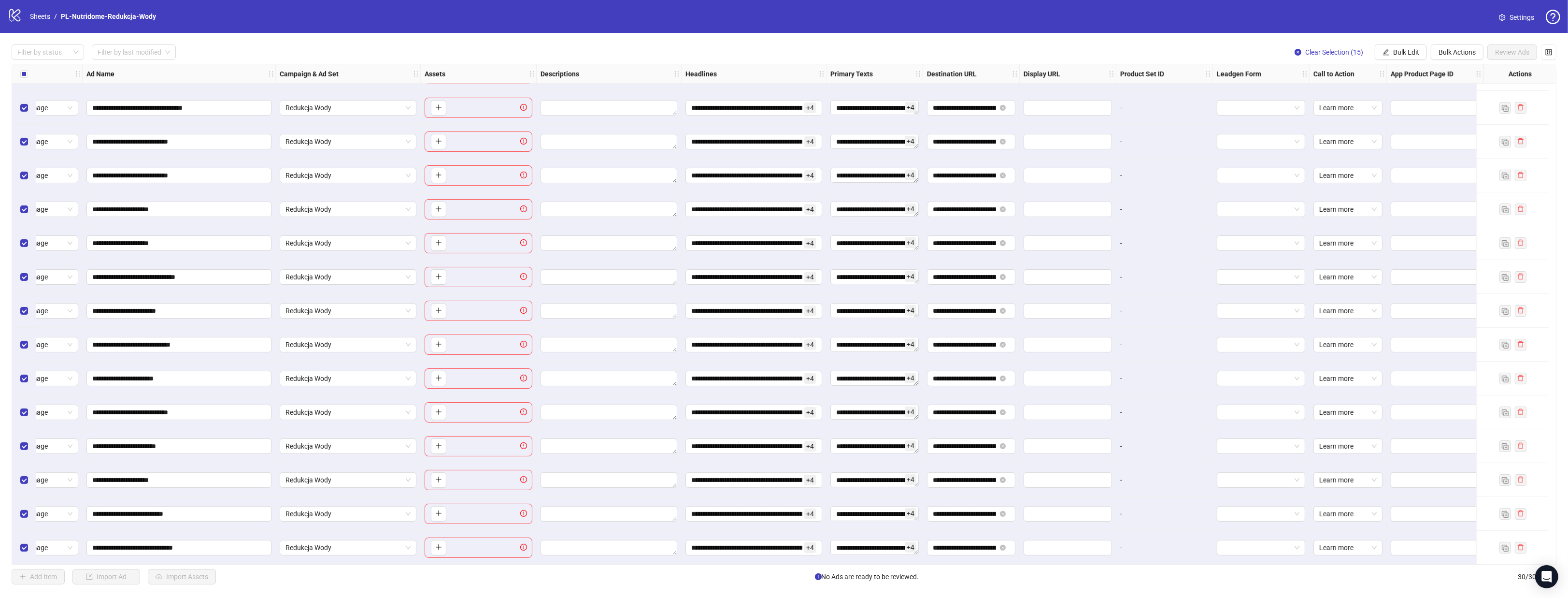
scroll to position [344, 43]
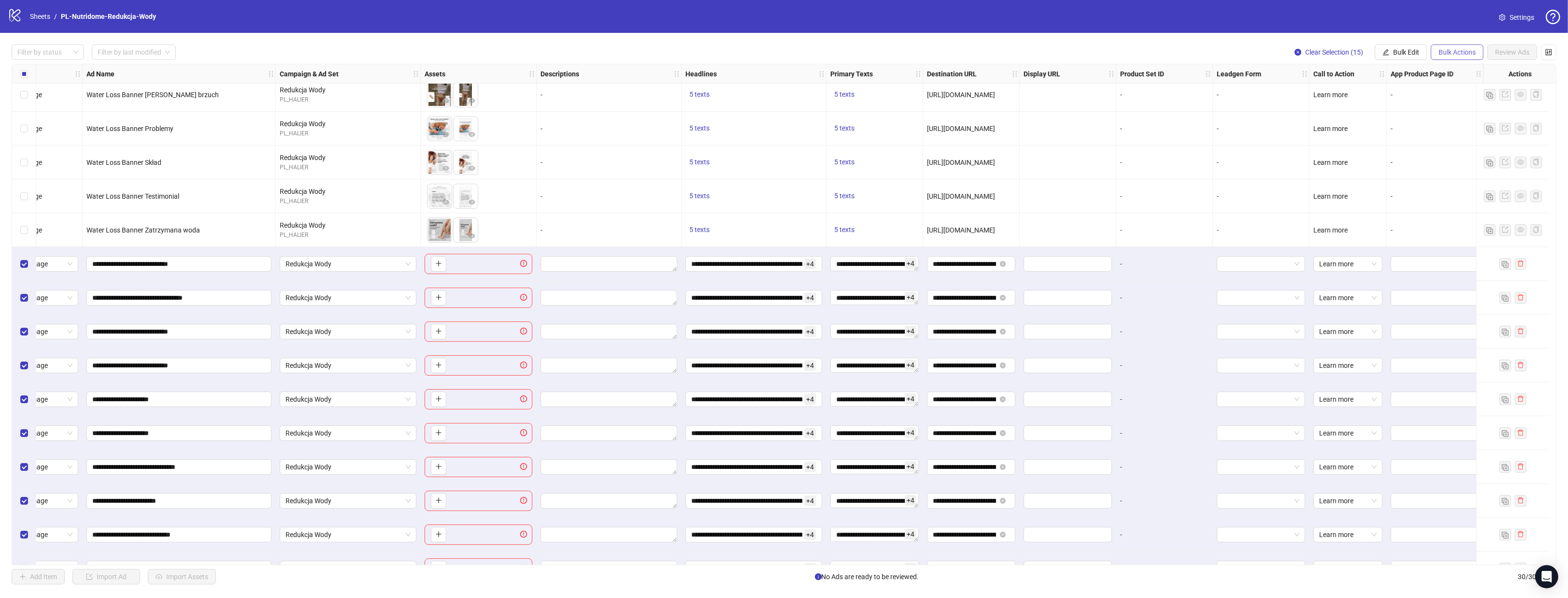
click at [1450, 52] on span "Bulk Actions" at bounding box center [1457, 52] width 37 height 8
click at [1460, 65] on li "Delete" at bounding box center [1471, 72] width 78 height 15
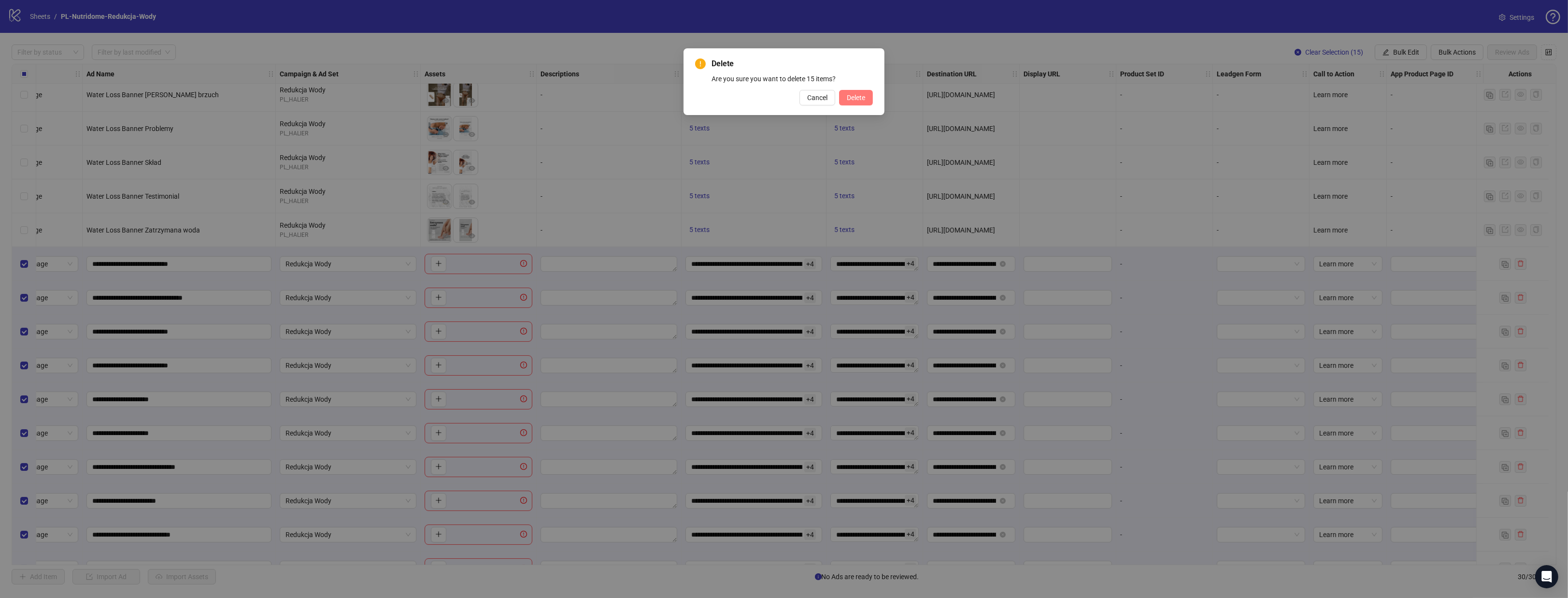
click at [859, 97] on span "Delete" at bounding box center [856, 97] width 18 height 8
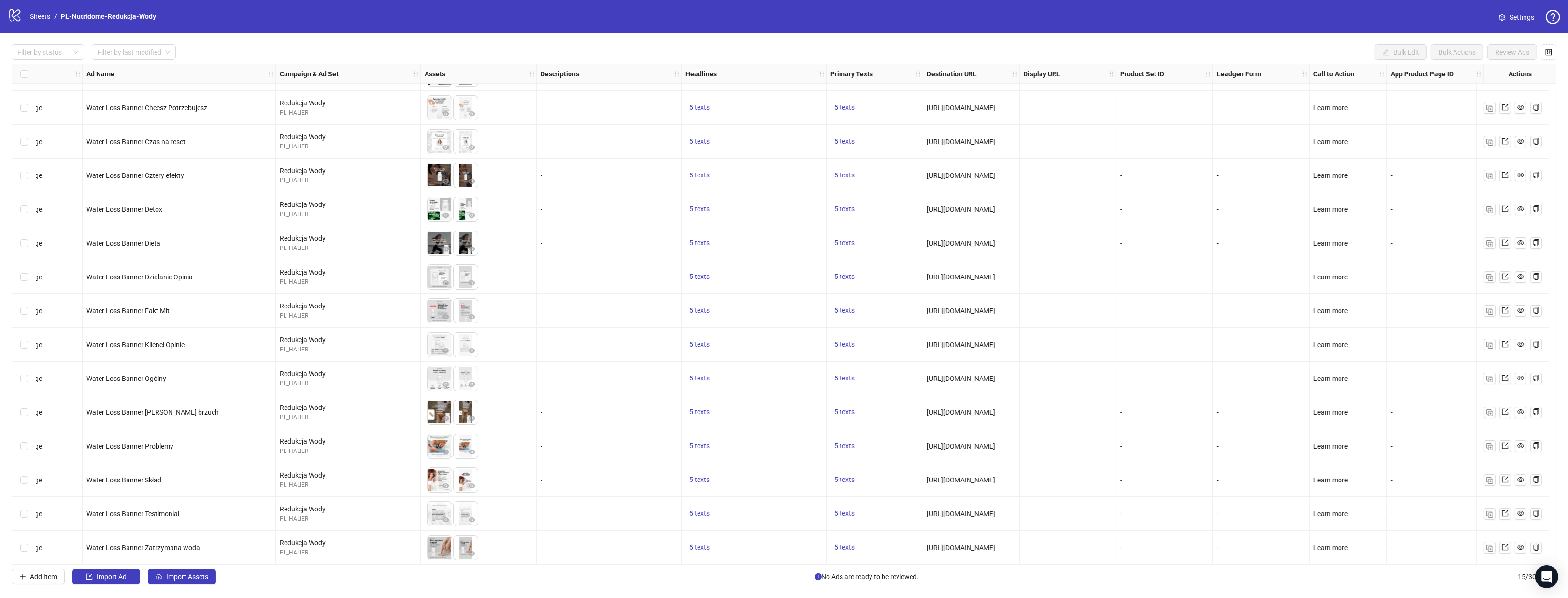
click at [29, 76] on div "Select all rows" at bounding box center [24, 74] width 24 height 19
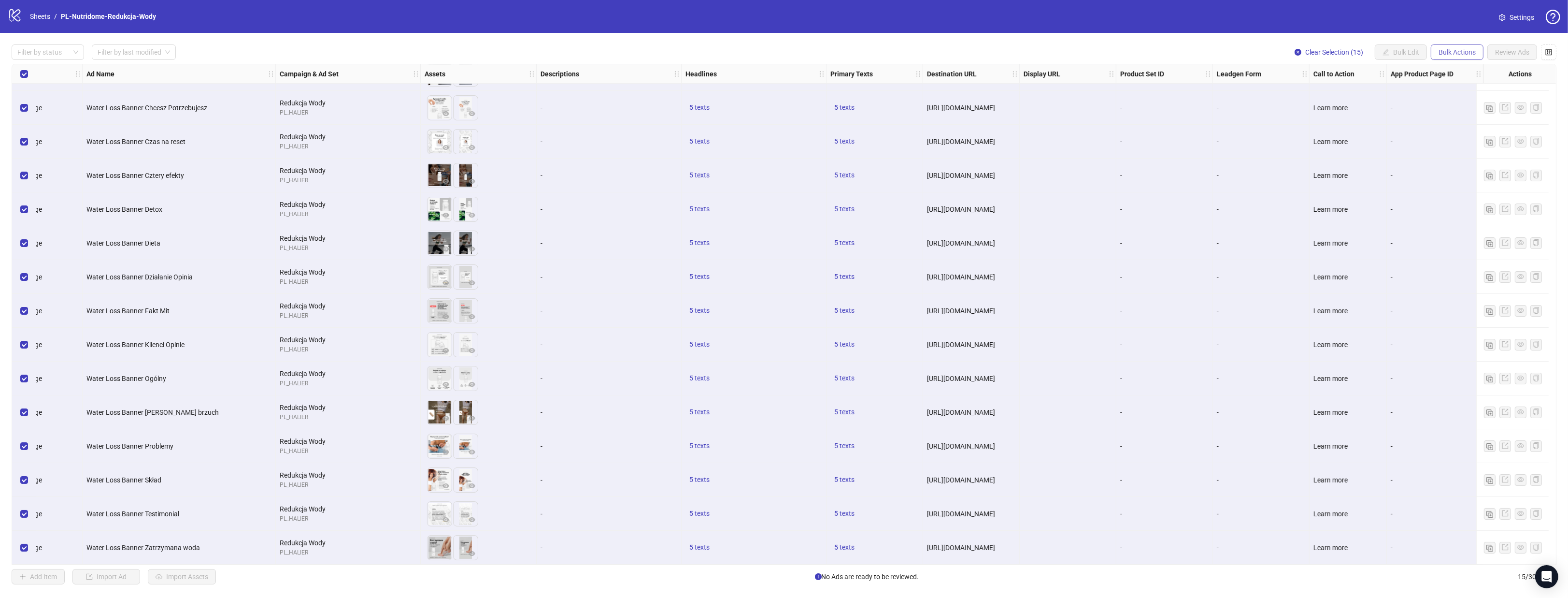
click at [1433, 57] on button "Bulk Actions" at bounding box center [1457, 52] width 53 height 15
click at [1472, 101] on span "Duplicate with assets" at bounding box center [1471, 102] width 66 height 10
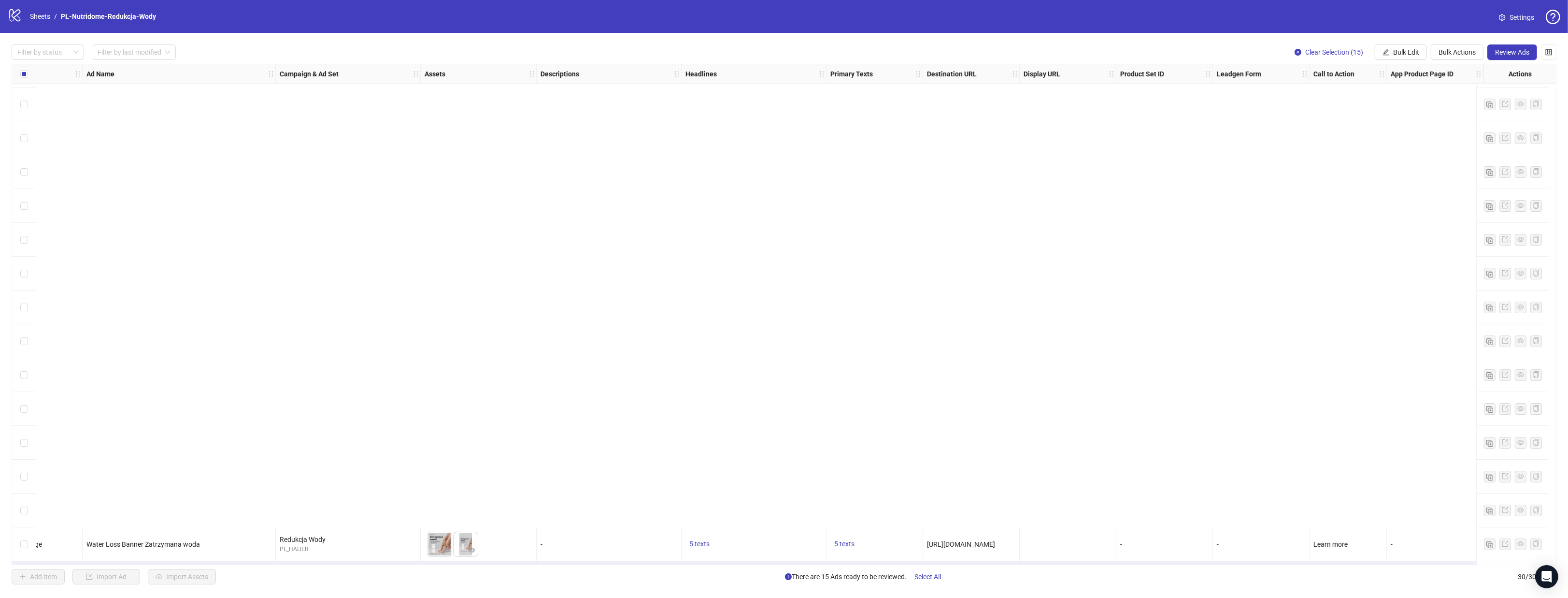
scroll to position [537, 43]
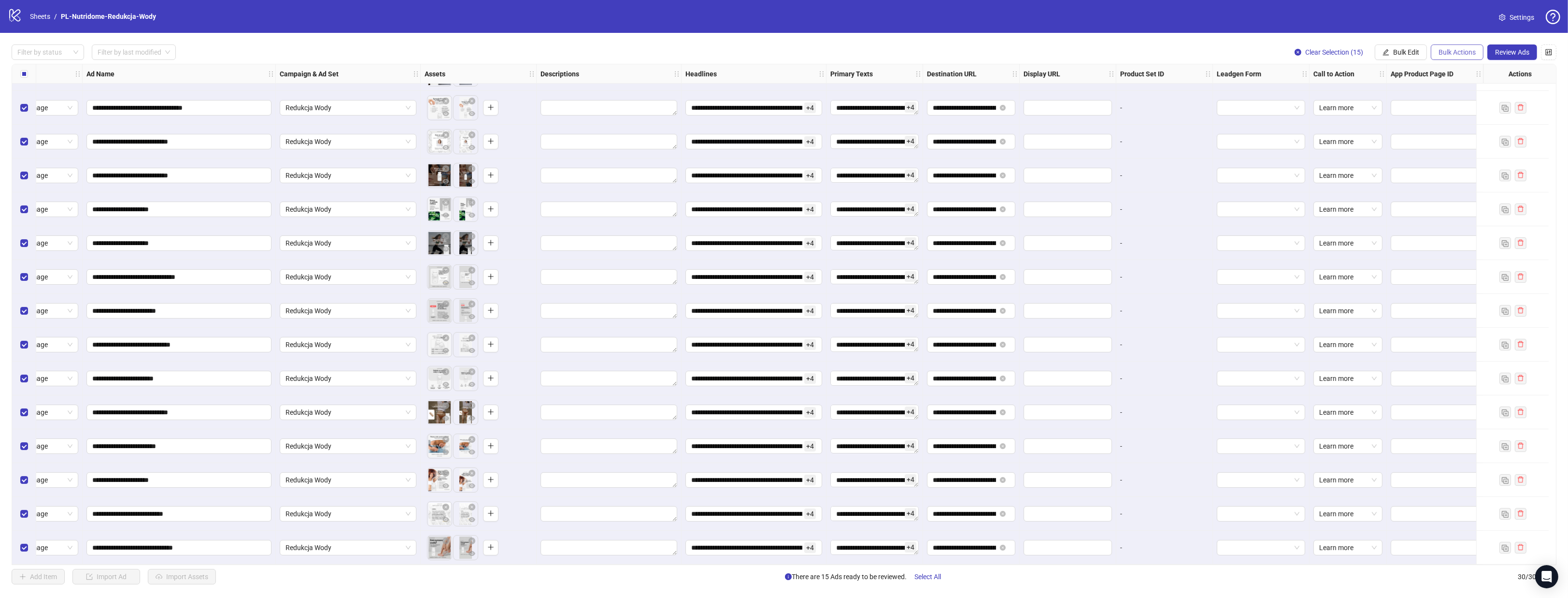
click at [1474, 58] on button "Bulk Actions" at bounding box center [1457, 52] width 53 height 15
click at [1410, 56] on button "Bulk Edit" at bounding box center [1401, 52] width 52 height 15
click at [1423, 102] on span "Campaign & Ad Set" at bounding box center [1410, 102] width 57 height 10
click at [1420, 95] on span "Redukcja Wody" at bounding box center [1374, 94] width 133 height 15
click at [1363, 94] on span "Redukcja Wody" at bounding box center [1374, 94] width 133 height 15
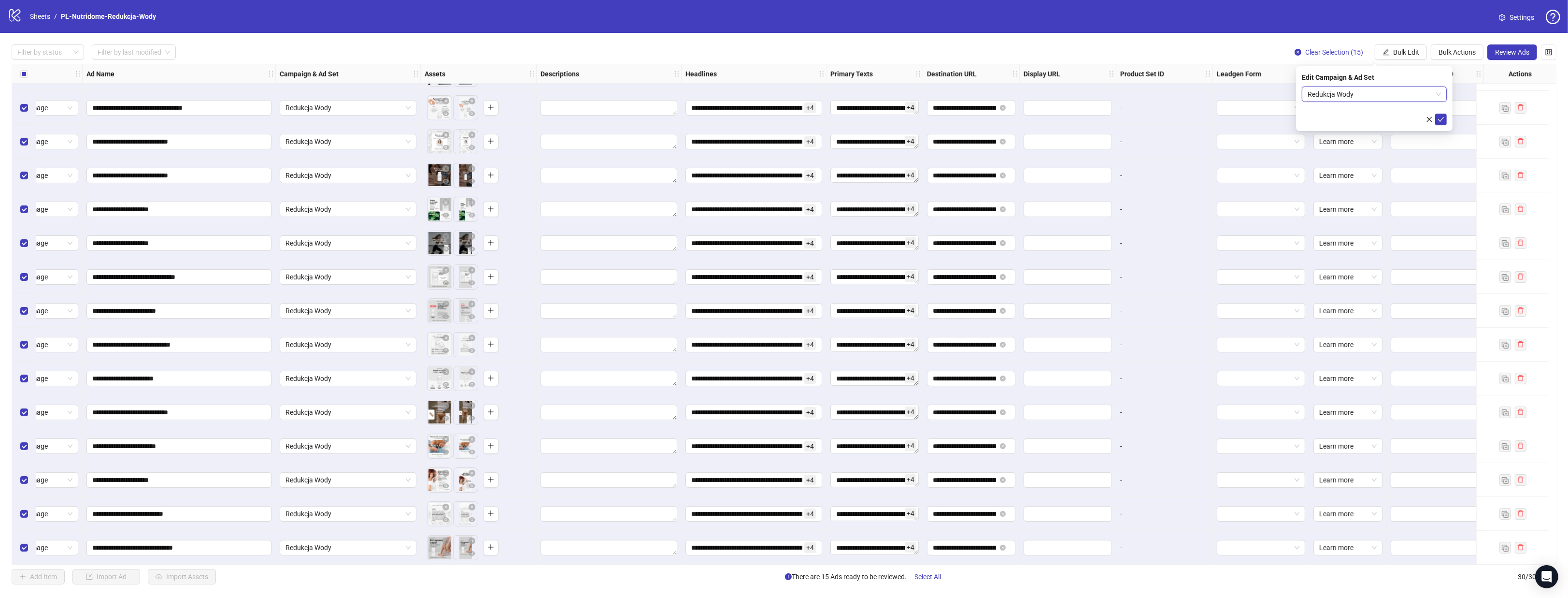
click at [1363, 94] on span "Redukcja Wody" at bounding box center [1374, 94] width 133 height 15
drag, startPoint x: 1319, startPoint y: 95, endPoint x: 1275, endPoint y: 93, distance: 44.0
click at [1275, 93] on body "**********" at bounding box center [784, 299] width 1568 height 598
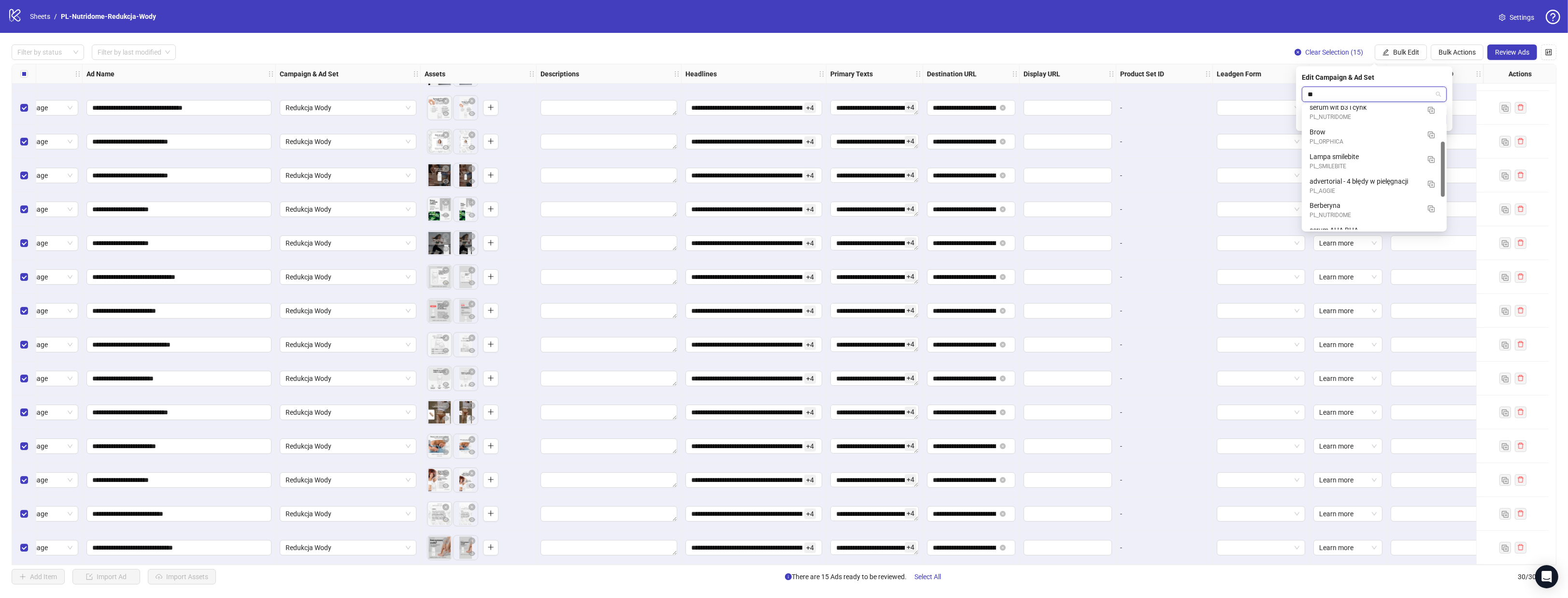
scroll to position [0, 0]
drag, startPoint x: 1320, startPoint y: 93, endPoint x: 1263, endPoint y: 88, distance: 57.2
click at [1263, 88] on body "**********" at bounding box center [784, 299] width 1568 height 598
type input "***"
click at [1359, 113] on div "Berberyna" at bounding box center [1364, 113] width 110 height 10
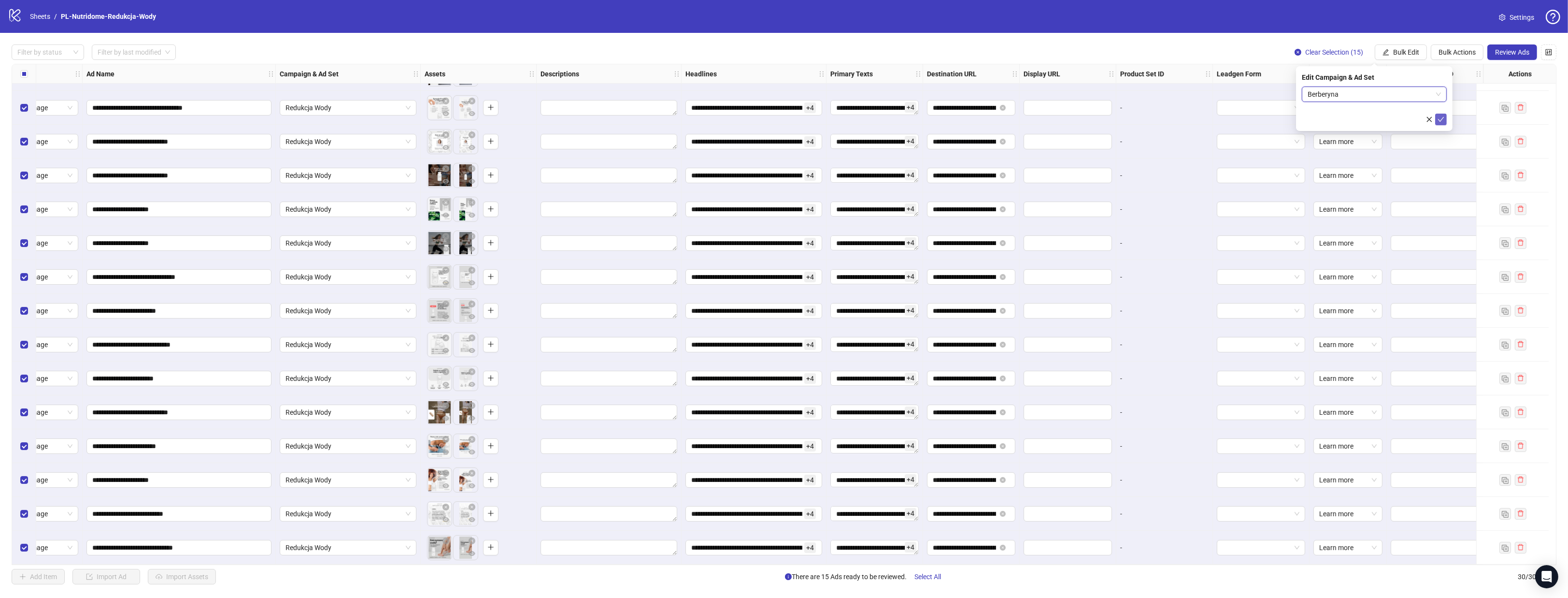
click at [1440, 120] on icon "check" at bounding box center [1441, 119] width 6 height 5
click at [1409, 57] on button "Bulk Edit" at bounding box center [1401, 52] width 52 height 15
click at [1399, 99] on span "Campaign & Ad Set" at bounding box center [1410, 102] width 57 height 10
click at [1359, 93] on span "Berberyna" at bounding box center [1374, 94] width 133 height 15
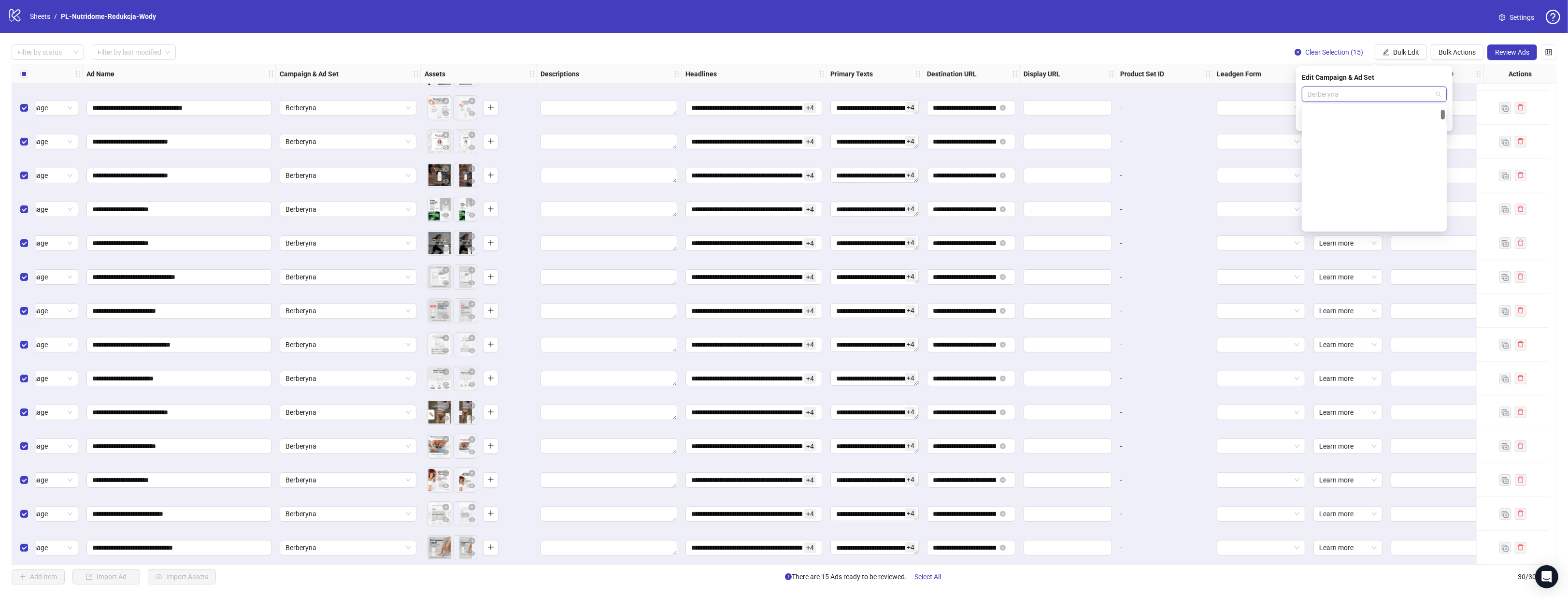
scroll to position [1102, 0]
click at [1430, 213] on img "button" at bounding box center [1431, 215] width 7 height 7
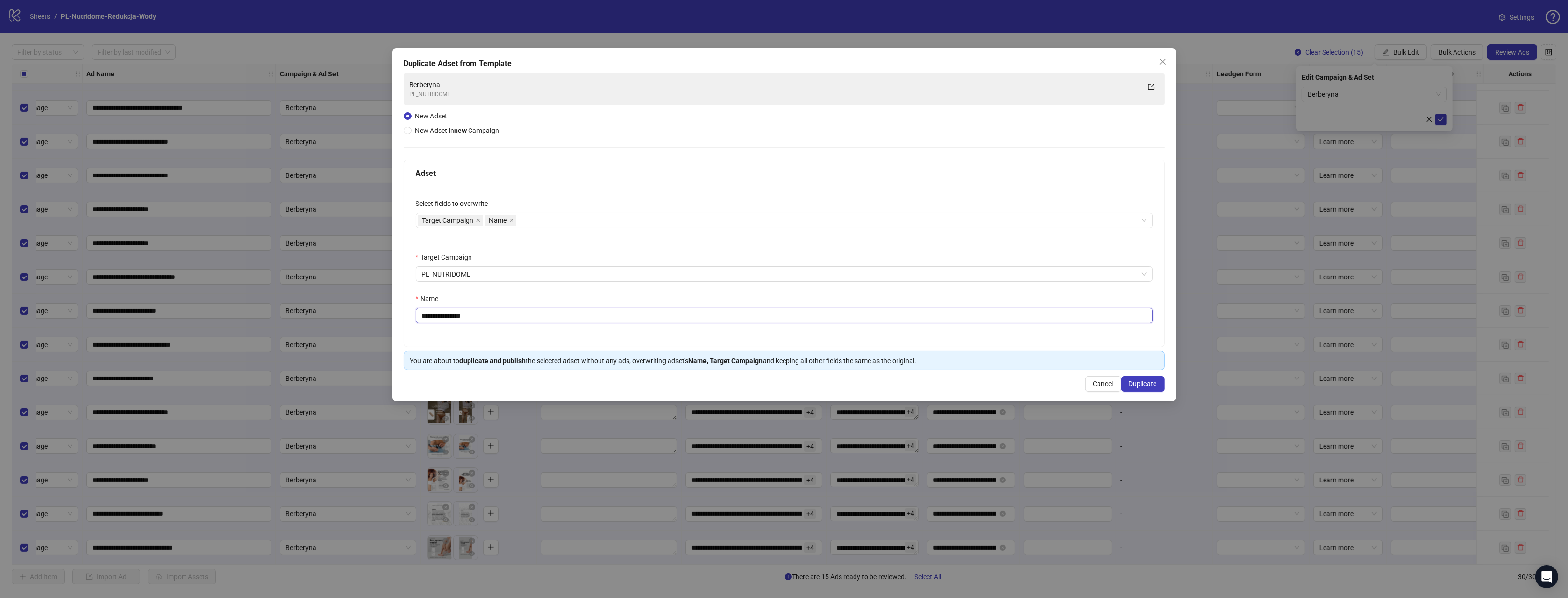
click at [497, 313] on input "**********" at bounding box center [784, 315] width 737 height 15
type input "**********"
click at [1151, 385] on span "Duplicate" at bounding box center [1143, 384] width 28 height 8
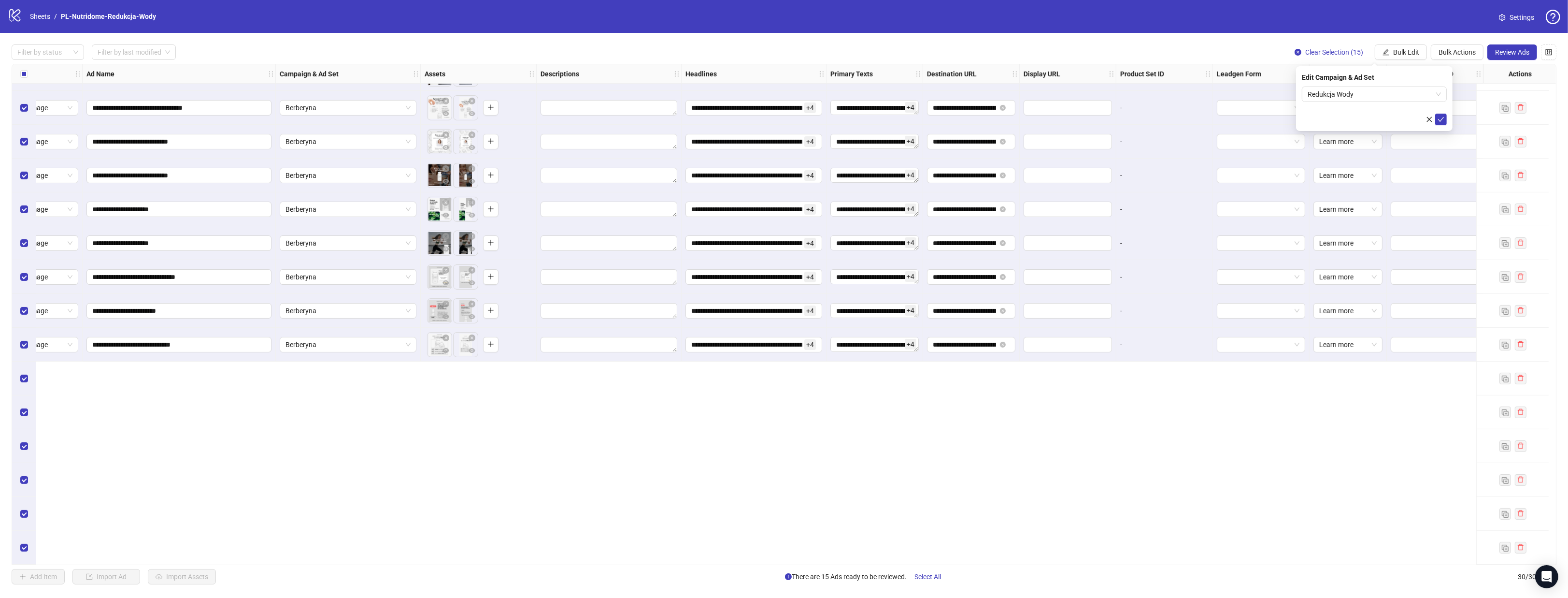
scroll to position [296, 43]
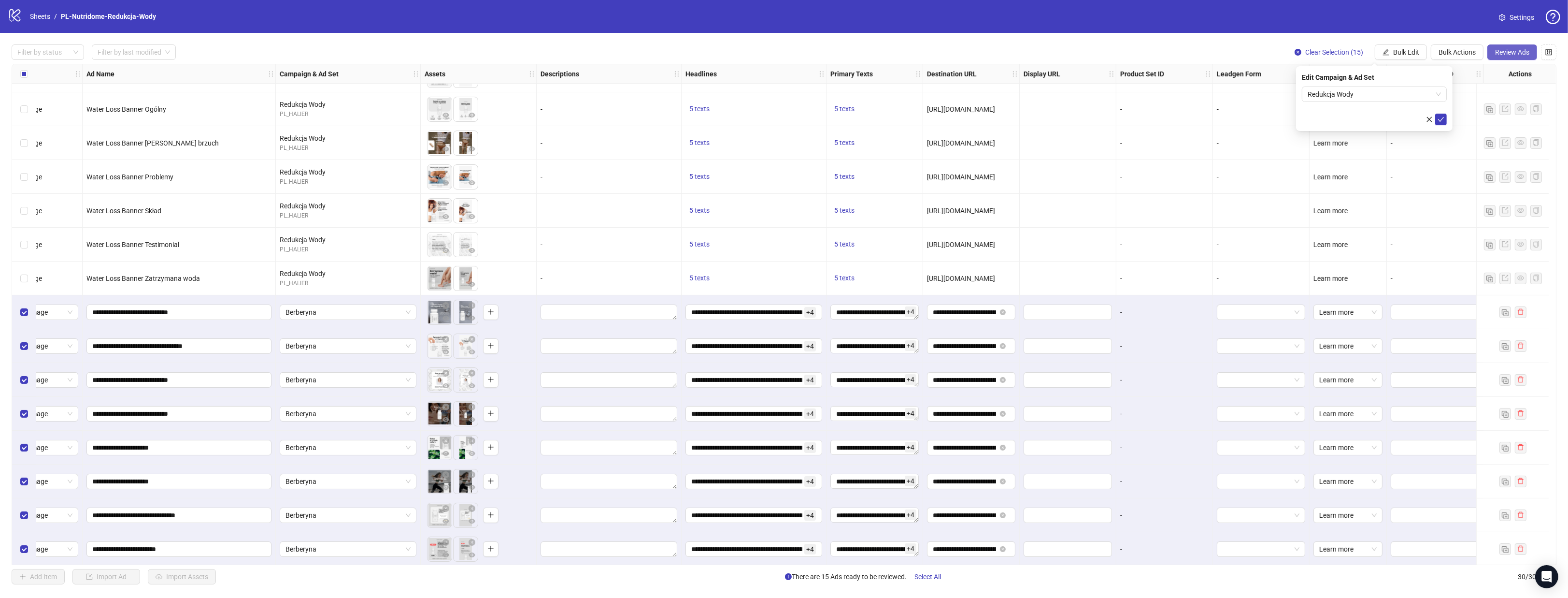
click at [1513, 57] on button "Review Ads" at bounding box center [1512, 52] width 50 height 15
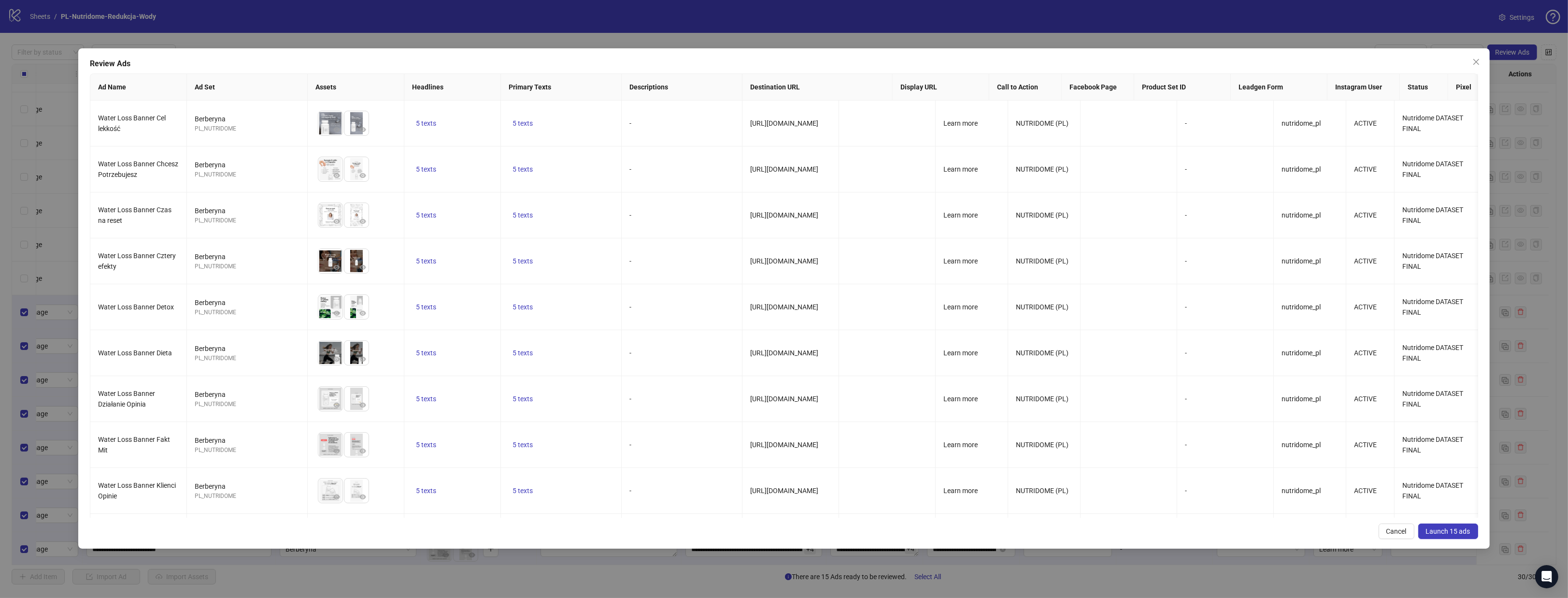
click at [1446, 529] on span "Launch 15 ads" at bounding box center [1448, 531] width 44 height 8
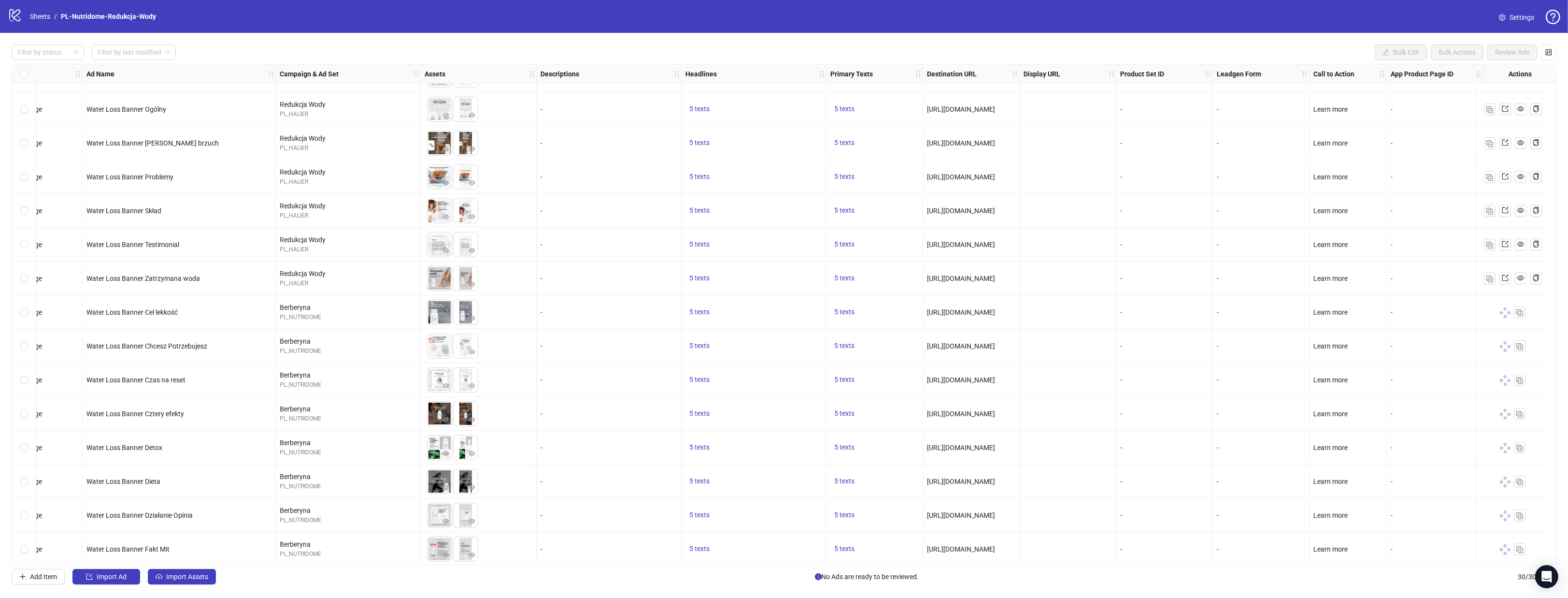
scroll to position [537, 43]
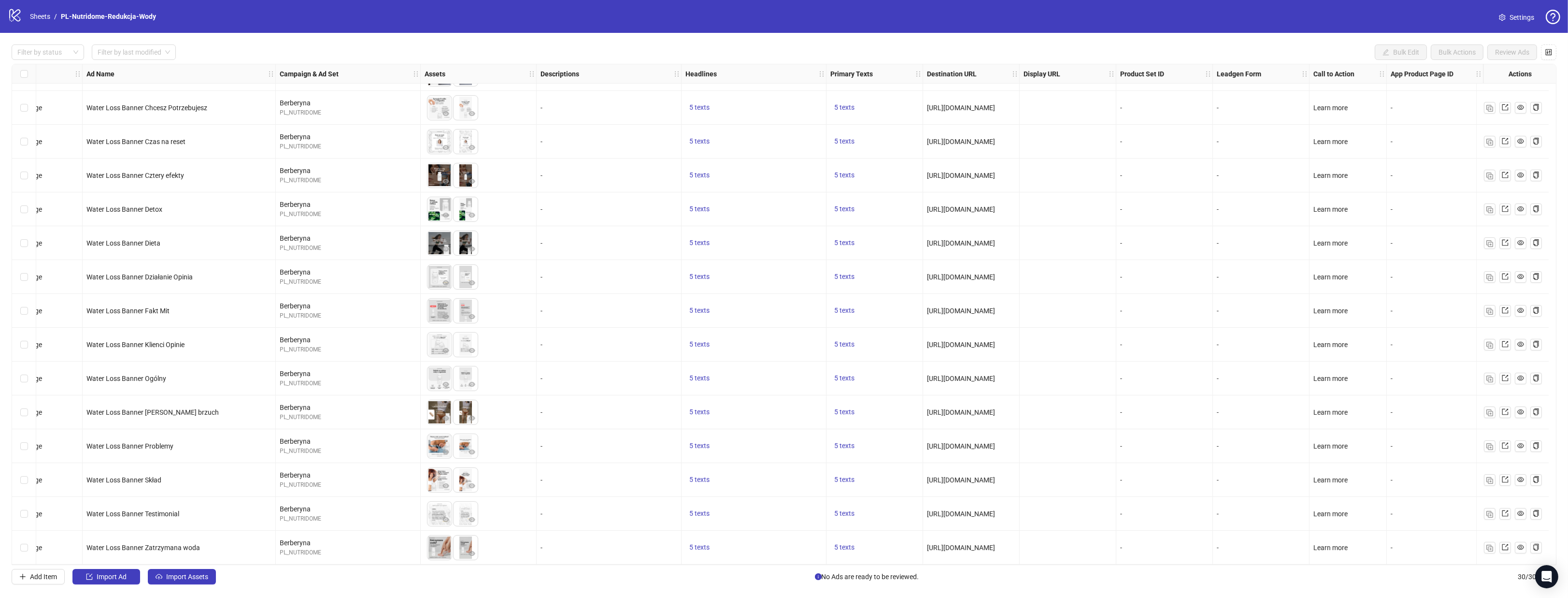
click at [23, 68] on div "Select all rows" at bounding box center [24, 74] width 24 height 19
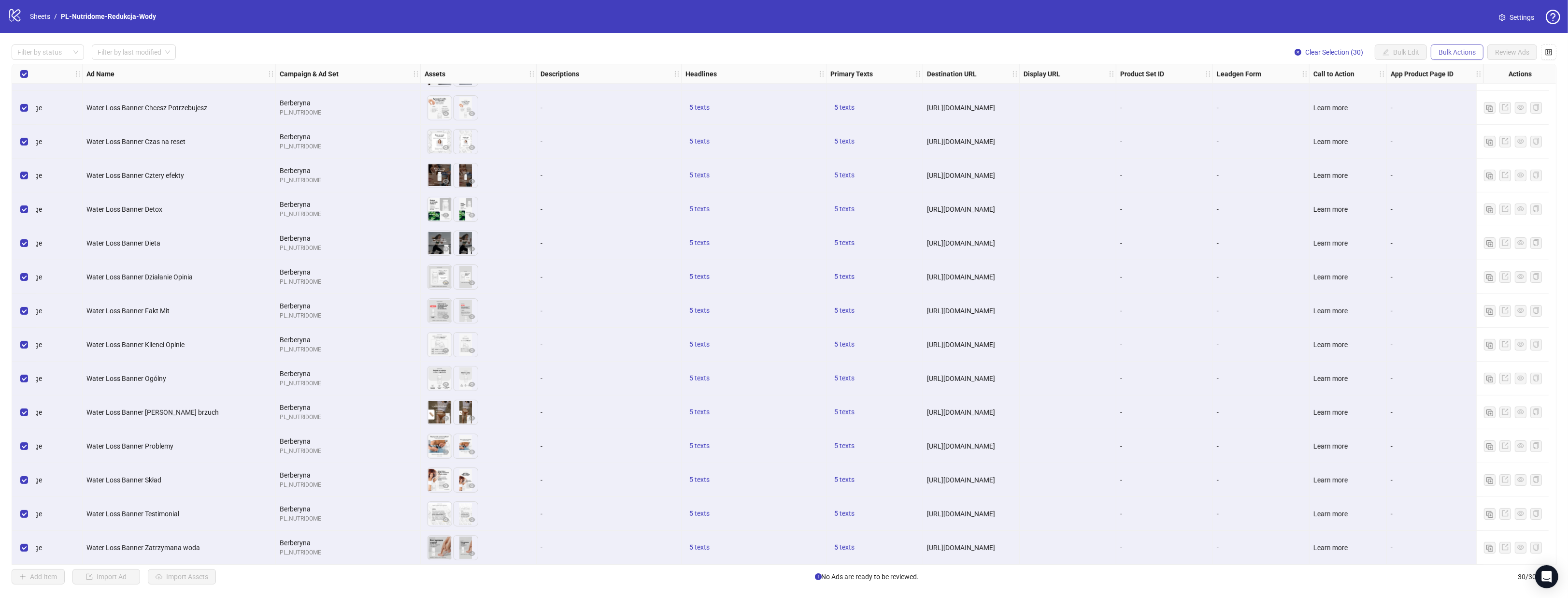
click at [1460, 57] on button "Bulk Actions" at bounding box center [1457, 52] width 53 height 15
click at [1445, 73] on span "Delete" at bounding box center [1471, 72] width 66 height 10
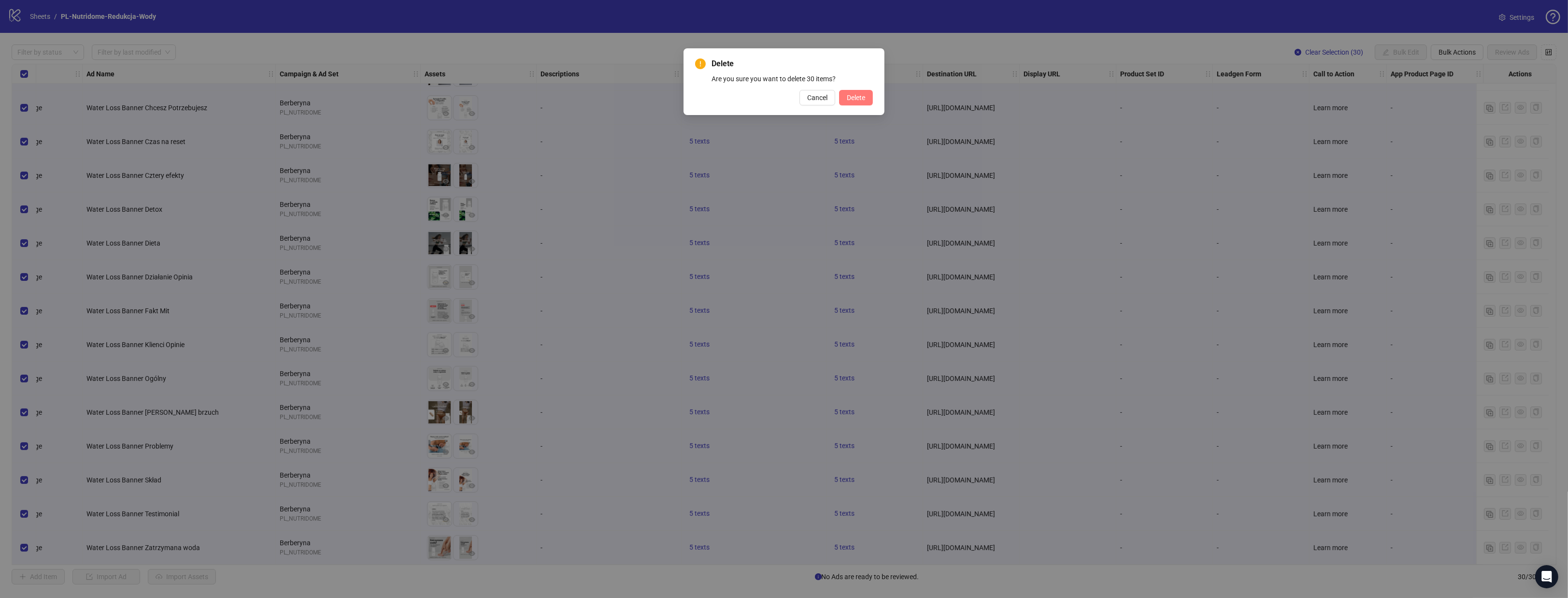
click at [858, 95] on span "Delete" at bounding box center [856, 97] width 18 height 8
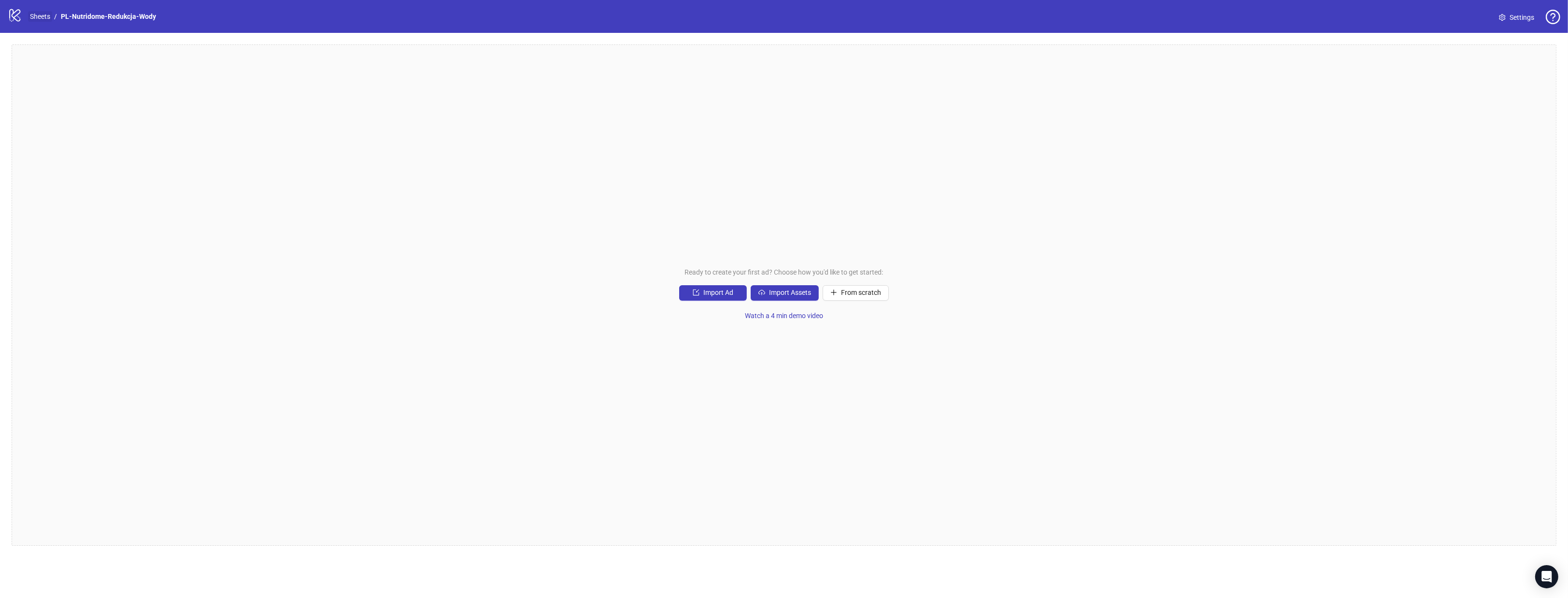
click at [38, 15] on link "Sheets" at bounding box center [40, 16] width 24 height 10
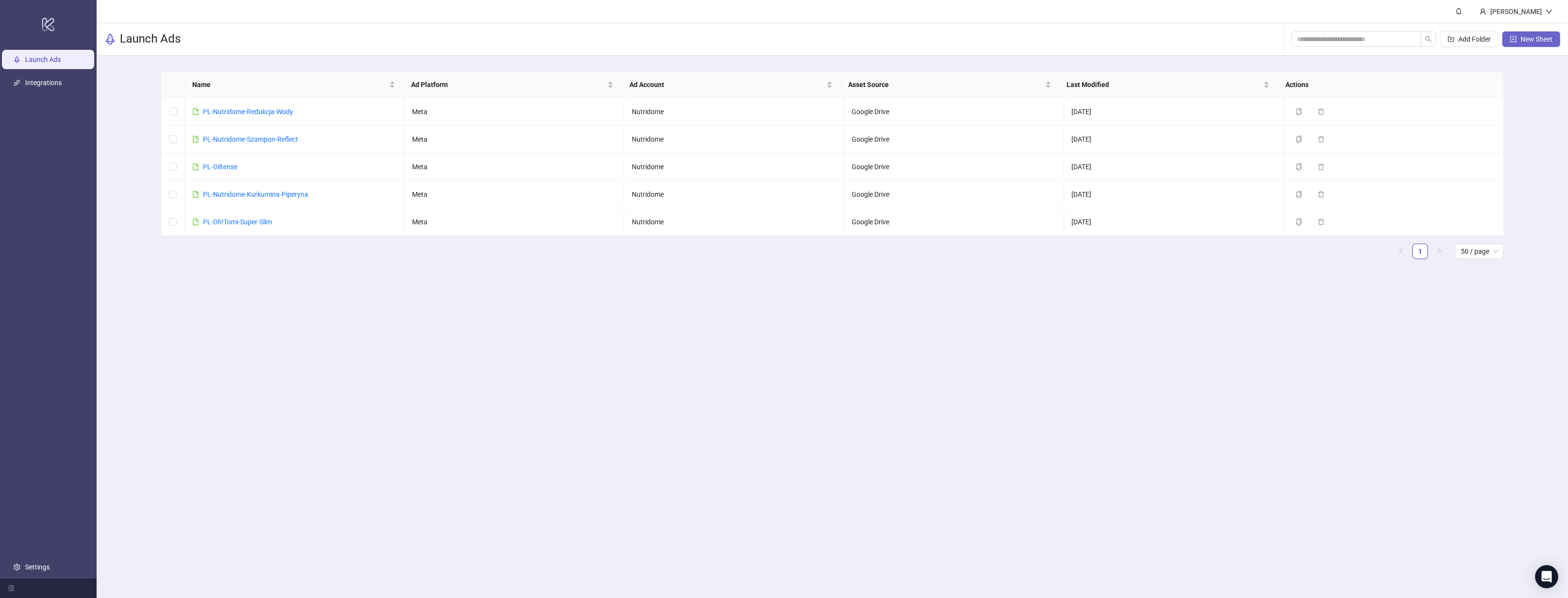
click at [1515, 43] on button "New Sheet" at bounding box center [1531, 39] width 58 height 15
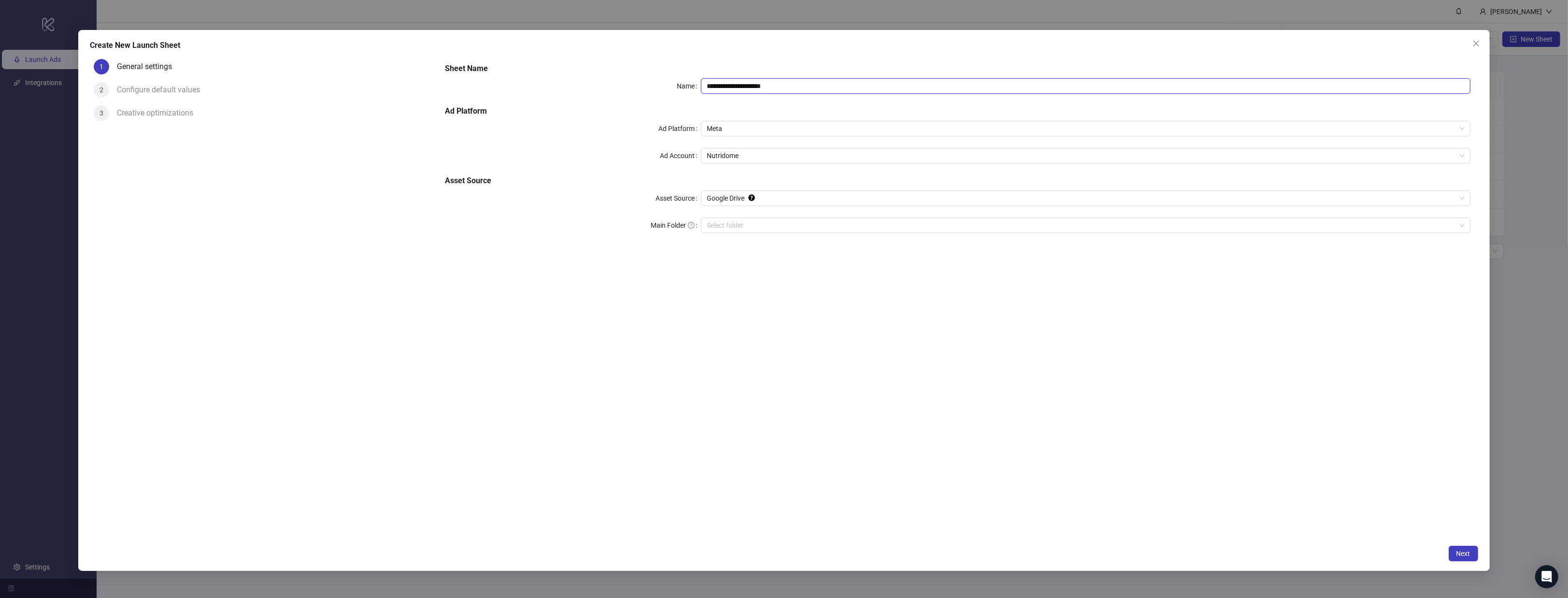
click at [856, 83] on input "**********" at bounding box center [1085, 86] width 769 height 15
type input "*********"
click at [738, 221] on input "Main Folder" at bounding box center [1081, 225] width 749 height 15
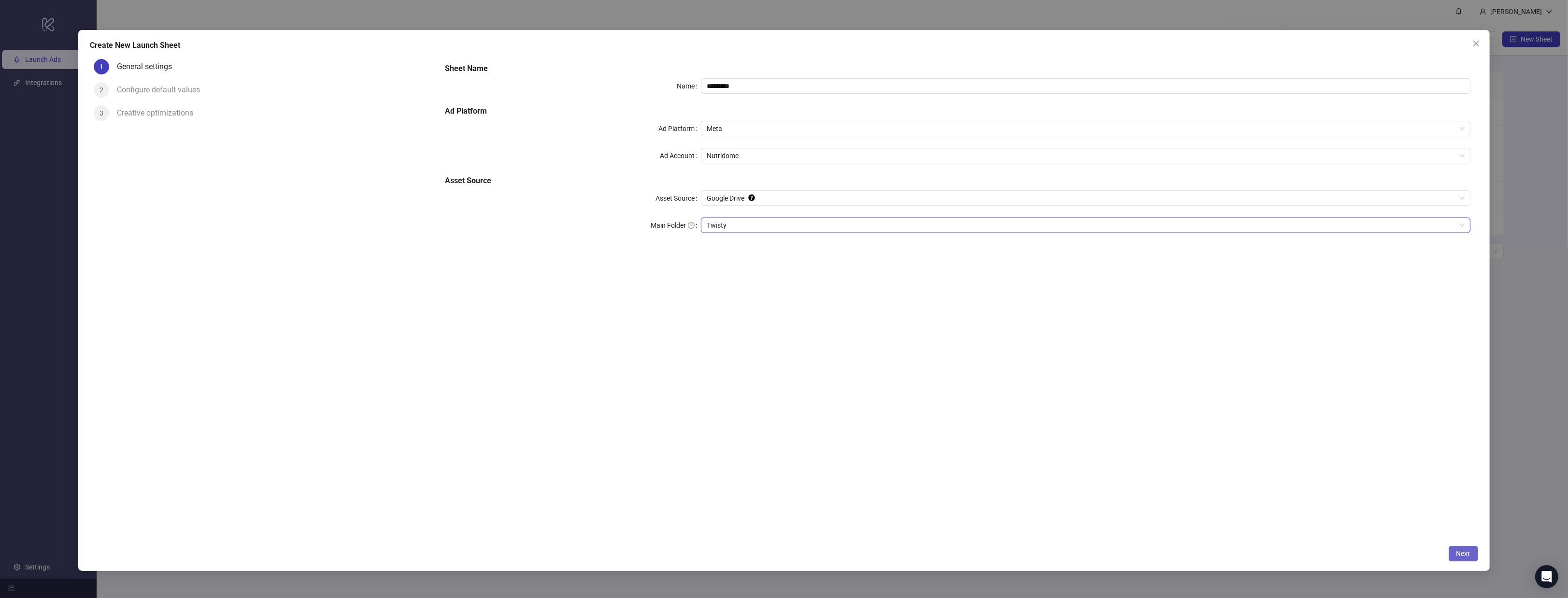
click at [1459, 553] on span "Next" at bounding box center [1463, 553] width 14 height 8
type input "**********"
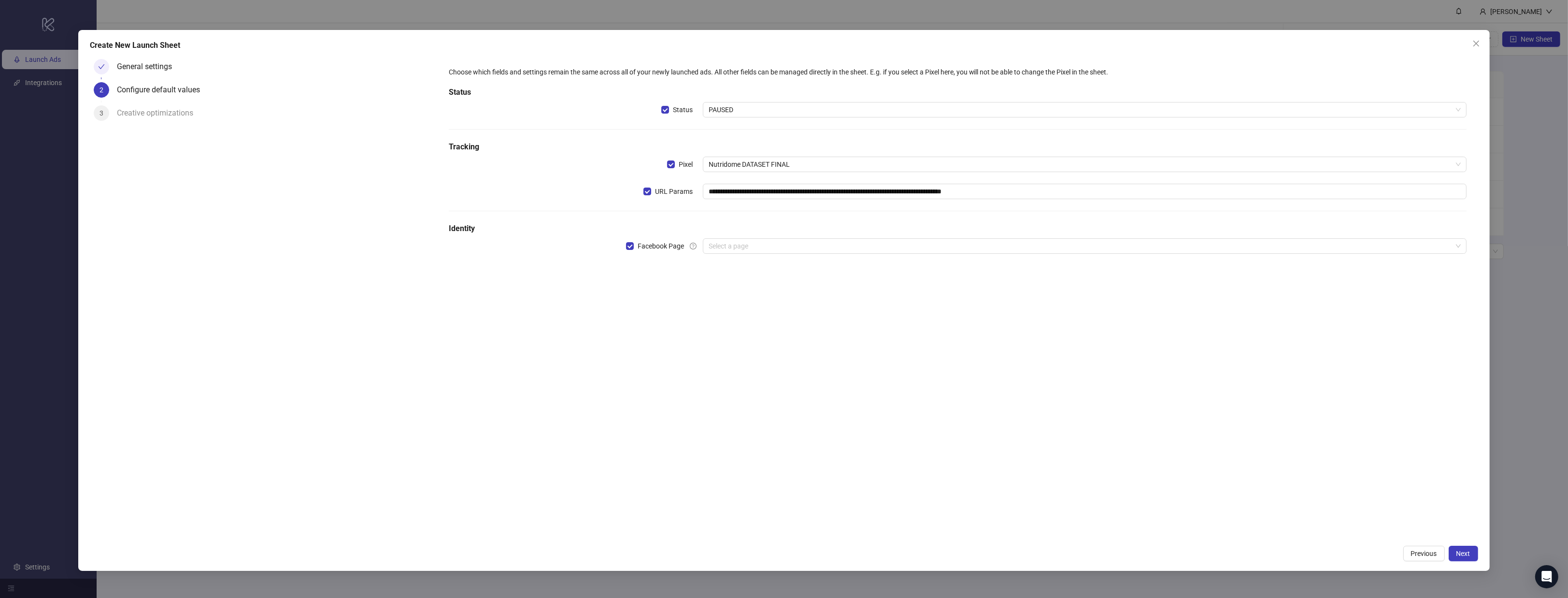
click at [148, 64] on div "General settings" at bounding box center [148, 66] width 63 height 15
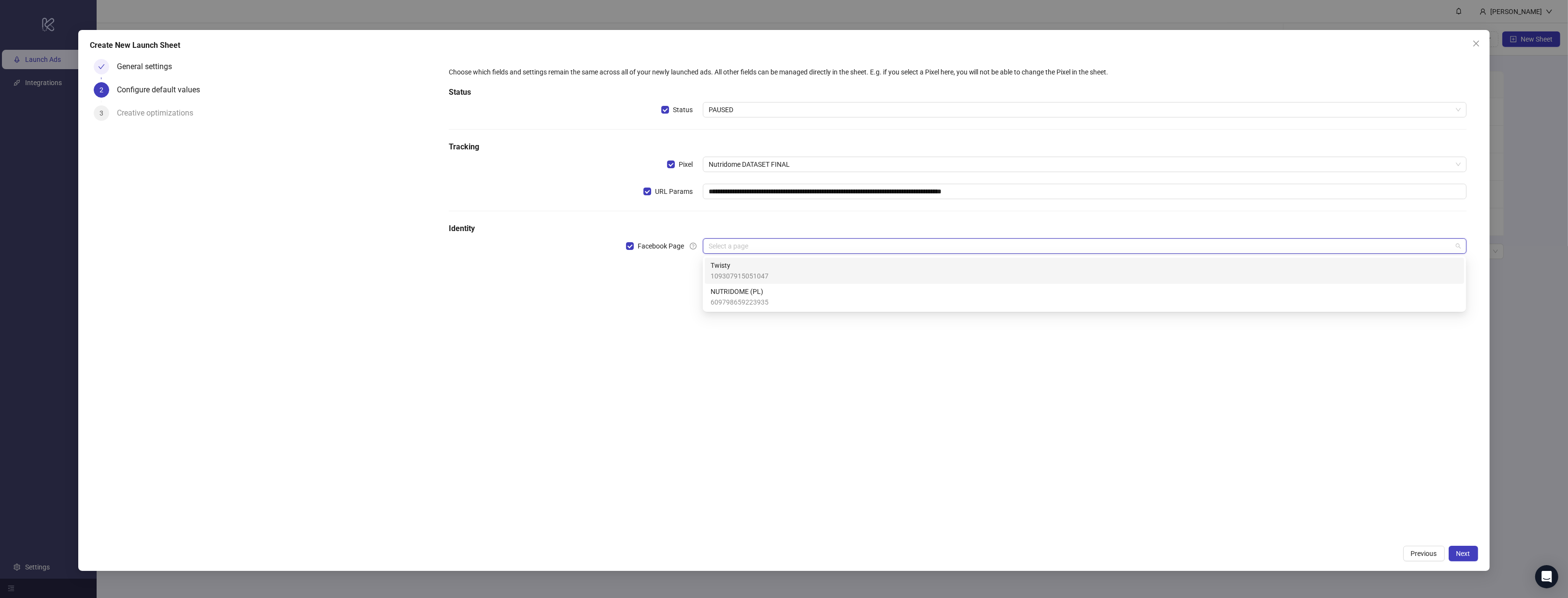
click at [769, 252] on input "search" at bounding box center [1080, 246] width 743 height 15
click at [638, 243] on span "Facebook Page" at bounding box center [660, 245] width 54 height 10
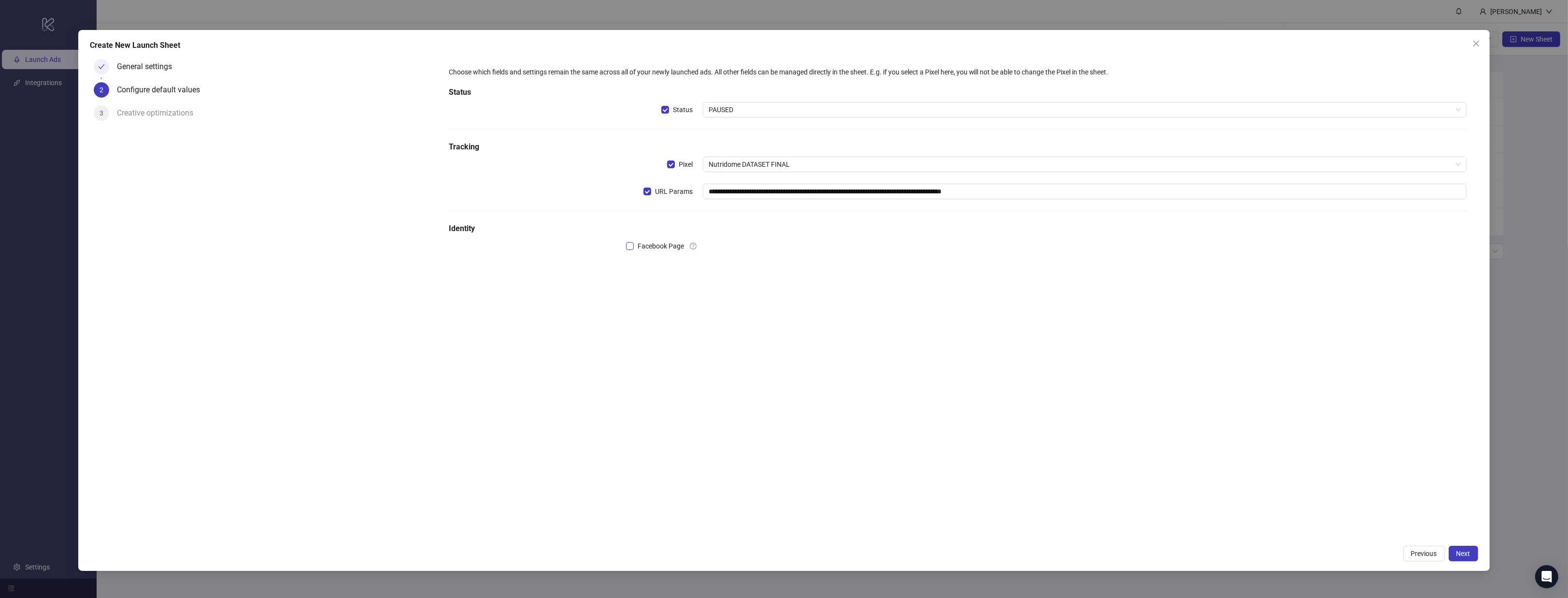
click at [635, 247] on span "Facebook Page" at bounding box center [660, 245] width 54 height 10
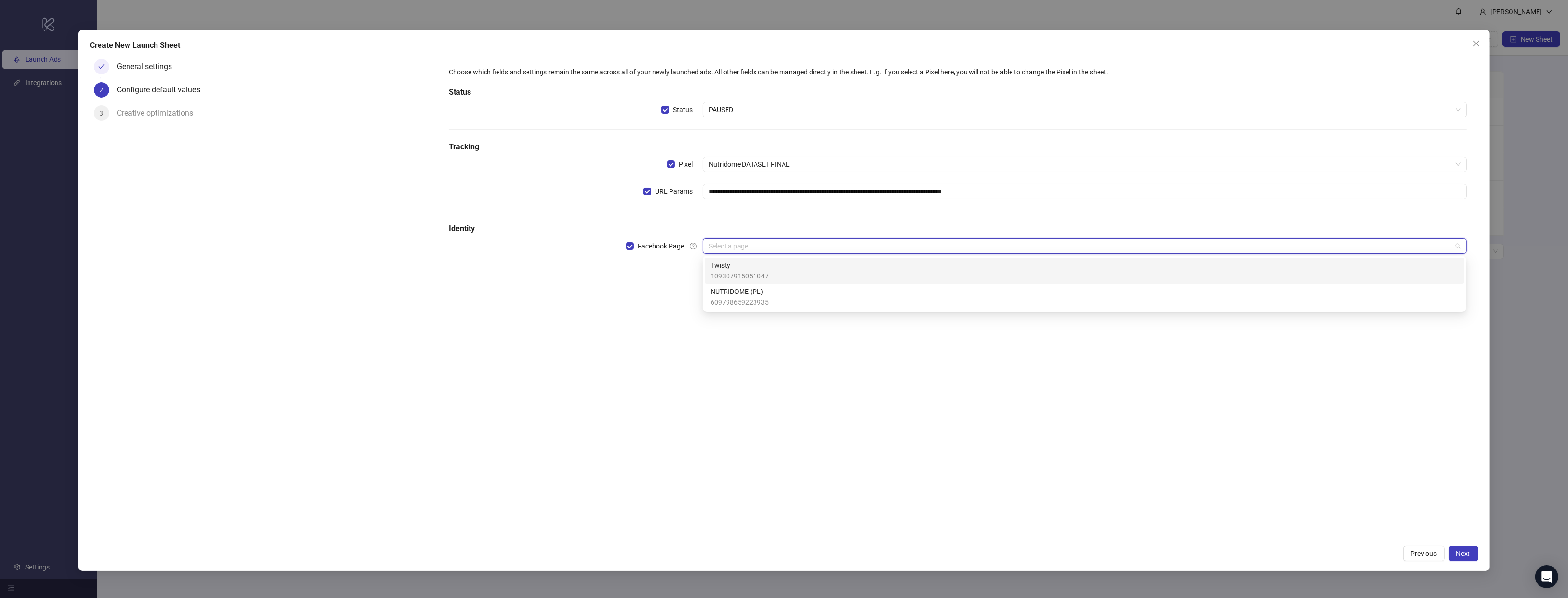
click at [752, 247] on input "search" at bounding box center [1080, 246] width 743 height 15
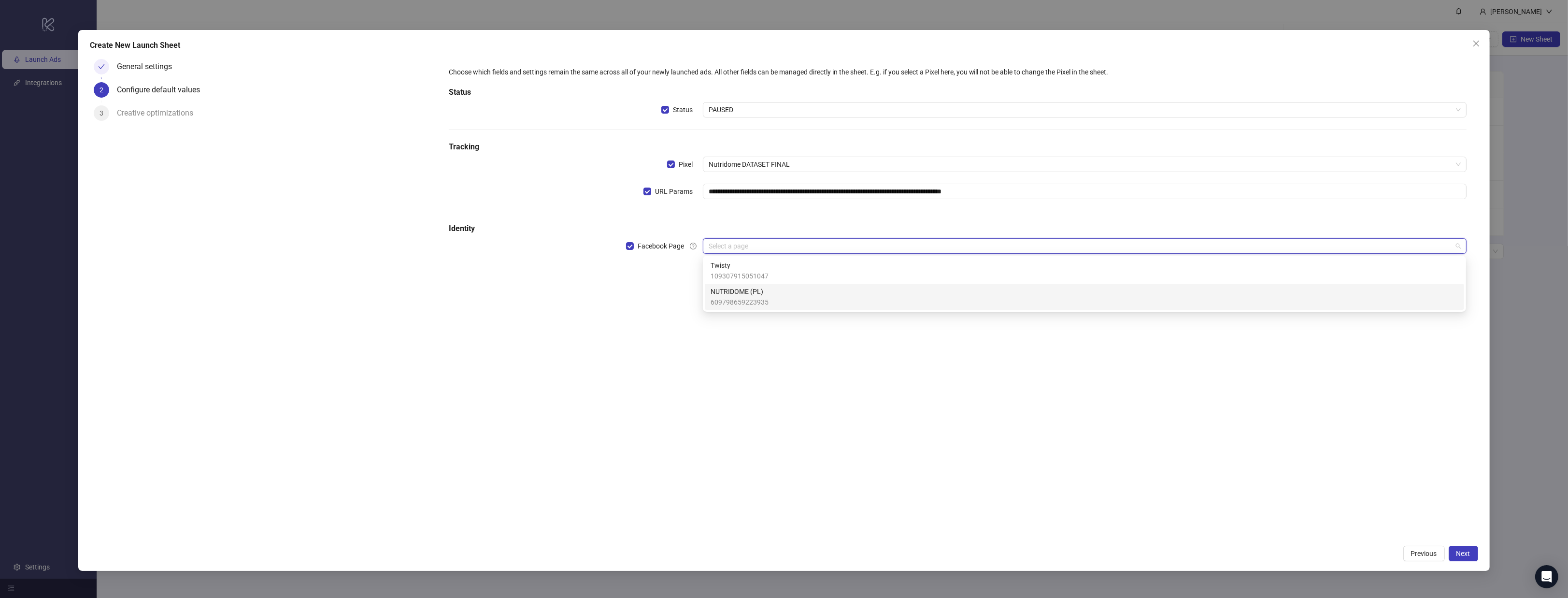
click at [755, 300] on span "609798659223935" at bounding box center [739, 301] width 58 height 10
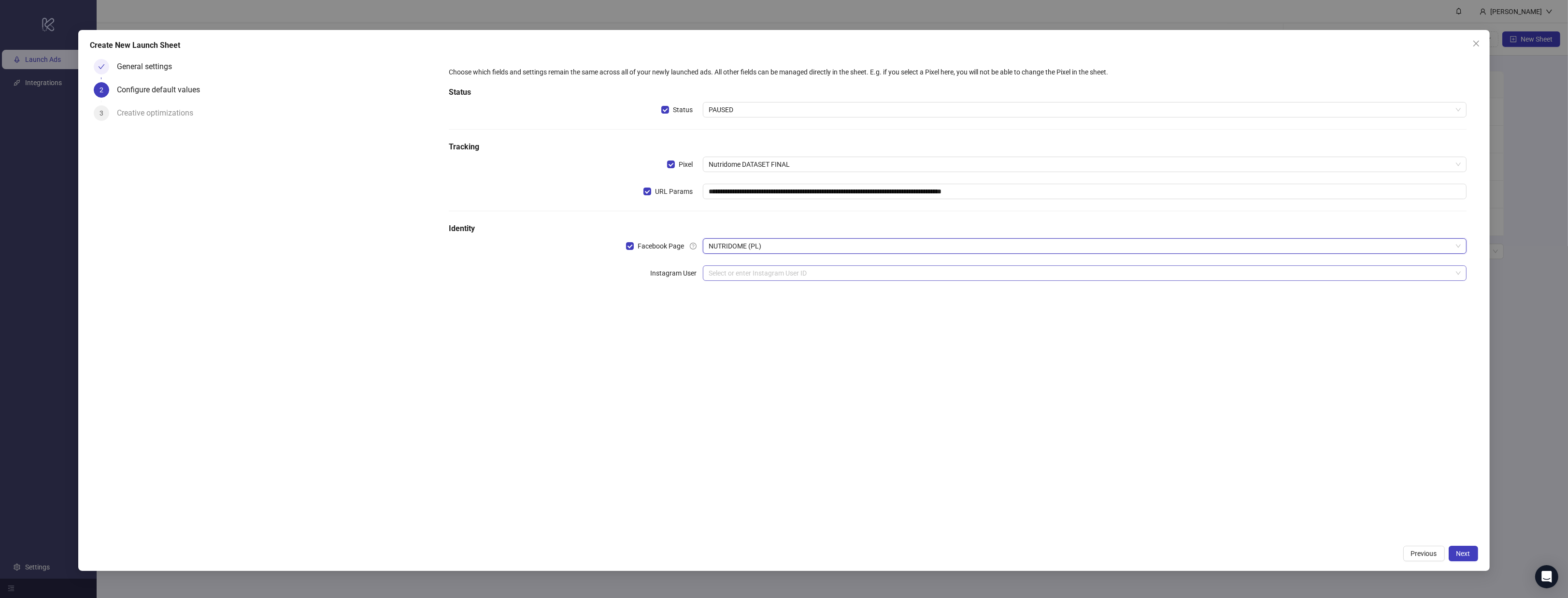
click at [746, 280] on input "search" at bounding box center [1080, 273] width 743 height 15
click at [749, 292] on div "nutridome_pl" at bounding box center [1084, 292] width 747 height 10
click at [734, 301] on input "search" at bounding box center [1080, 300] width 743 height 15
click at [679, 308] on label "Threads Profile" at bounding box center [677, 300] width 52 height 15
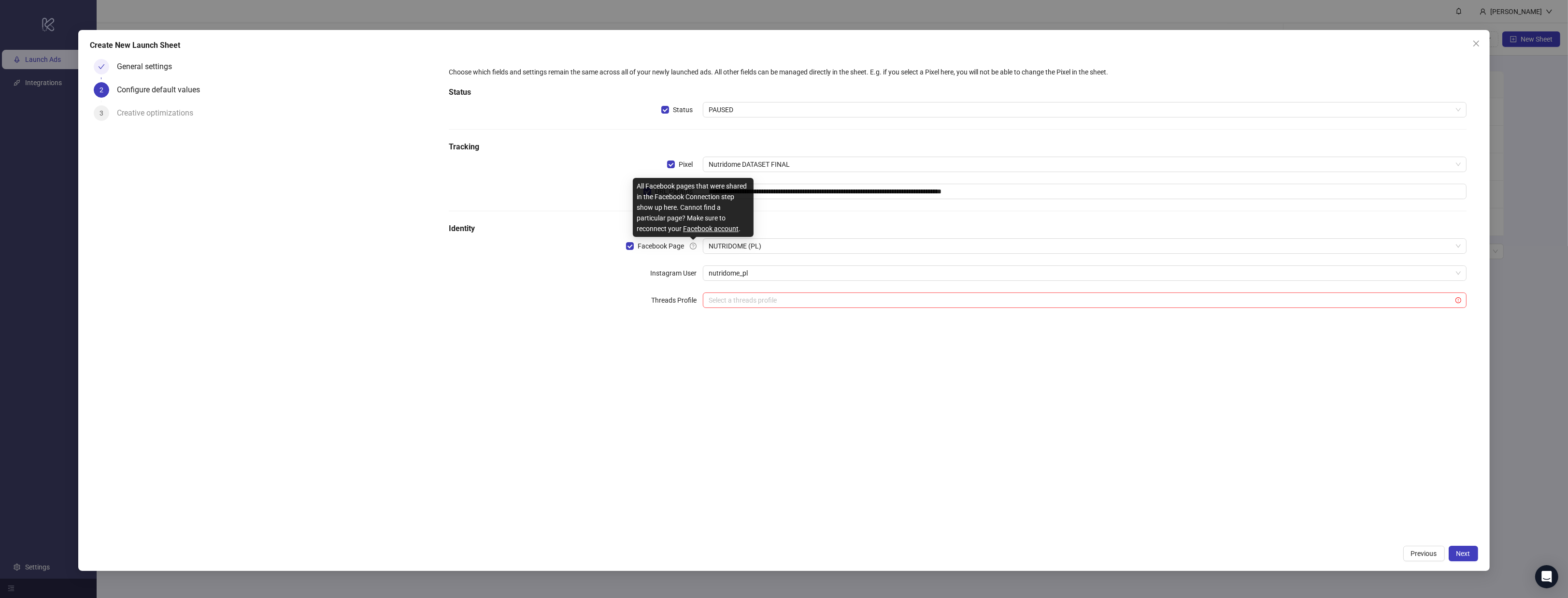
click at [693, 248] on icon "question-circle" at bounding box center [693, 245] width 7 height 7
click at [696, 230] on link "Facebook account" at bounding box center [710, 228] width 55 height 8
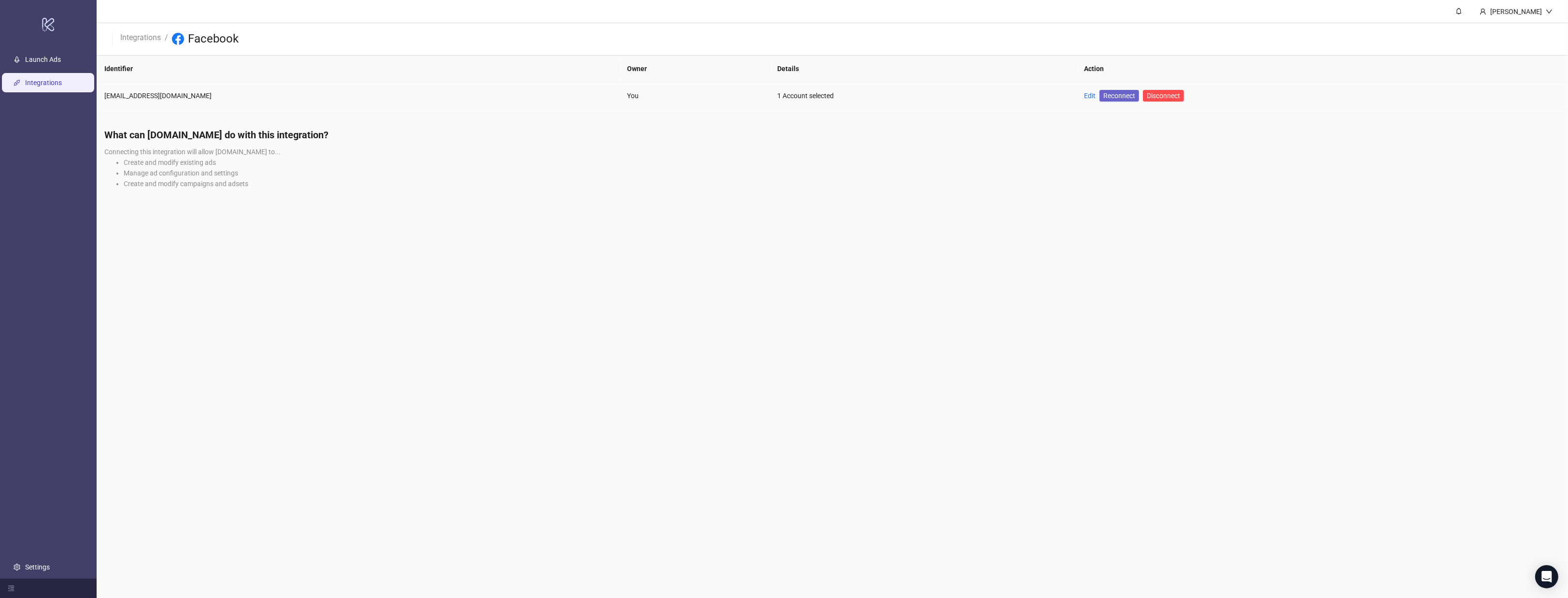
click at [1104, 95] on span "Reconnect" at bounding box center [1119, 95] width 32 height 10
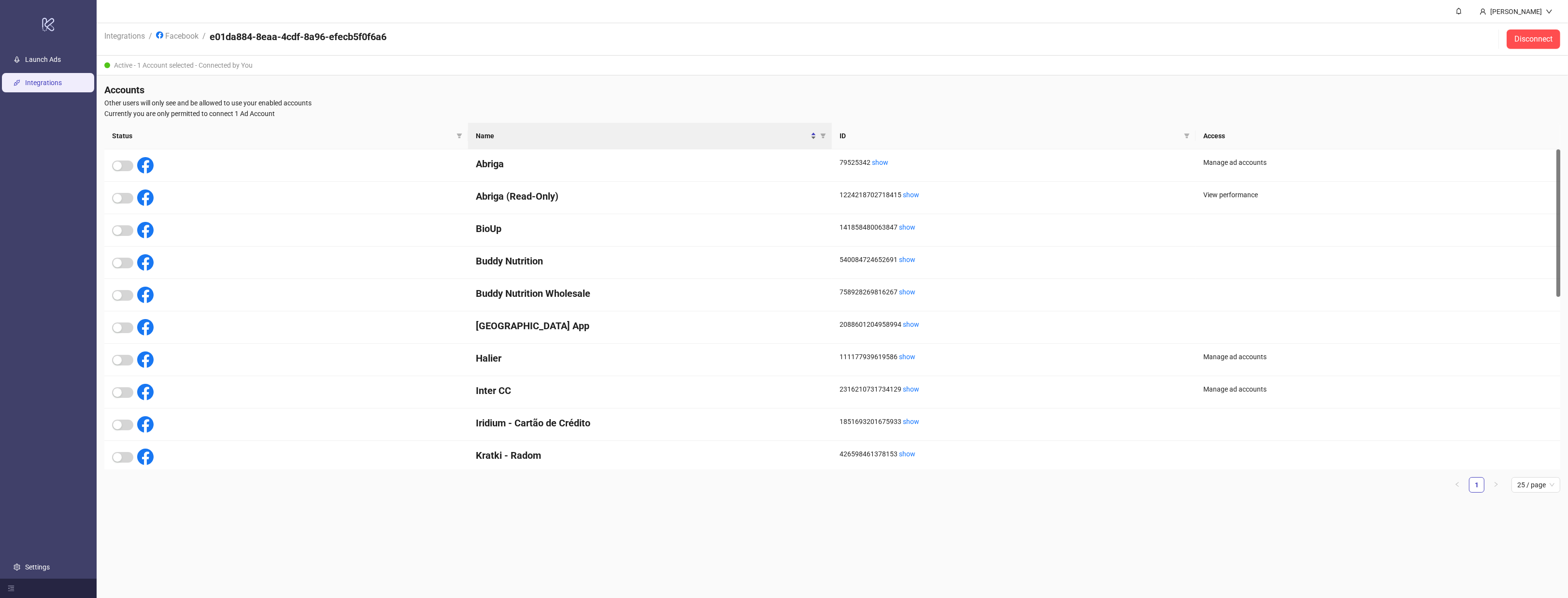
click at [603, 139] on span "Name" at bounding box center [642, 135] width 333 height 10
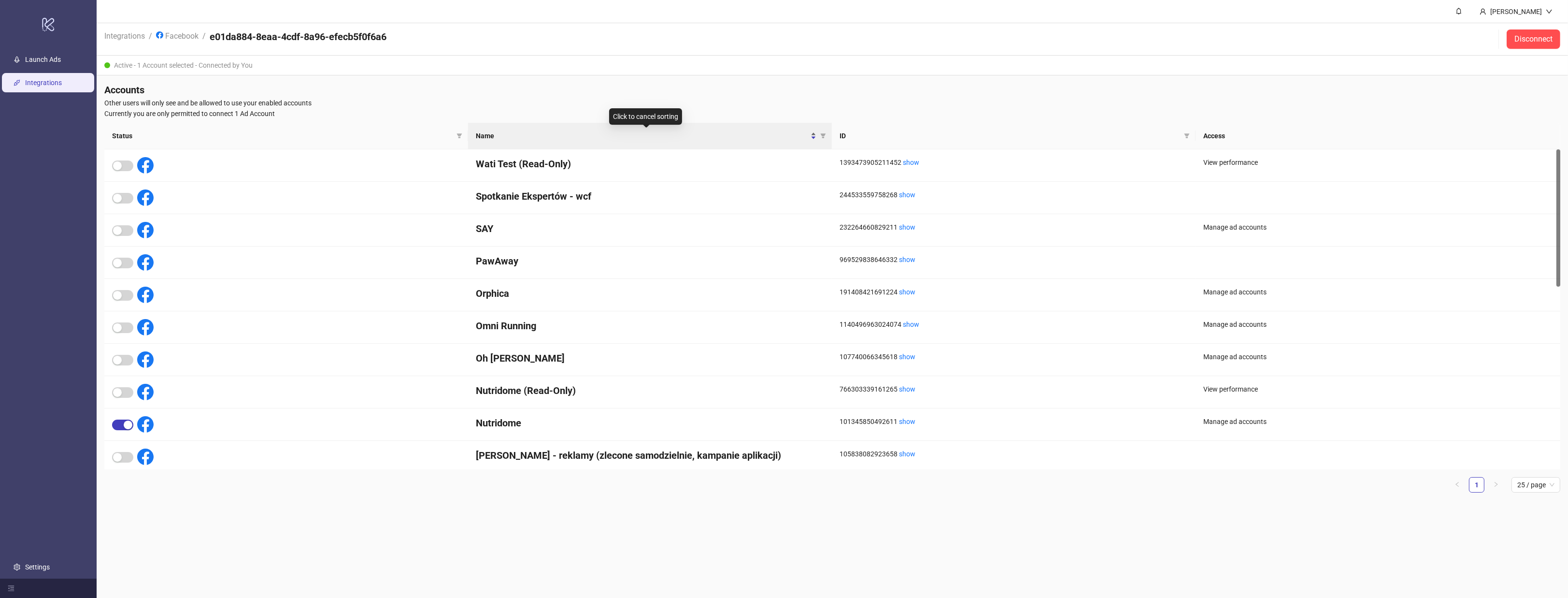
click at [603, 132] on span "Name" at bounding box center [642, 135] width 333 height 10
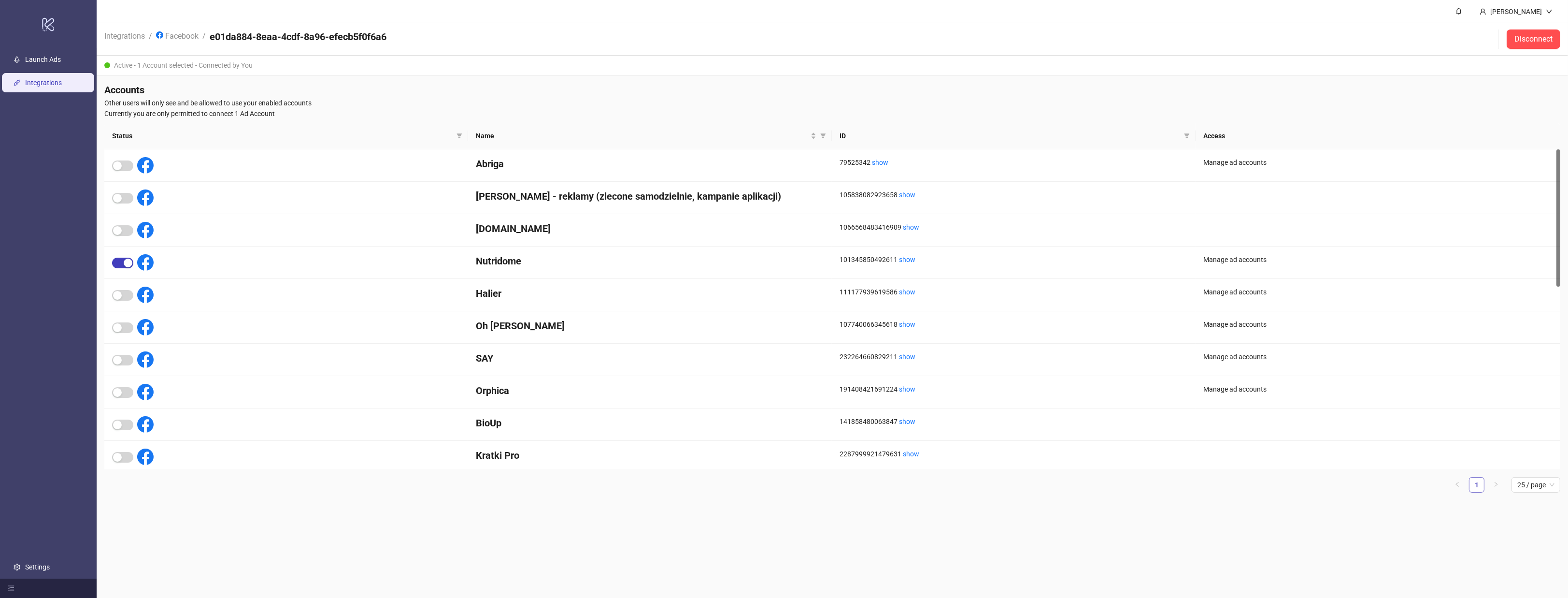
click at [1469, 484] on link "1" at bounding box center [1477, 485] width 15 height 15
click at [1526, 480] on span "25 / page" at bounding box center [1536, 485] width 37 height 15
click at [1537, 565] on div "100 / page" at bounding box center [1536, 566] width 33 height 10
click at [1520, 429] on div at bounding box center [1377, 424] width 365 height 32
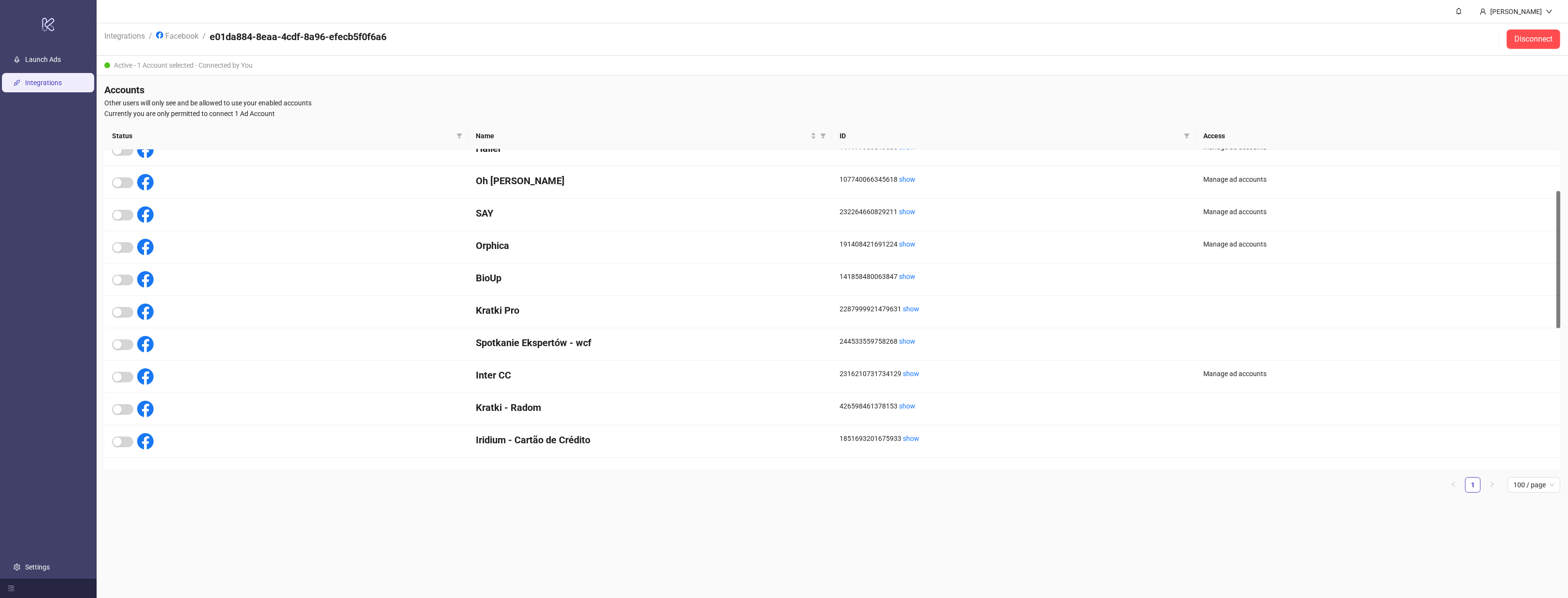
scroll to position [97, 0]
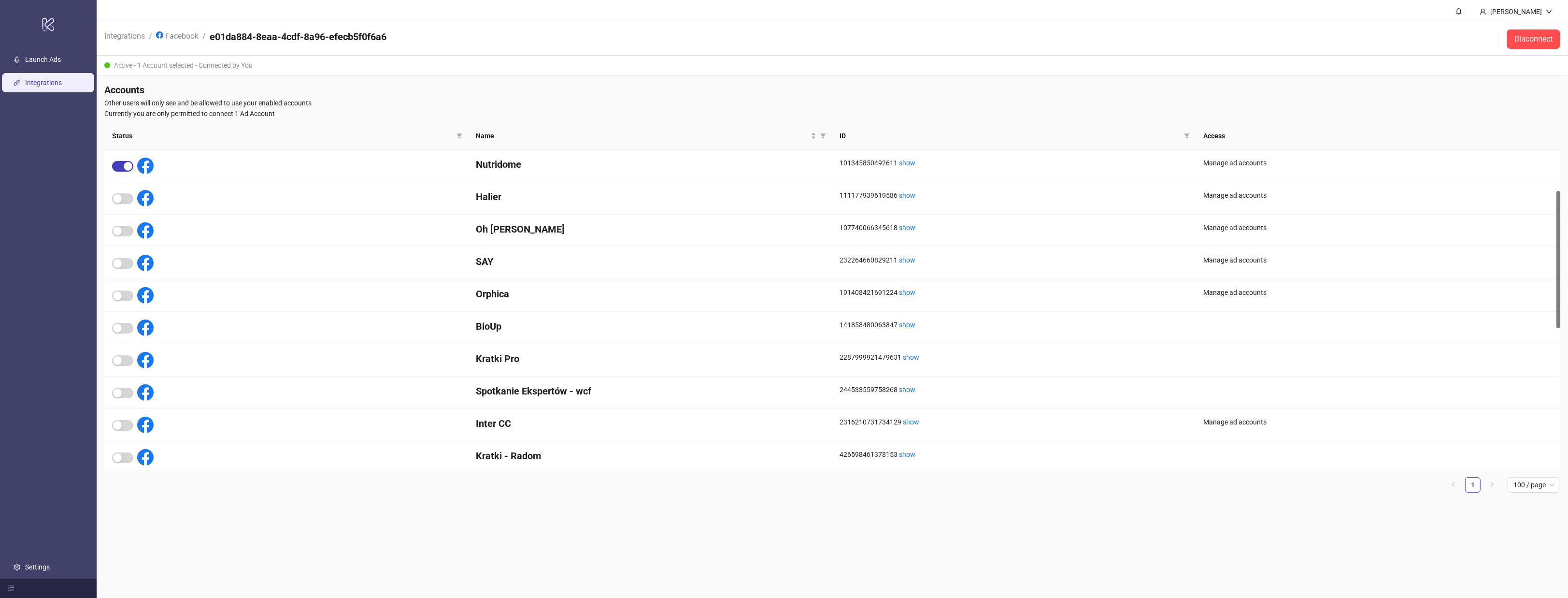
click at [318, 71] on div "Active - 1 Account selected - Connected by You" at bounding box center [832, 65] width 1471 height 20
click at [271, 62] on div "Active - 1 Account selected - Connected by You" at bounding box center [832, 65] width 1471 height 20
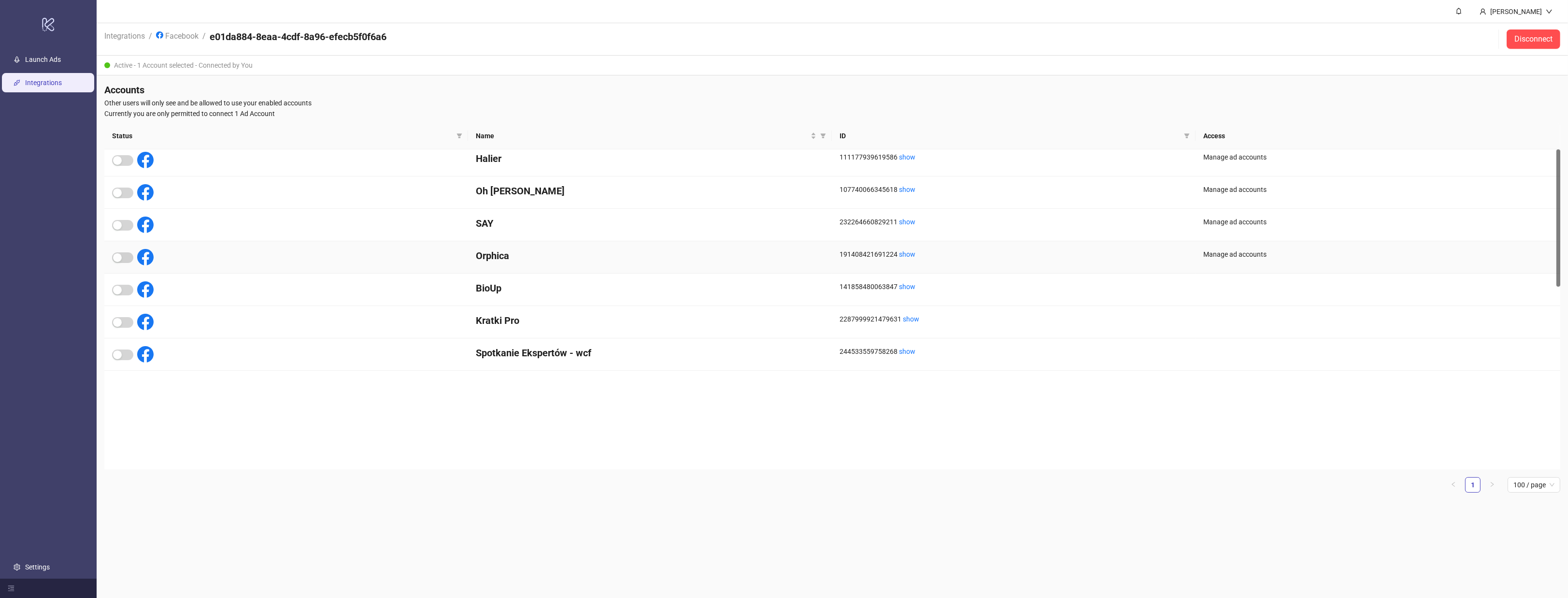
scroll to position [0, 0]
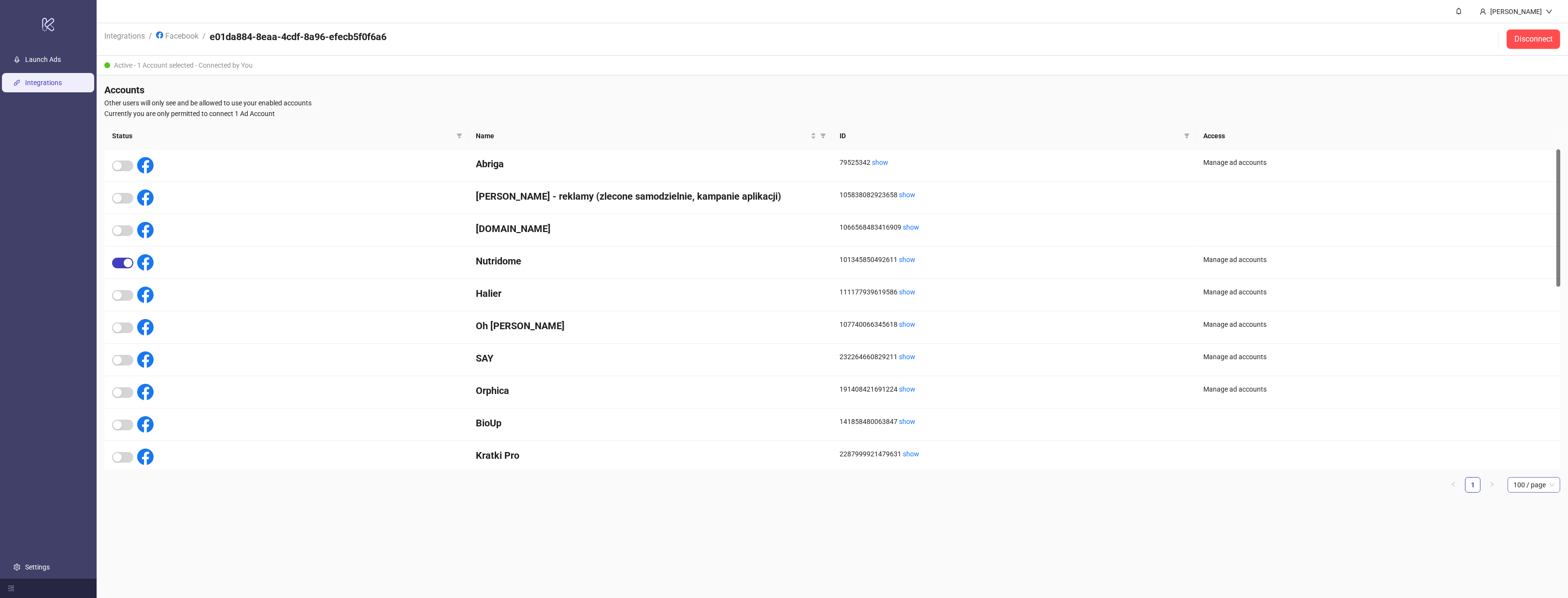
click at [1541, 485] on span "100 / page" at bounding box center [1533, 485] width 41 height 15
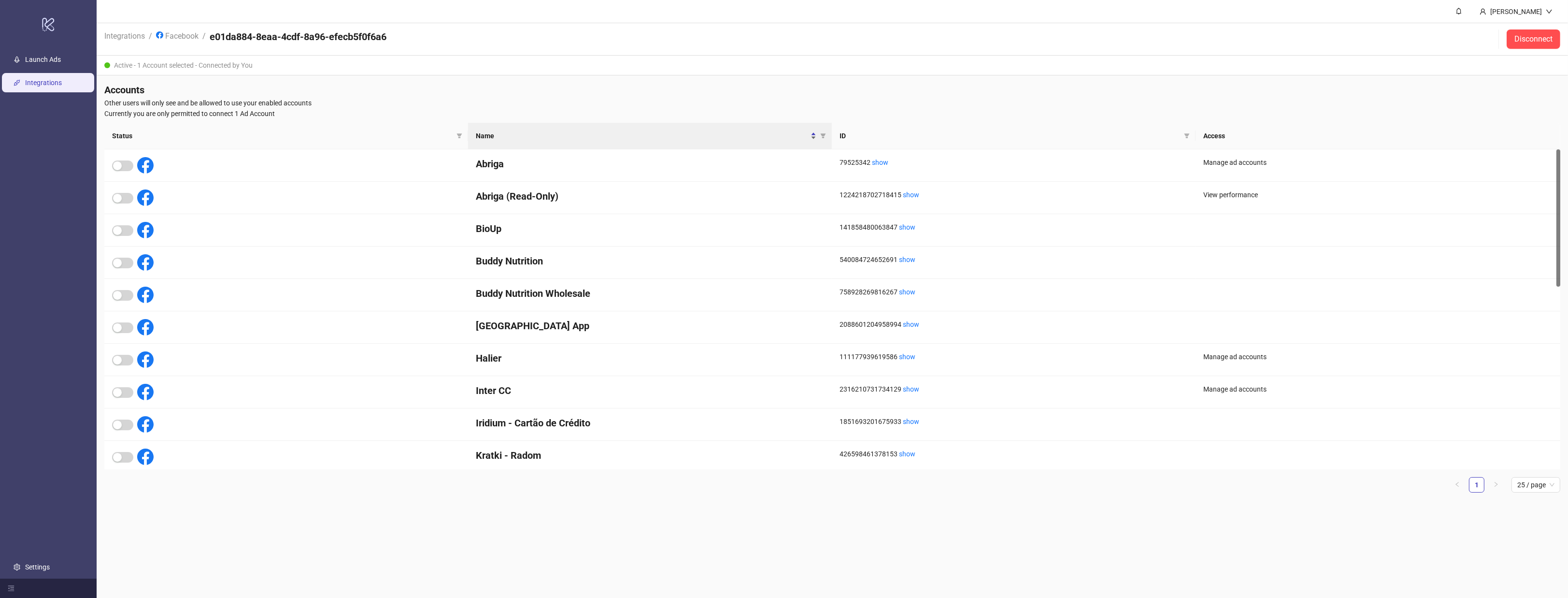
click at [570, 135] on span "Name" at bounding box center [642, 135] width 333 height 10
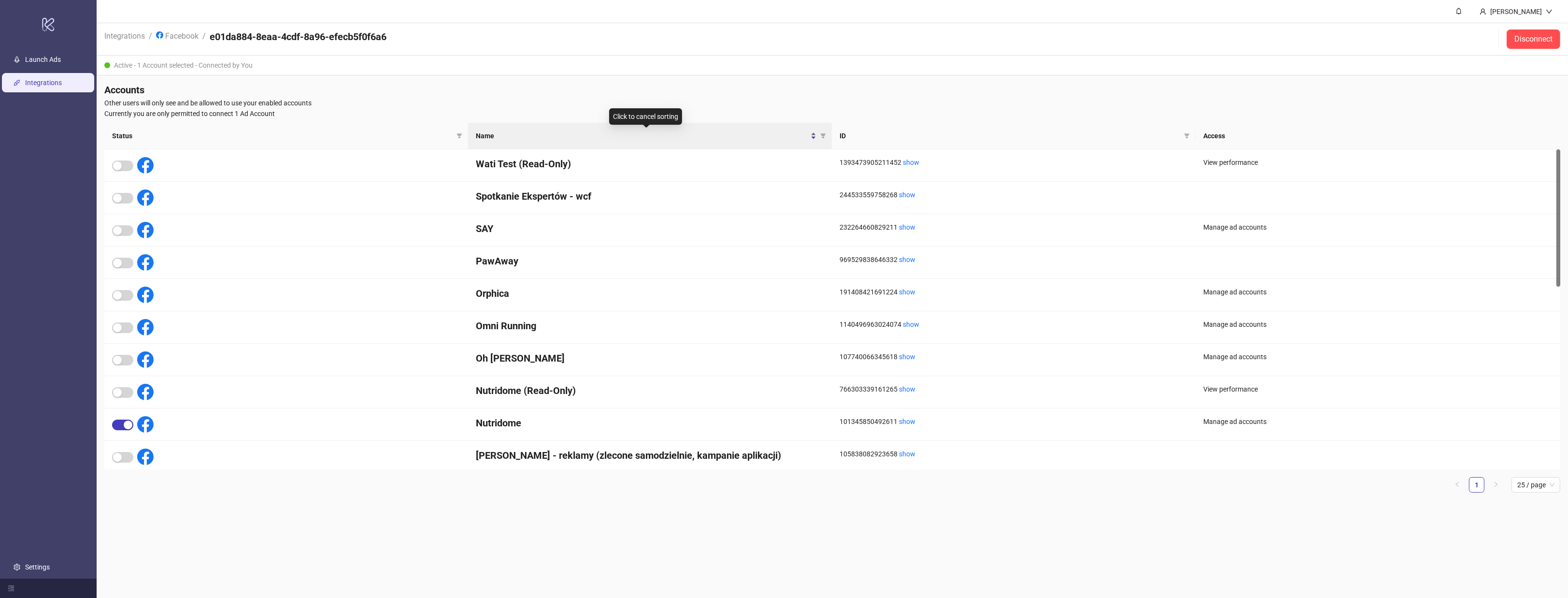
click at [565, 135] on span "Name" at bounding box center [642, 135] width 333 height 10
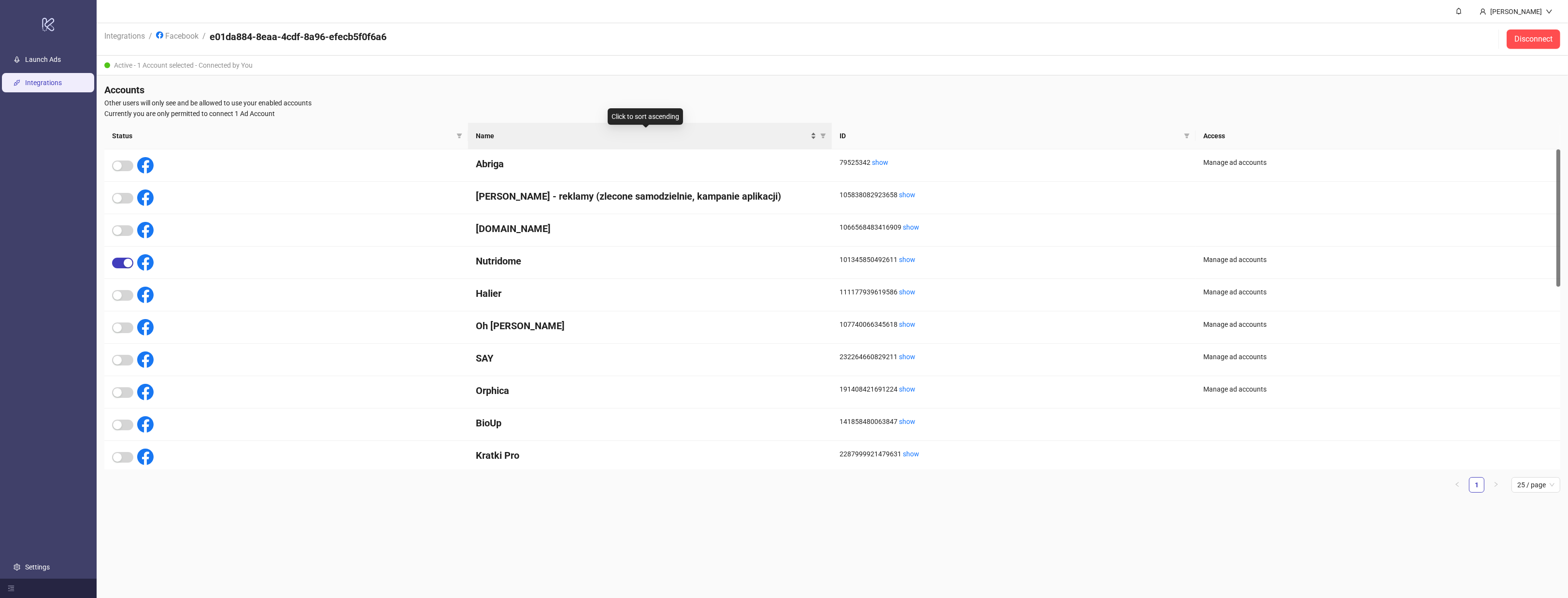
click at [565, 135] on span "Name" at bounding box center [642, 135] width 333 height 10
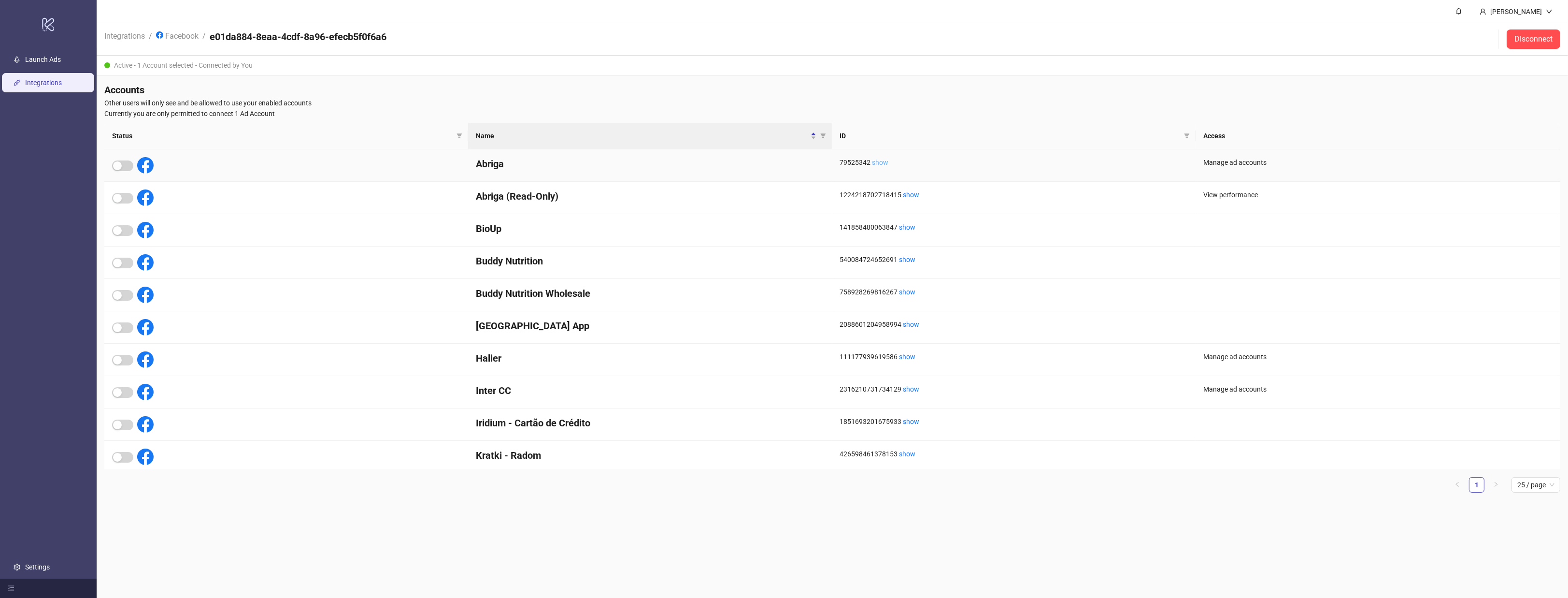
click at [883, 161] on link "show" at bounding box center [880, 162] width 16 height 8
drag, startPoint x: 148, startPoint y: 163, endPoint x: 234, endPoint y: 159, distance: 86.1
click at [234, 159] on div at bounding box center [286, 165] width 364 height 32
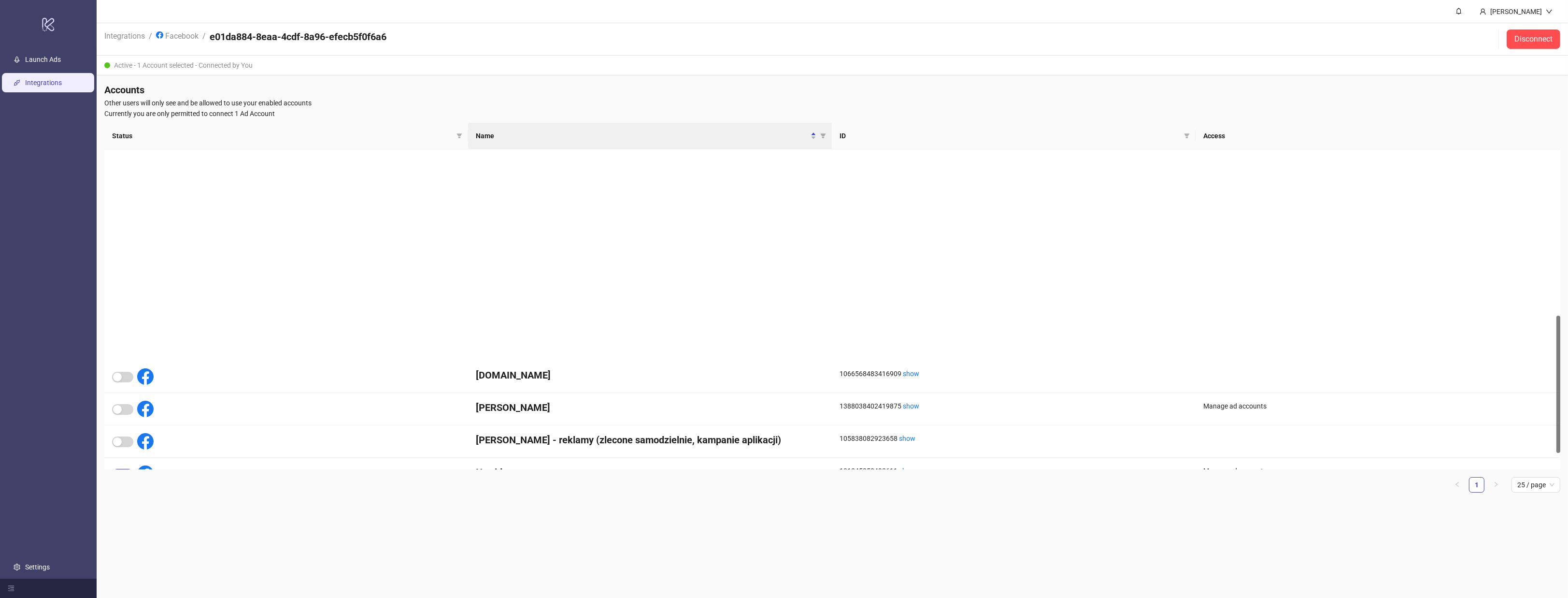
scroll to position [387, 0]
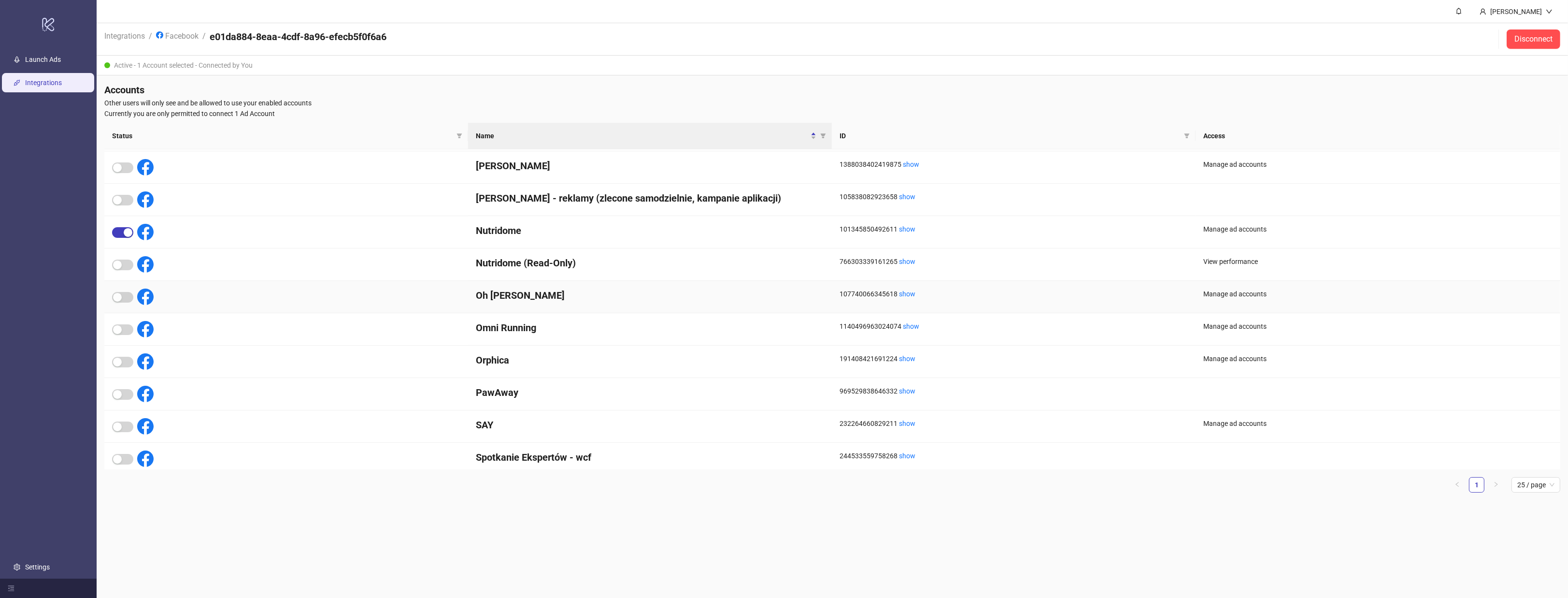
click at [124, 286] on div at bounding box center [286, 297] width 364 height 32
click at [121, 313] on div "Kratki.pl 1066568483416909 show Mikołaj Drgas 1388038402419875 show Manage ad a…" at bounding box center [832, 313] width 1456 height 389
click at [32, 55] on link "Launch Ads" at bounding box center [43, 59] width 36 height 8
